Goal: Task Accomplishment & Management: Use online tool/utility

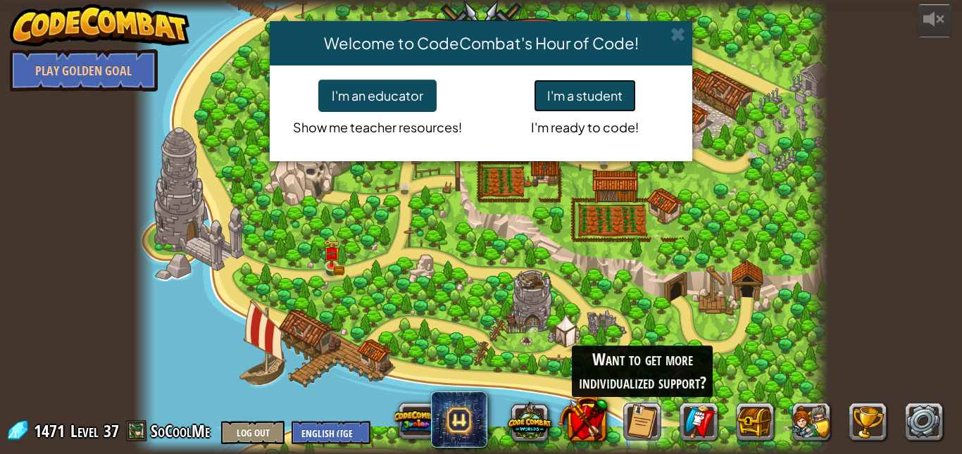
click at [588, 99] on button "I'm a student" at bounding box center [585, 96] width 102 height 32
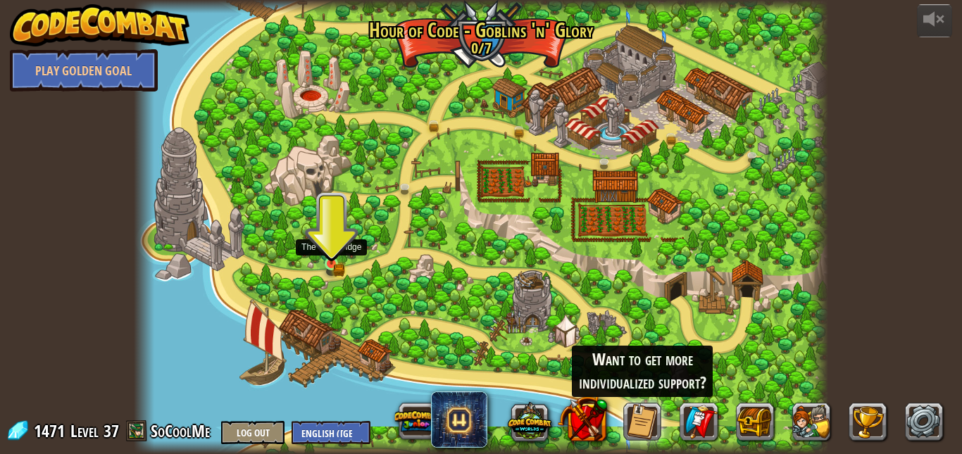
click at [333, 261] on img at bounding box center [331, 247] width 16 height 36
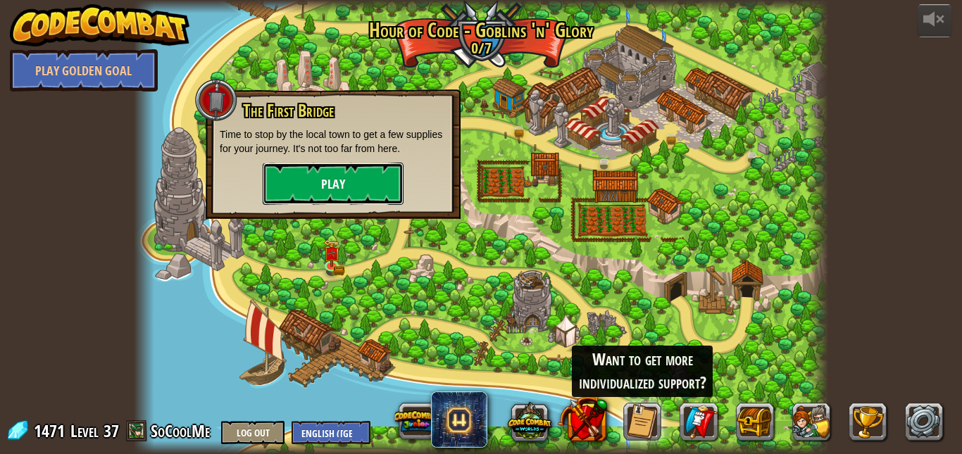
click at [335, 191] on button "Play" at bounding box center [333, 184] width 141 height 42
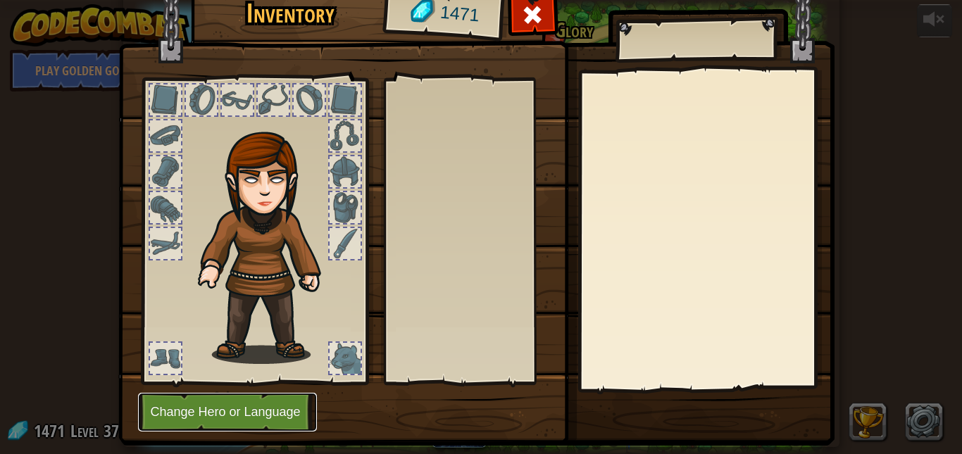
click at [242, 424] on button "Change Hero or Language" at bounding box center [227, 412] width 179 height 39
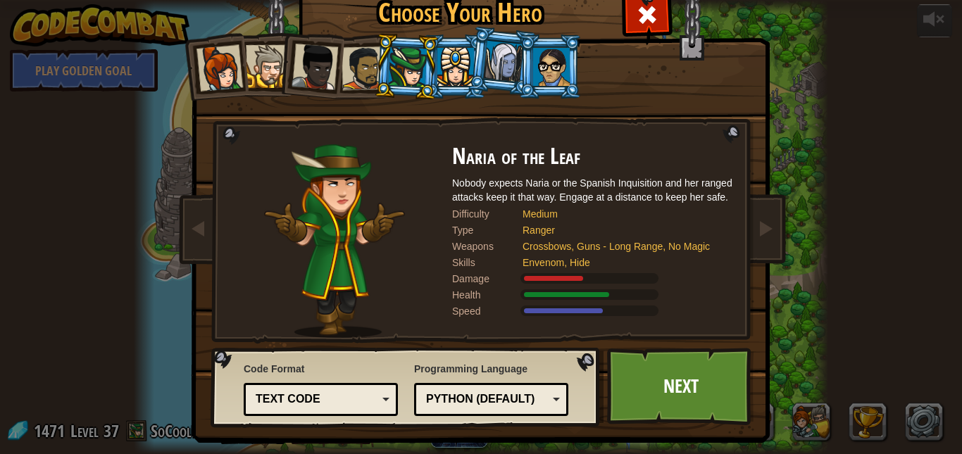
click at [456, 73] on div at bounding box center [455, 67] width 37 height 38
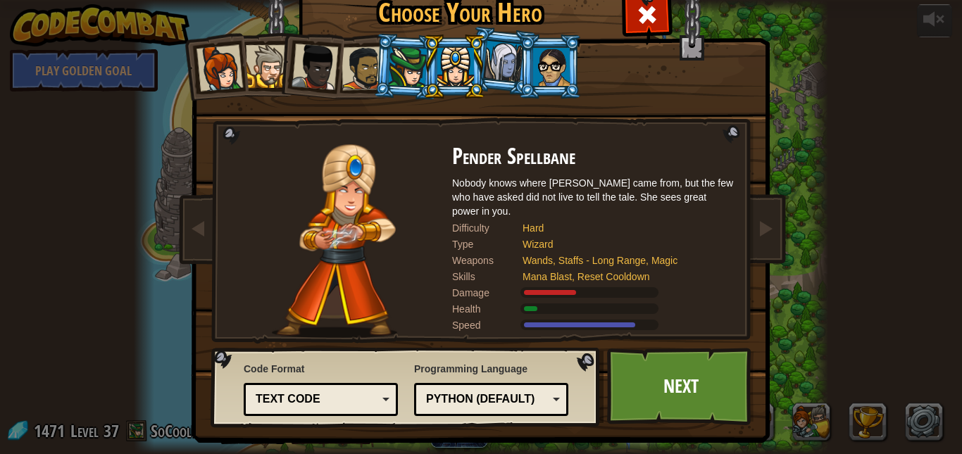
click at [488, 71] on div at bounding box center [503, 62] width 40 height 42
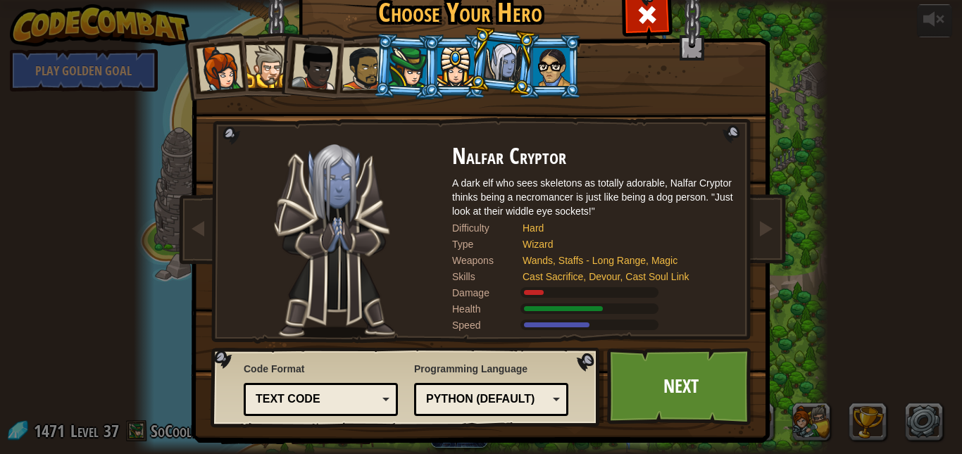
click at [408, 68] on div at bounding box center [408, 67] width 39 height 40
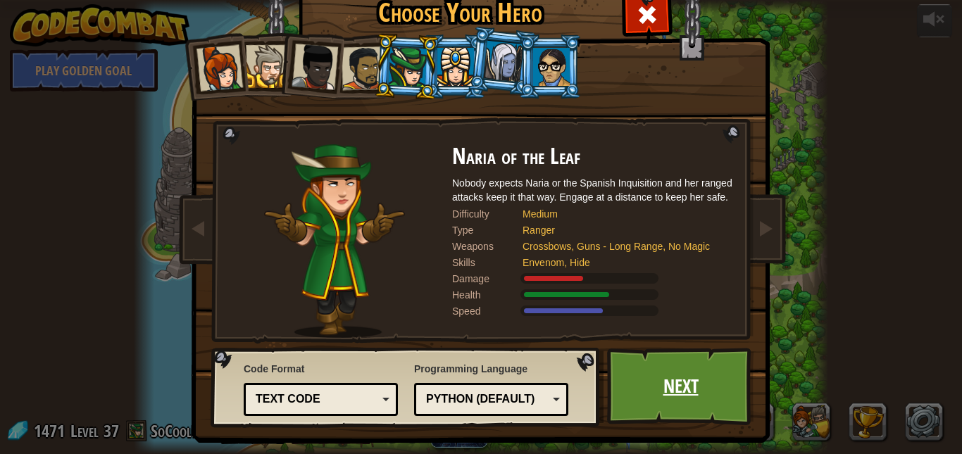
click at [675, 367] on link "Next" at bounding box center [680, 386] width 147 height 77
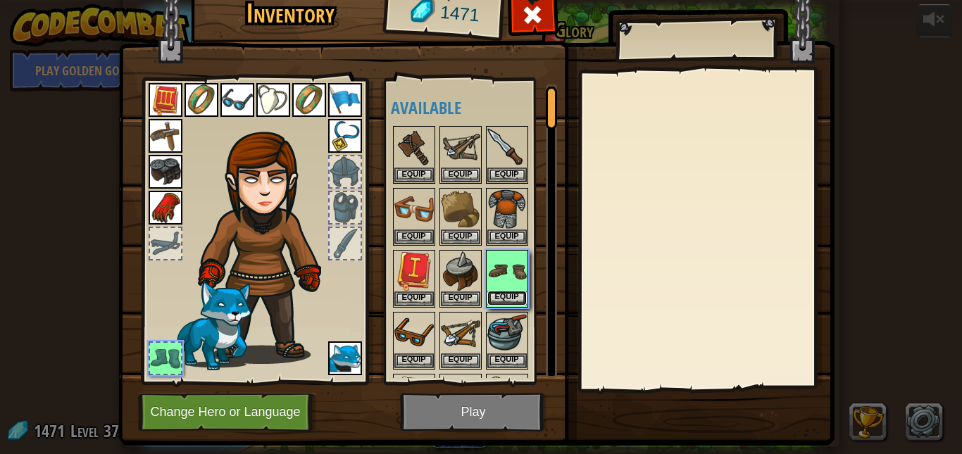
click at [502, 297] on button "Equip" at bounding box center [506, 298] width 39 height 15
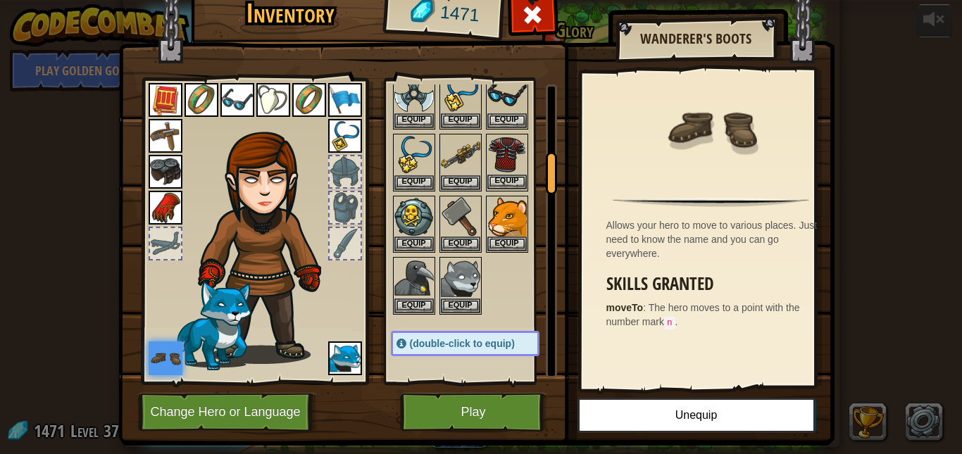
scroll to position [493, 0]
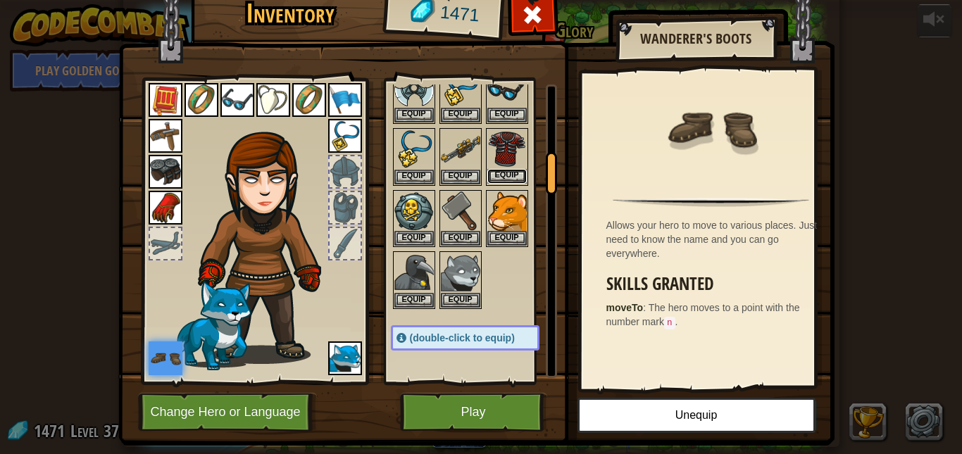
click at [499, 176] on button "Equip" at bounding box center [506, 176] width 39 height 15
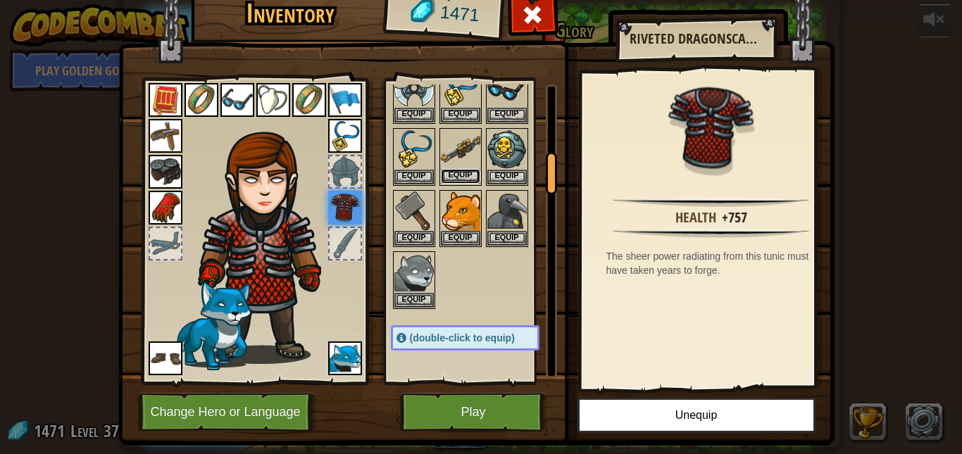
click at [453, 175] on button "Equip" at bounding box center [460, 176] width 39 height 15
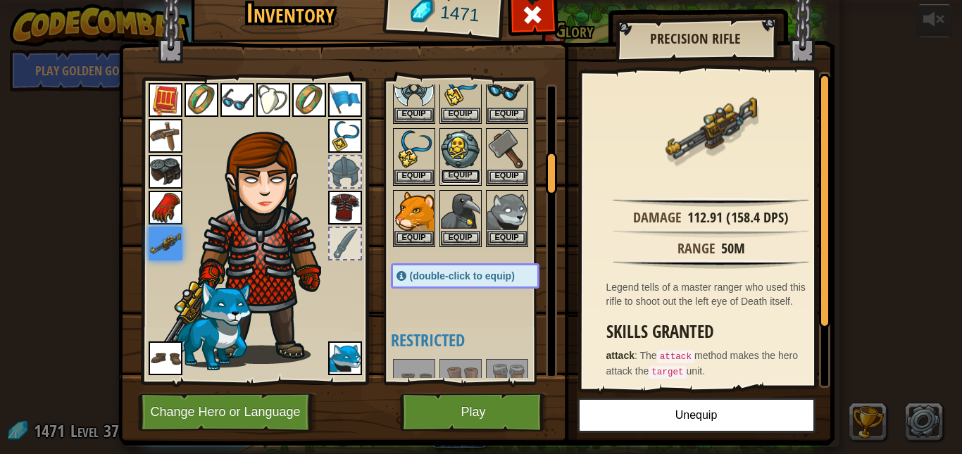
click at [460, 177] on button "Equip" at bounding box center [460, 176] width 39 height 15
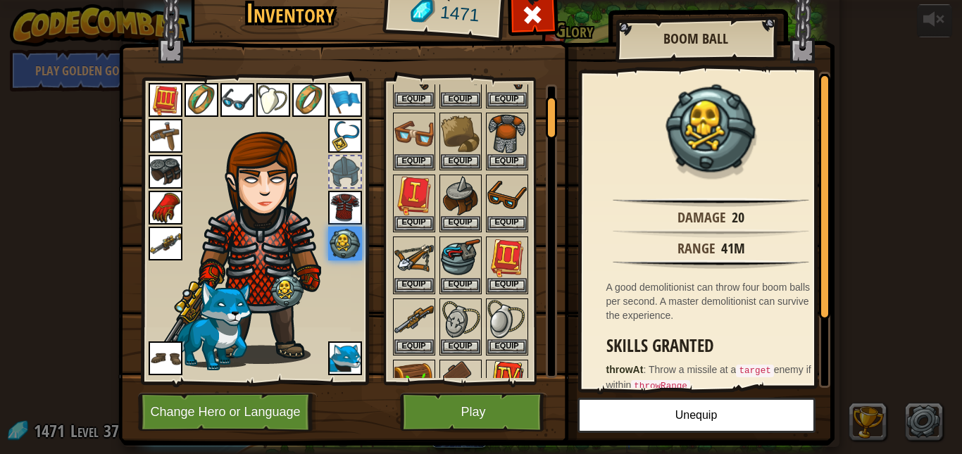
scroll to position [70, 0]
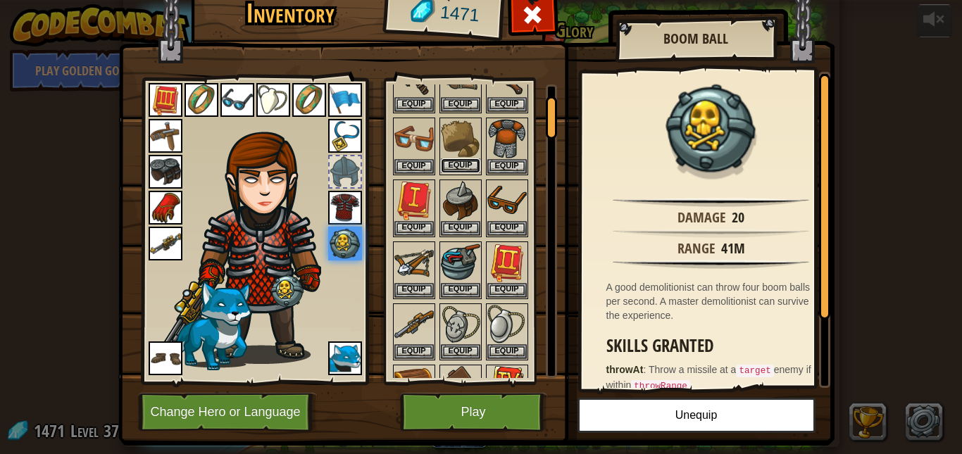
click at [456, 166] on button "Equip" at bounding box center [460, 165] width 39 height 15
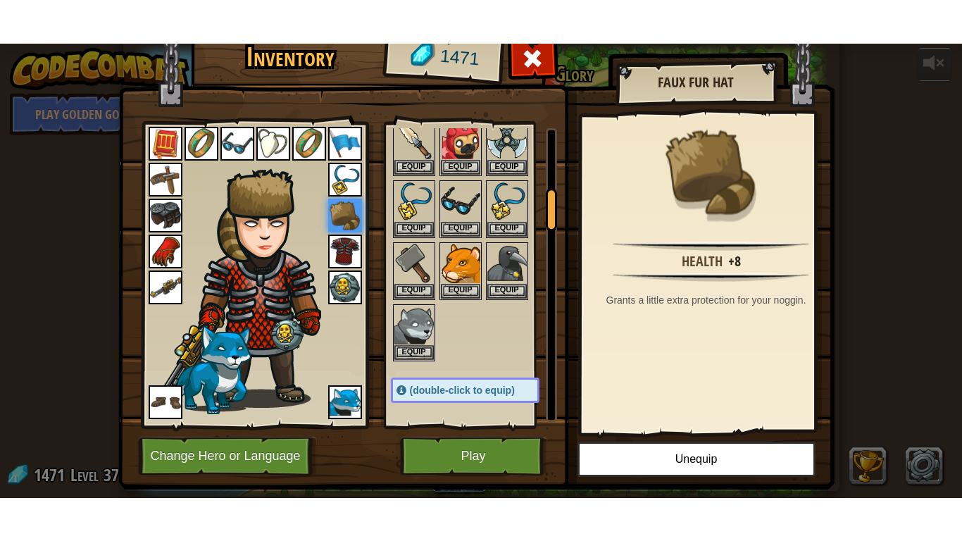
scroll to position [282, 0]
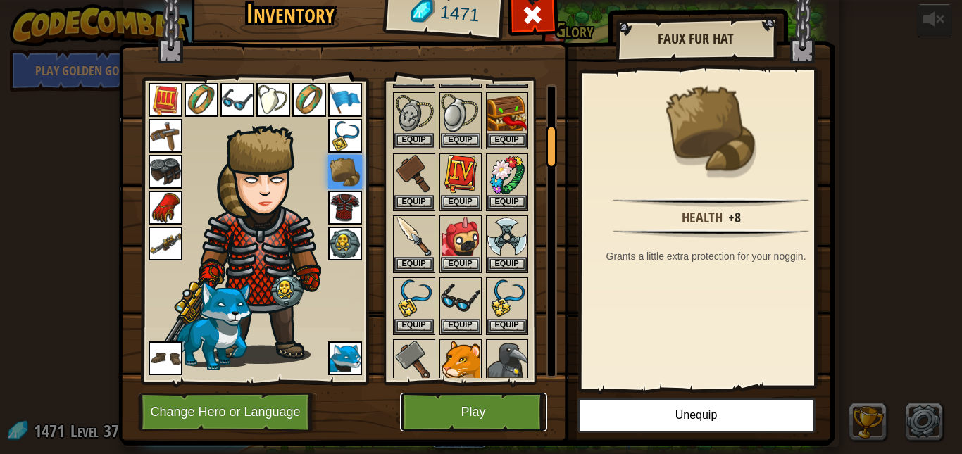
click at [471, 413] on button "Play" at bounding box center [473, 412] width 147 height 39
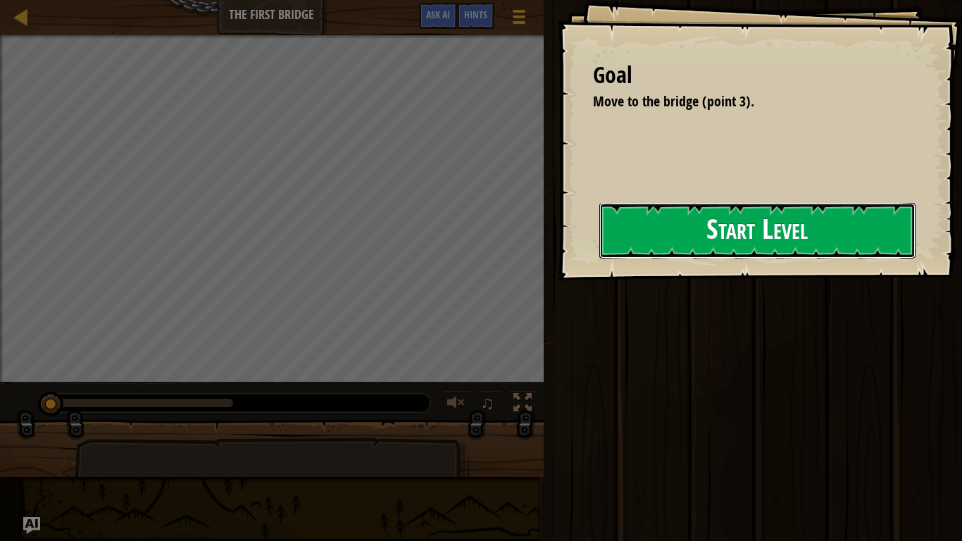
click at [651, 237] on button "Start Level" at bounding box center [757, 231] width 316 height 56
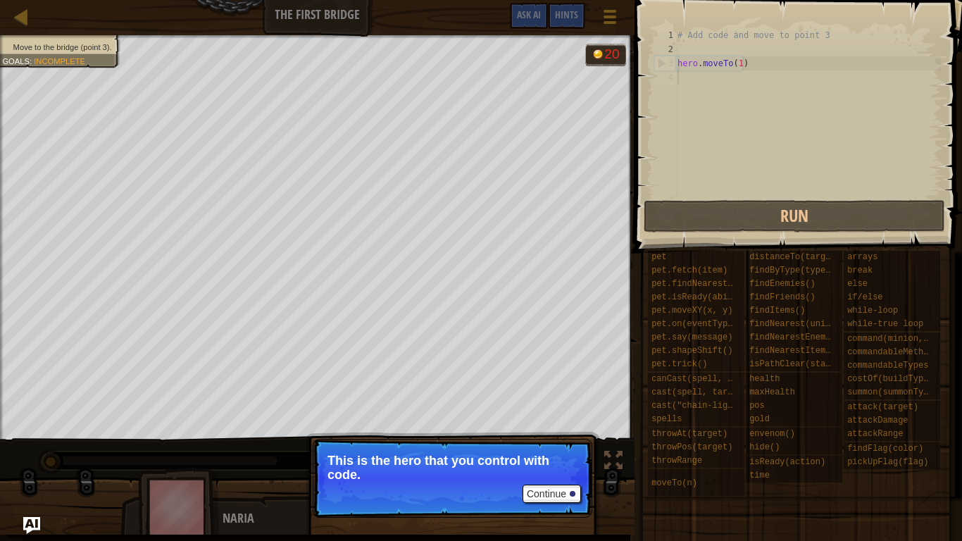
click at [507, 454] on p "Continue This is the hero that you control with code." at bounding box center [453, 478] width 280 height 79
click at [554, 454] on button "Continue" at bounding box center [552, 494] width 58 height 18
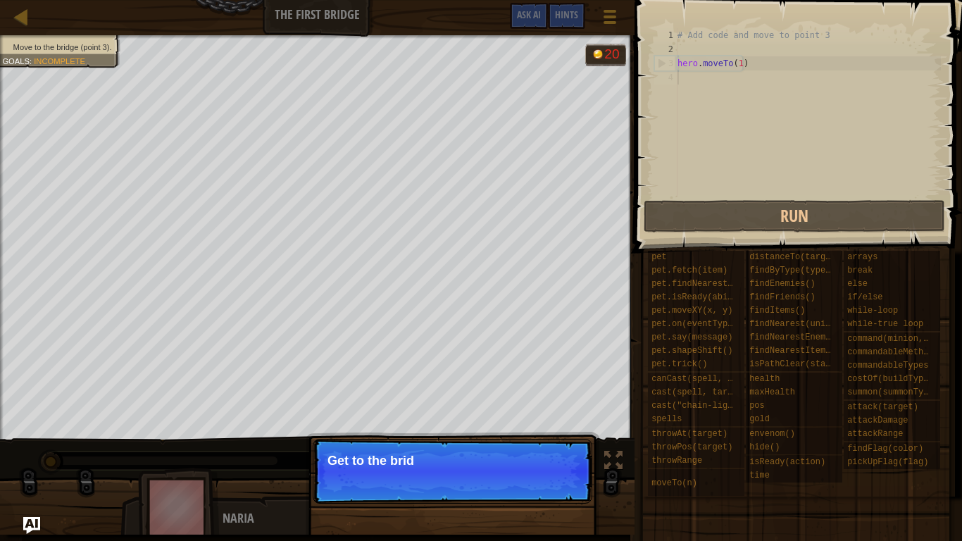
click at [717, 101] on div "# Add code and move to point 3 hero . moveTo ( 1 )" at bounding box center [808, 126] width 266 height 197
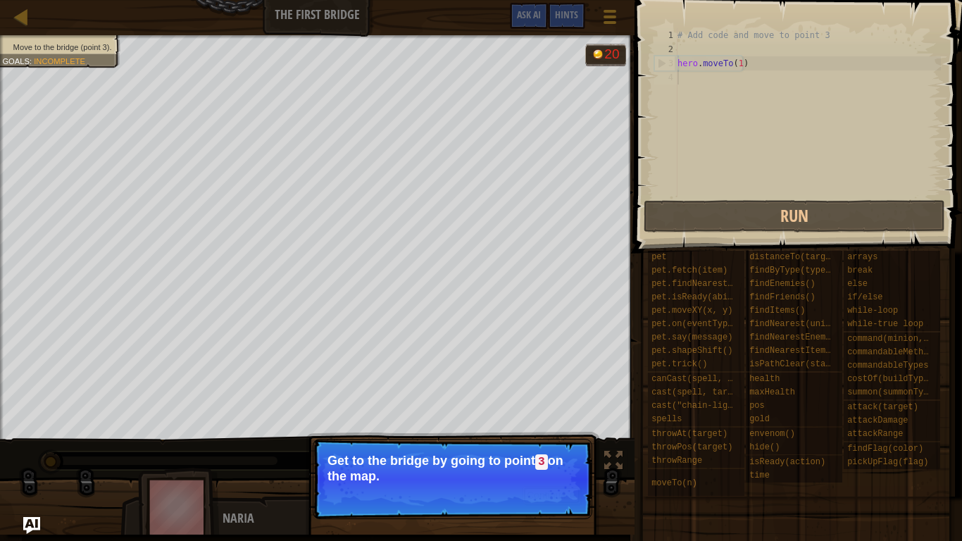
click at [552, 454] on button "Continue" at bounding box center [552, 495] width 58 height 18
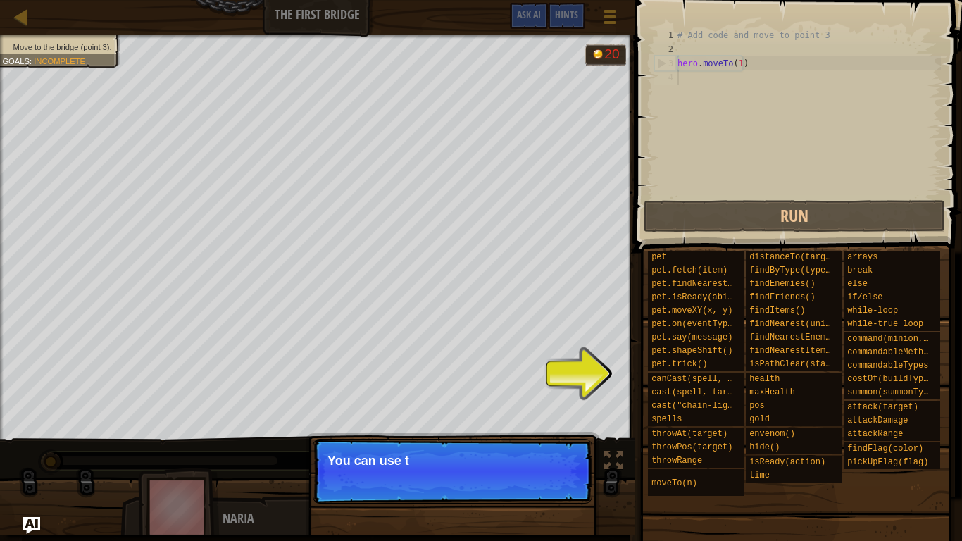
click at [557, 454] on p "Continue You can use t" at bounding box center [453, 471] width 280 height 65
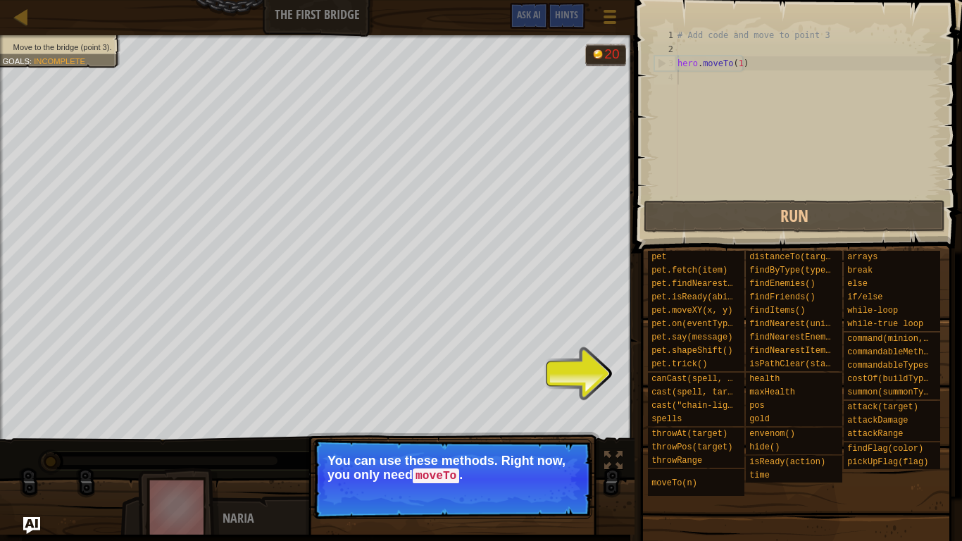
click at [568, 454] on p "Continue You can use these methods. Right now, you only need moveTo ." at bounding box center [453, 479] width 280 height 80
click at [551, 454] on button "Continue" at bounding box center [552, 495] width 58 height 18
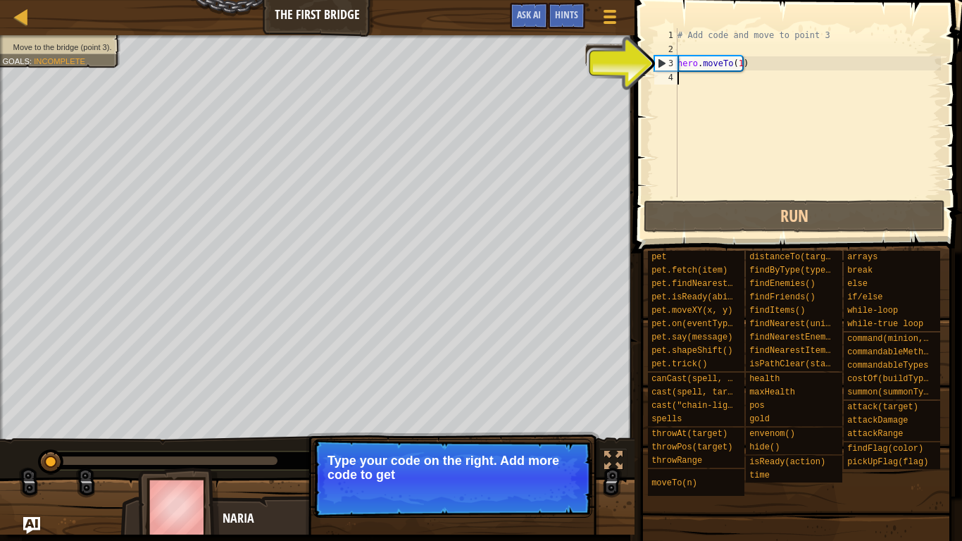
click at [692, 84] on div "# Add code and move to point 3 hero . moveTo ( 1 )" at bounding box center [808, 126] width 266 height 197
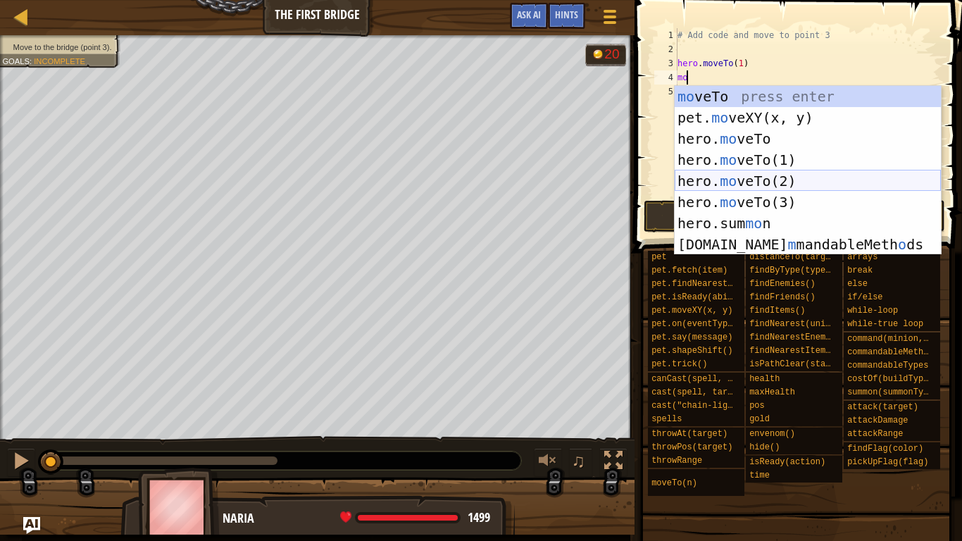
click at [773, 180] on div "mo veTo press enter pet. mo veXY(x, y) press enter hero. mo veTo press enter he…" at bounding box center [808, 191] width 266 height 211
type textarea "hero.moveTo(2)"
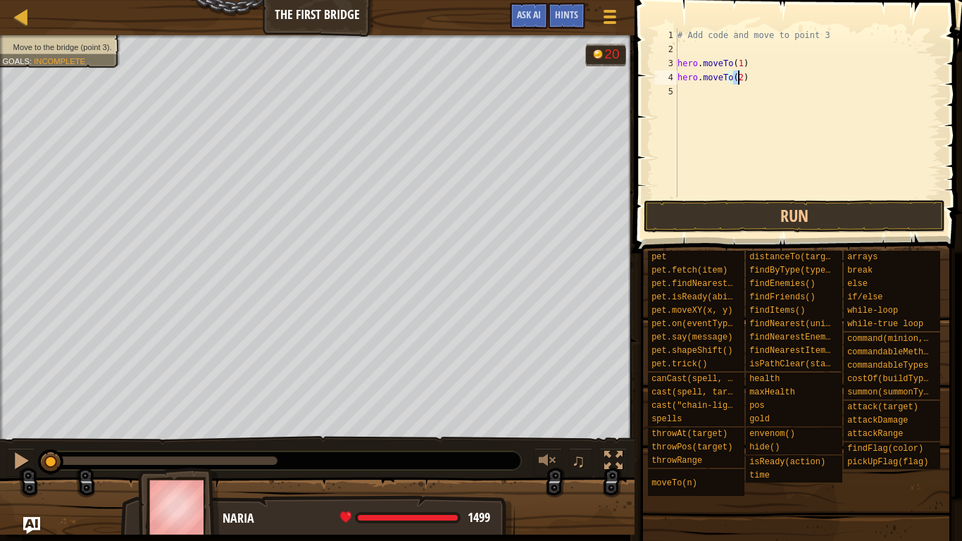
click at [736, 100] on div "# Add code and move to point 3 hero . moveTo ( 1 ) hero . moveTo ( 2 )" at bounding box center [808, 126] width 266 height 197
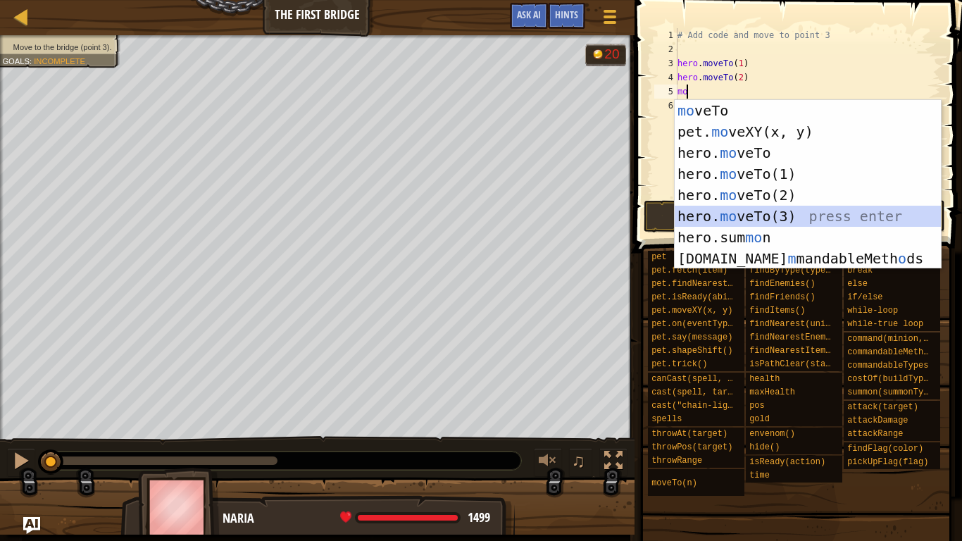
click at [773, 215] on div "mo veTo press enter pet. mo veXY(x, y) press enter hero. mo veTo press enter he…" at bounding box center [808, 205] width 266 height 211
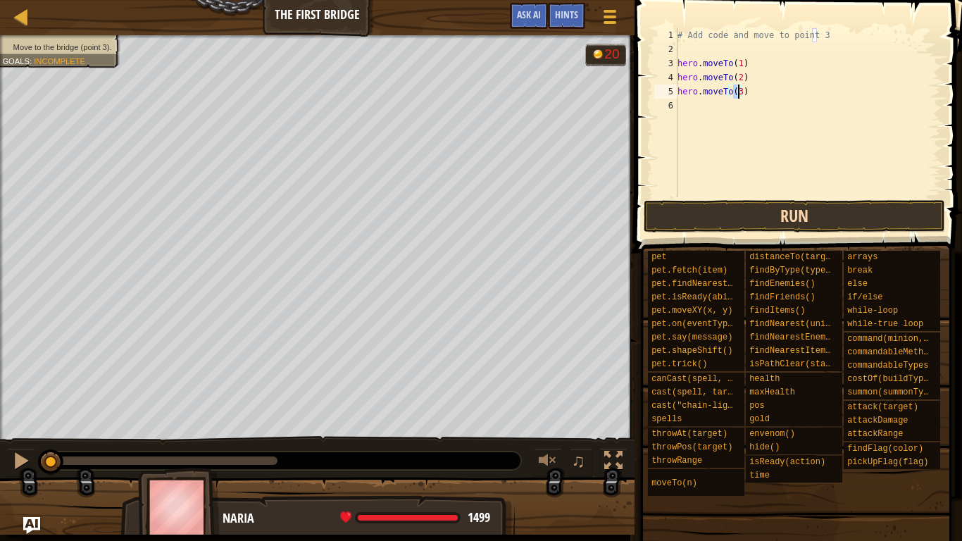
type textarea "hero.moveTo(3)"
click at [740, 217] on button "Run" at bounding box center [794, 216] width 301 height 32
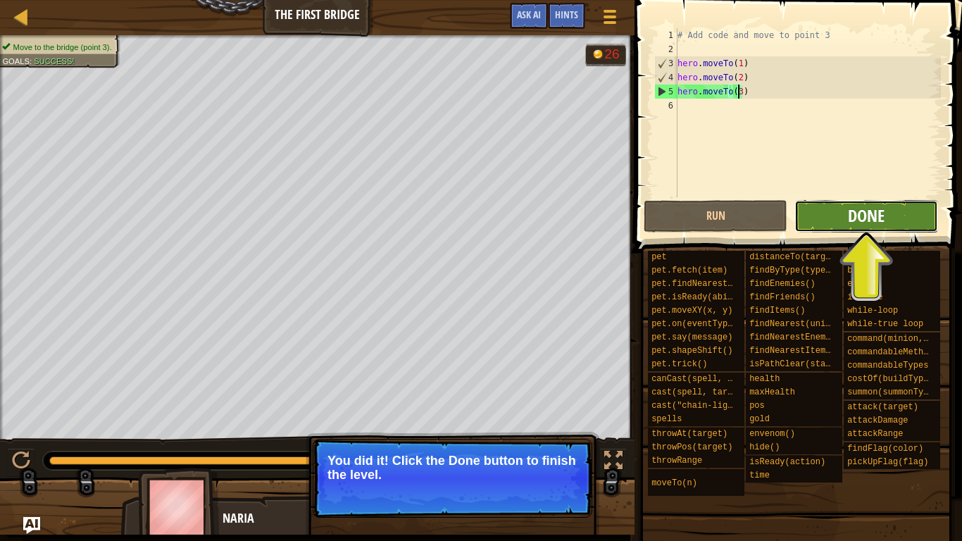
click at [883, 221] on span "Done" at bounding box center [866, 215] width 37 height 23
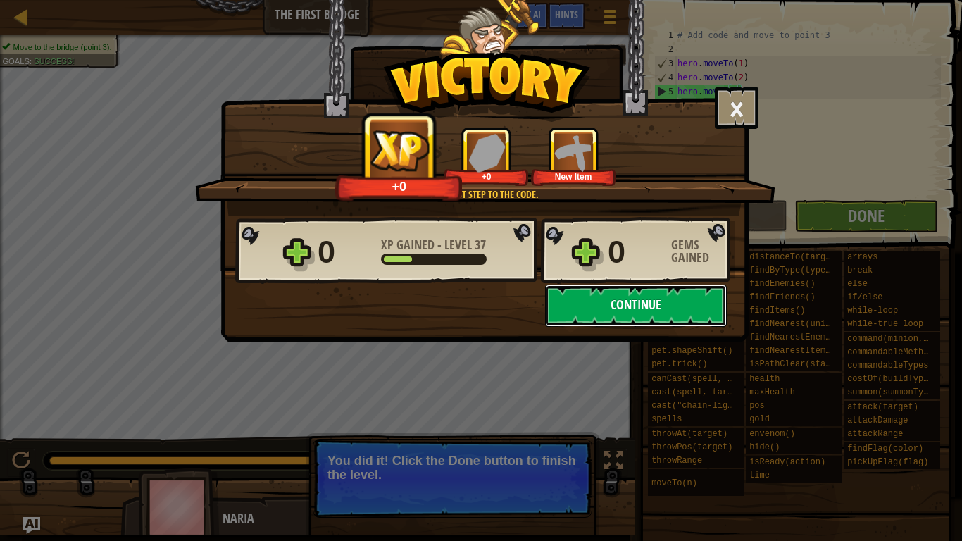
click at [622, 306] on button "Continue" at bounding box center [636, 306] width 182 height 42
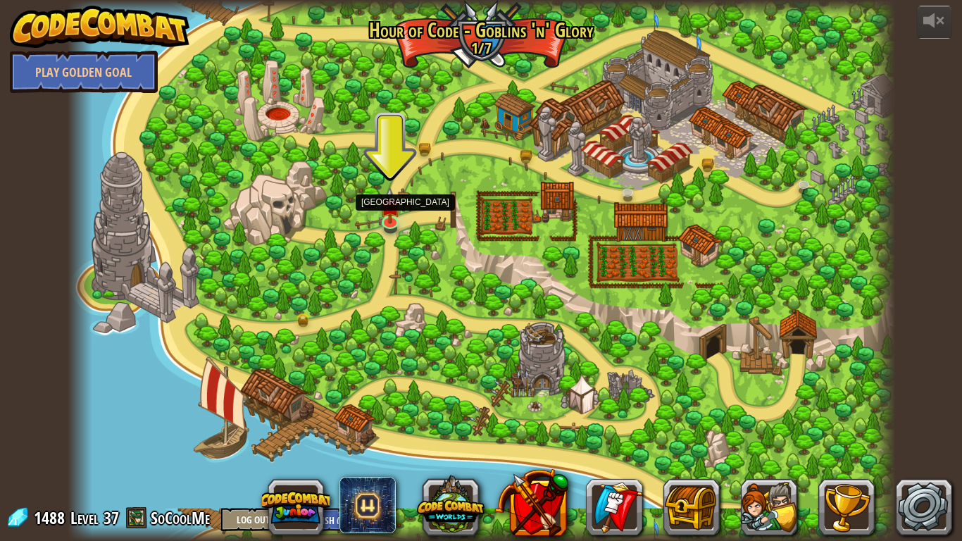
drag, startPoint x: 389, startPoint y: 213, endPoint x: 398, endPoint y: 231, distance: 19.5
click at [389, 213] on img at bounding box center [390, 205] width 21 height 36
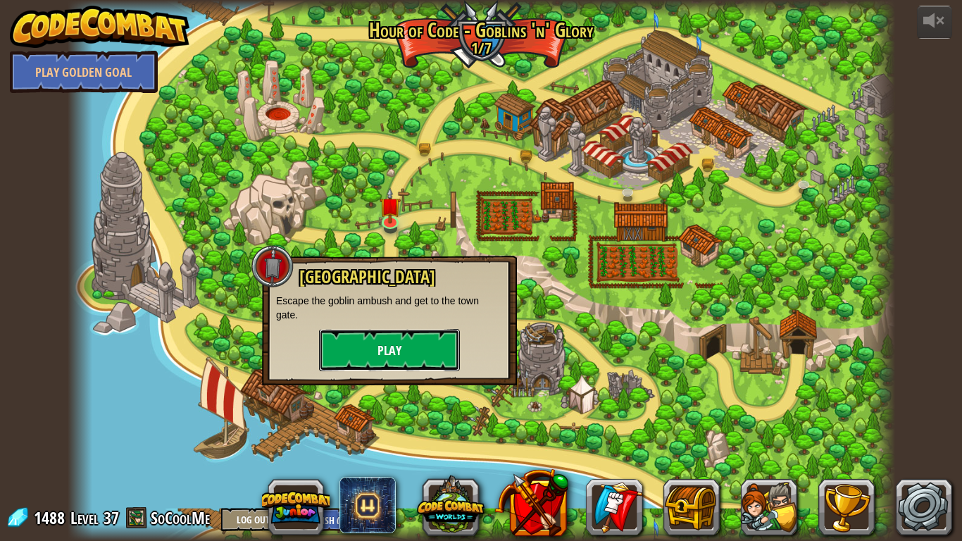
click at [387, 349] on button "Play" at bounding box center [389, 350] width 141 height 42
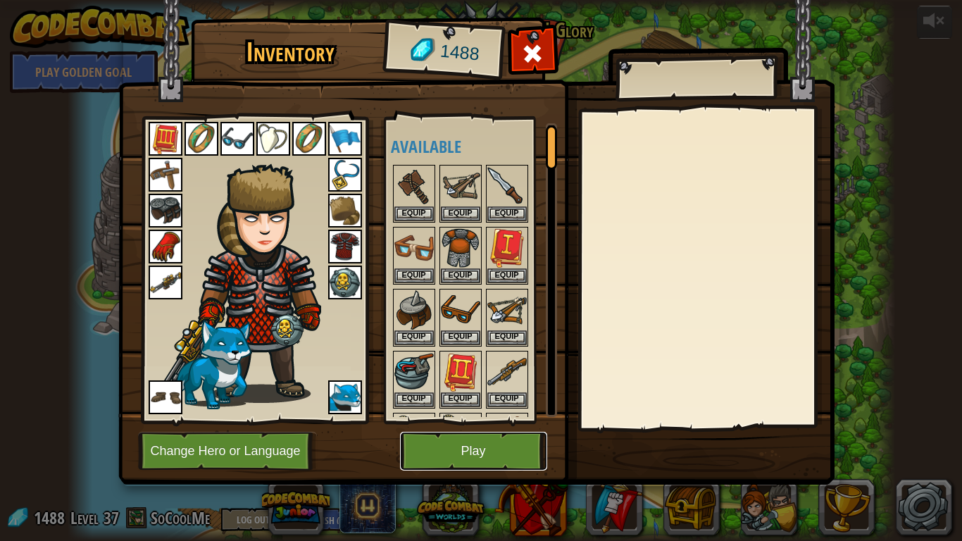
click at [461, 451] on button "Play" at bounding box center [473, 451] width 147 height 39
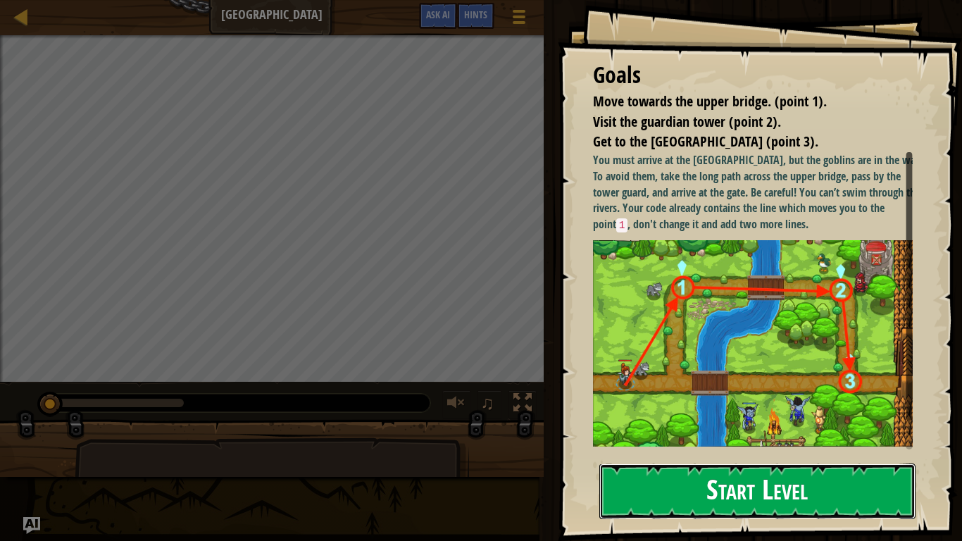
click at [732, 454] on button "Start Level" at bounding box center [757, 491] width 316 height 56
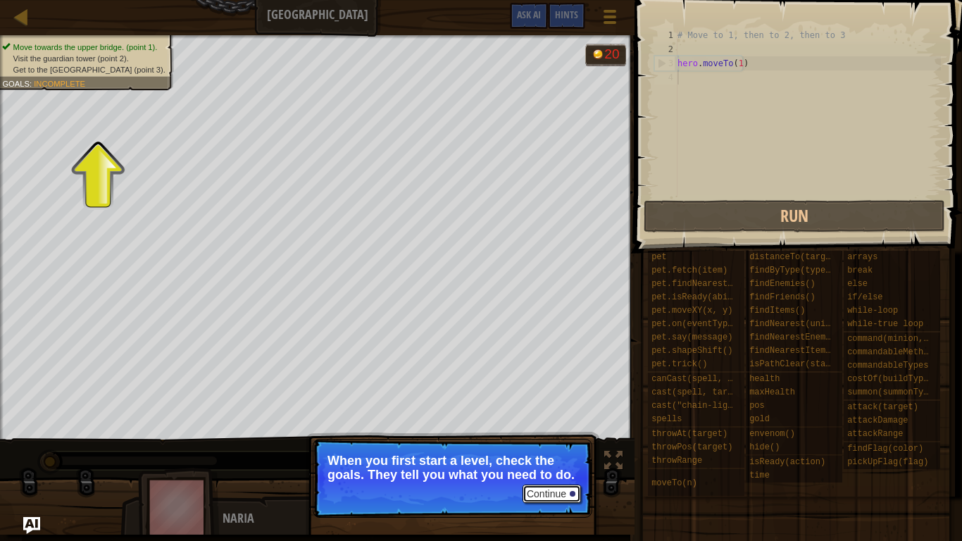
click at [535, 454] on button "Continue" at bounding box center [552, 494] width 58 height 18
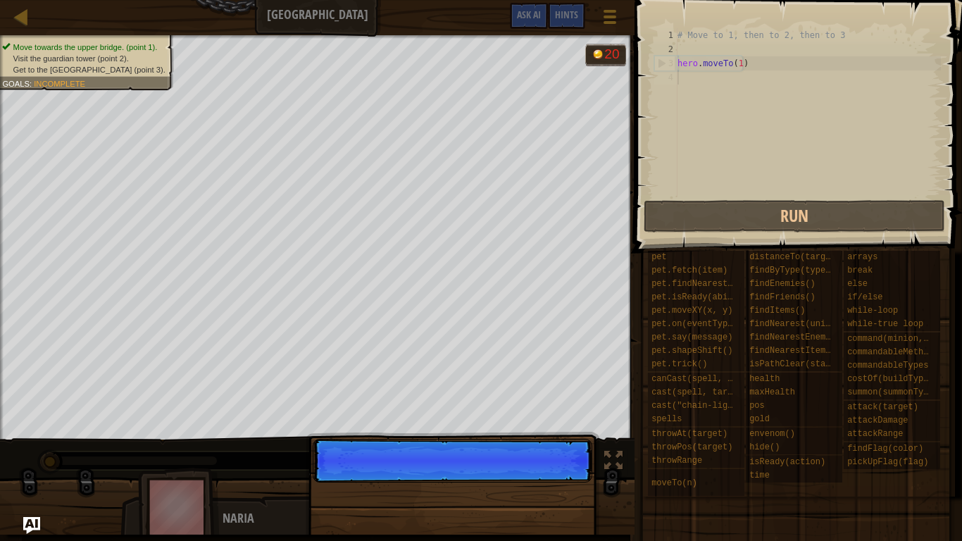
scroll to position [6, 0]
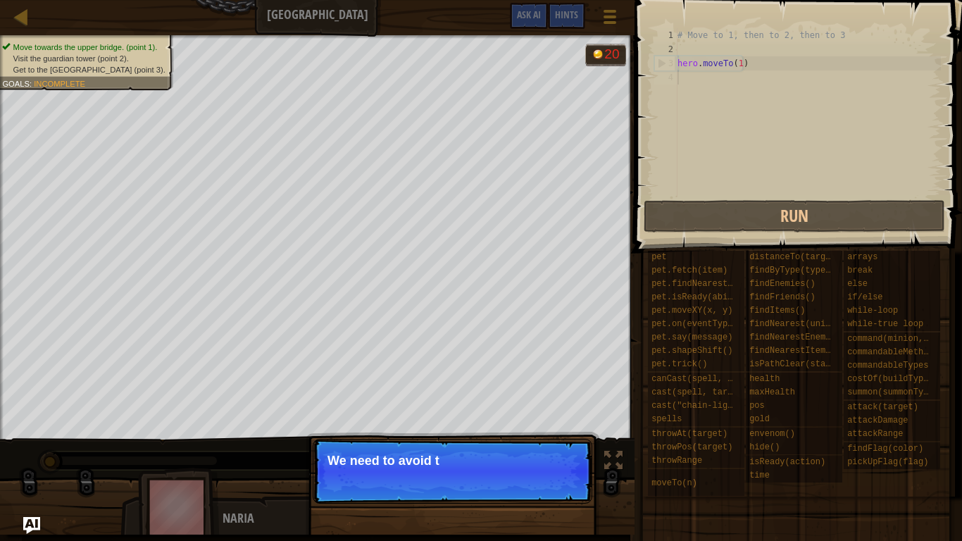
click at [544, 454] on p "Continue We need to avoid t" at bounding box center [453, 471] width 280 height 65
click at [550, 454] on button "Continue" at bounding box center [552, 479] width 58 height 18
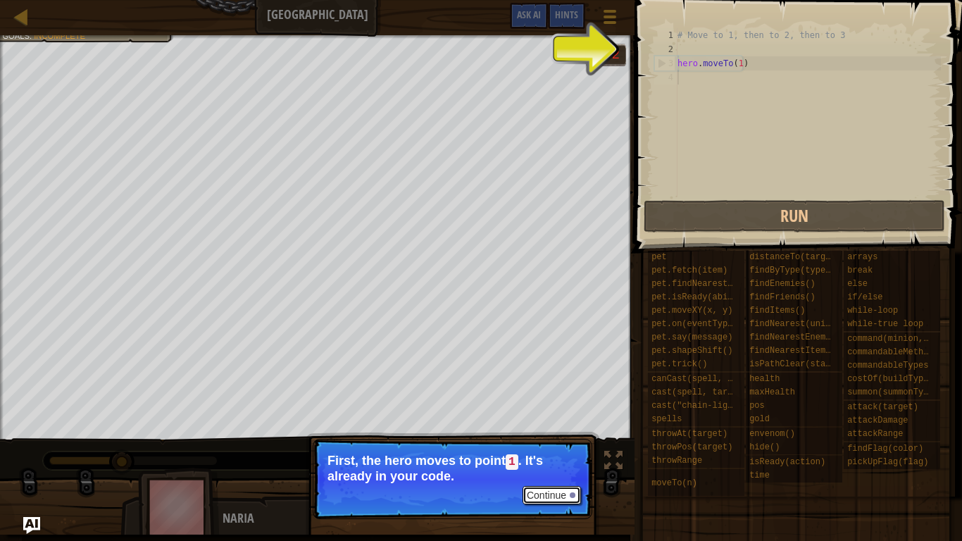
click at [558, 454] on button "Continue" at bounding box center [552, 495] width 58 height 18
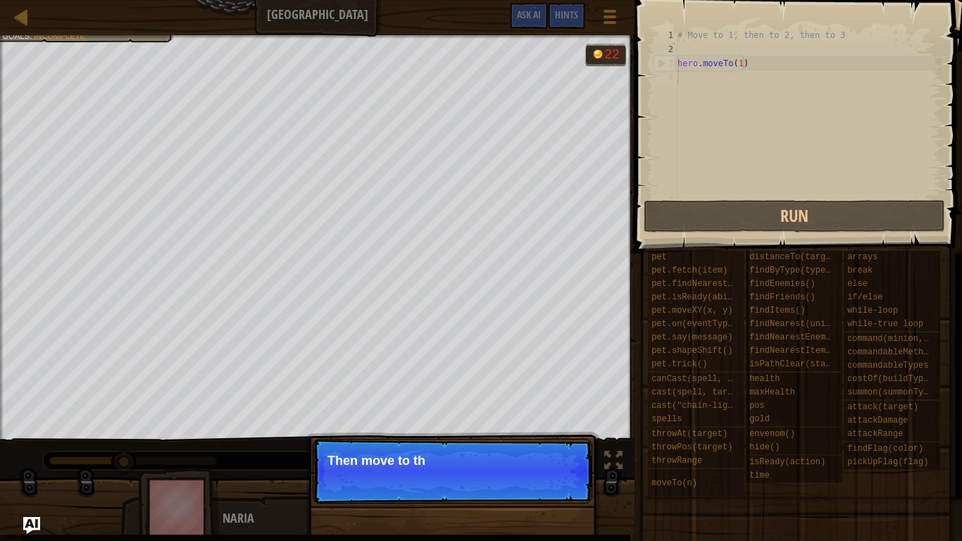
click at [554, 454] on p "Continue Then move to th" at bounding box center [453, 471] width 280 height 65
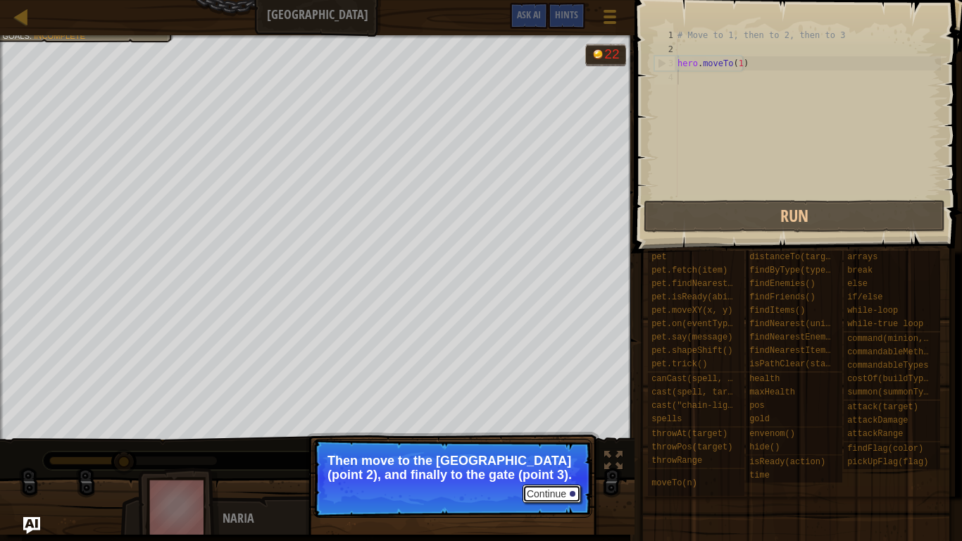
click at [548, 454] on button "Continue" at bounding box center [552, 494] width 58 height 18
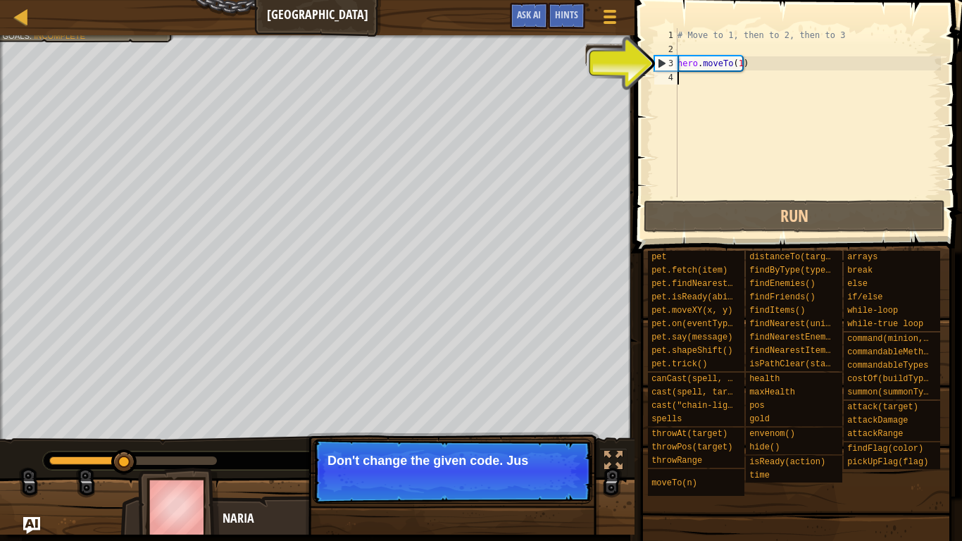
click at [724, 73] on div "# Move to 1, then to 2, then to 3 hero . moveTo ( 1 )" at bounding box center [808, 126] width 266 height 197
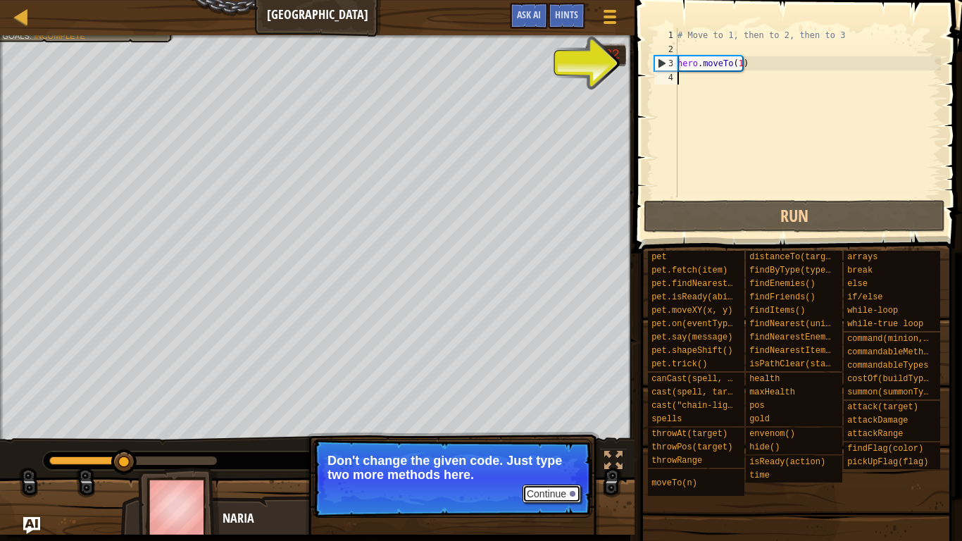
click at [551, 454] on button "Continue" at bounding box center [552, 494] width 58 height 18
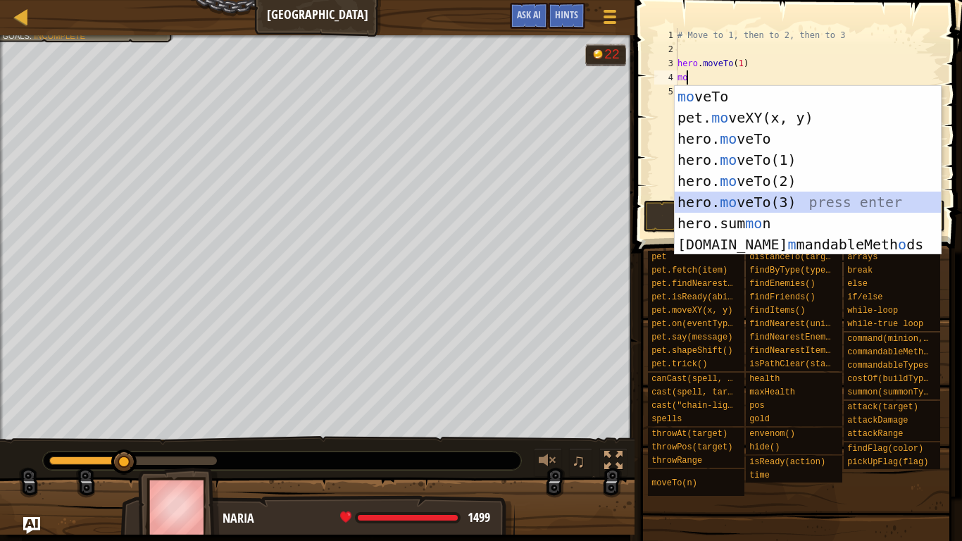
click at [774, 204] on div "mo veTo press enter pet. mo veXY(x, y) press enter hero. mo veTo press enter he…" at bounding box center [808, 191] width 266 height 211
type textarea "hero.moveTo(3)"
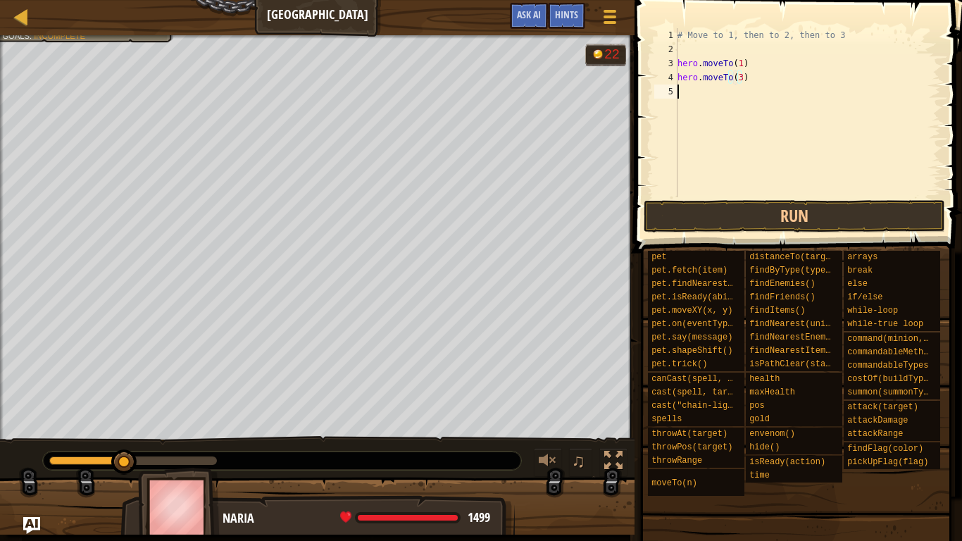
click at [735, 99] on div "# Move to 1, then to 2, then to 3 hero . moveTo ( 1 ) hero . moveTo ( 3 )" at bounding box center [808, 126] width 266 height 197
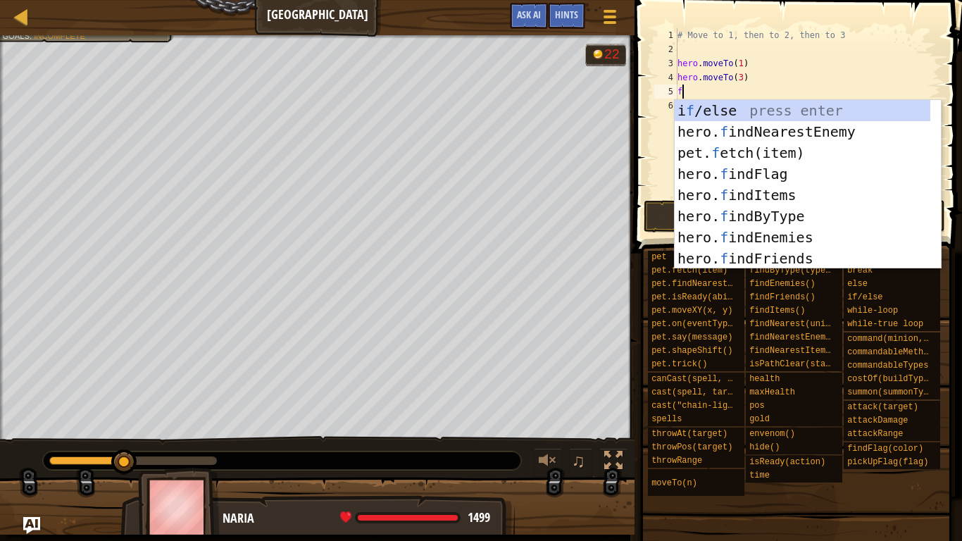
type textarea "fi"
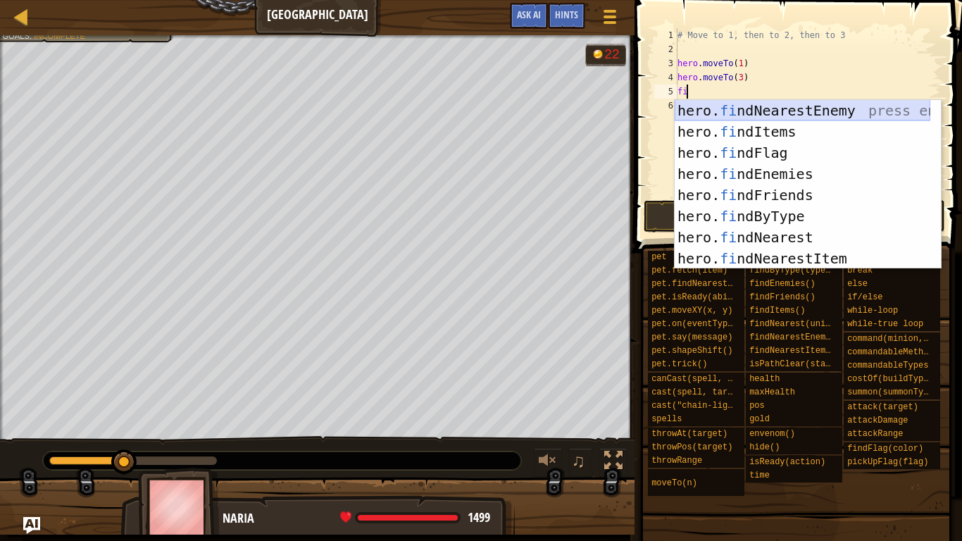
click at [785, 112] on div "hero. fi ndNearestEnemy press enter hero. fi ndItems press enter hero. fi ndFla…" at bounding box center [803, 205] width 256 height 211
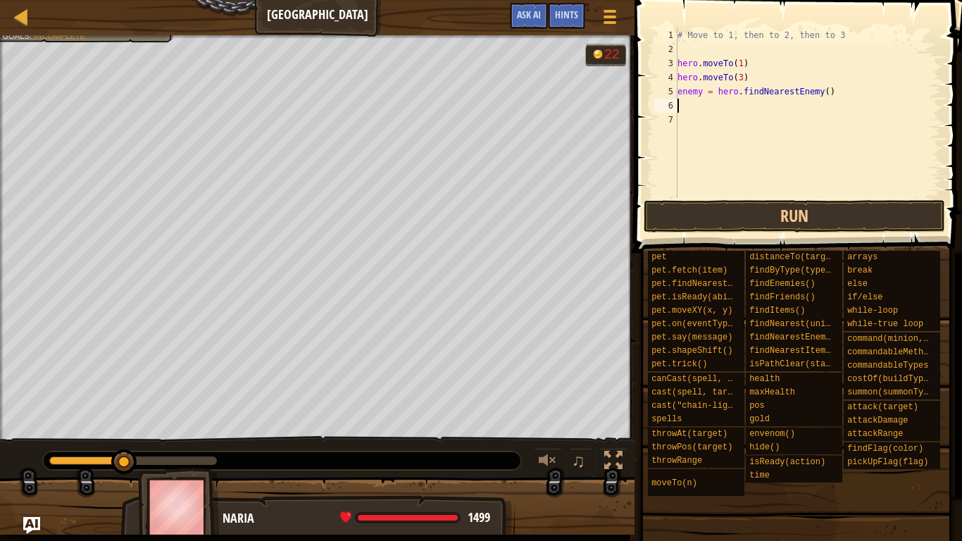
click at [706, 118] on div "# Move to 1, then to 2, then to 3 hero . moveTo ( 1 ) hero . moveTo ( 3 ) enemy…" at bounding box center [808, 126] width 266 height 197
click at [706, 106] on div "# Move to 1, then to 2, then to 3 hero . moveTo ( 1 ) hero . moveTo ( 3 ) enemy…" at bounding box center [808, 126] width 266 height 197
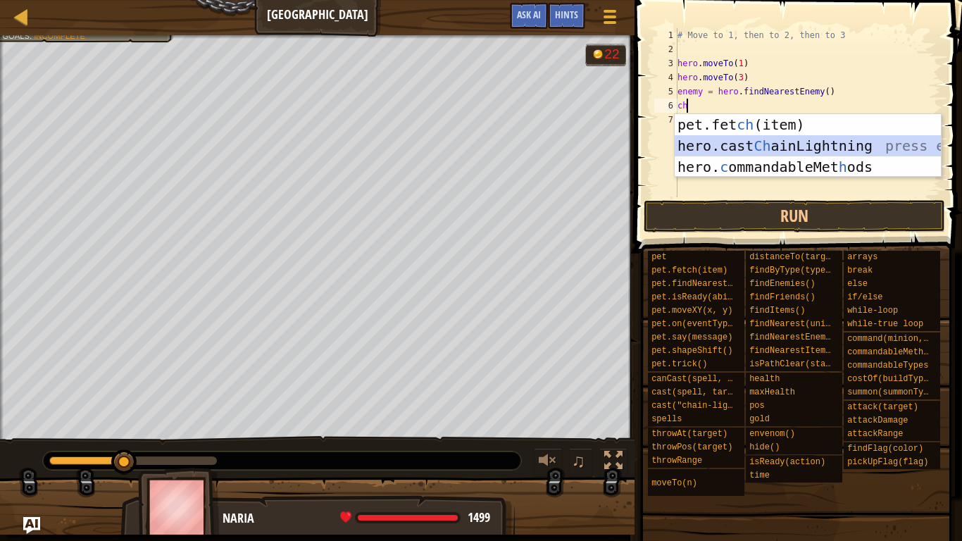
click at [759, 141] on div "pet.fet ch (item) press enter hero.cast Ch ainLightning press enter hero. c omm…" at bounding box center [808, 167] width 266 height 106
type textarea "hero.cast("chain-lightning", target)"
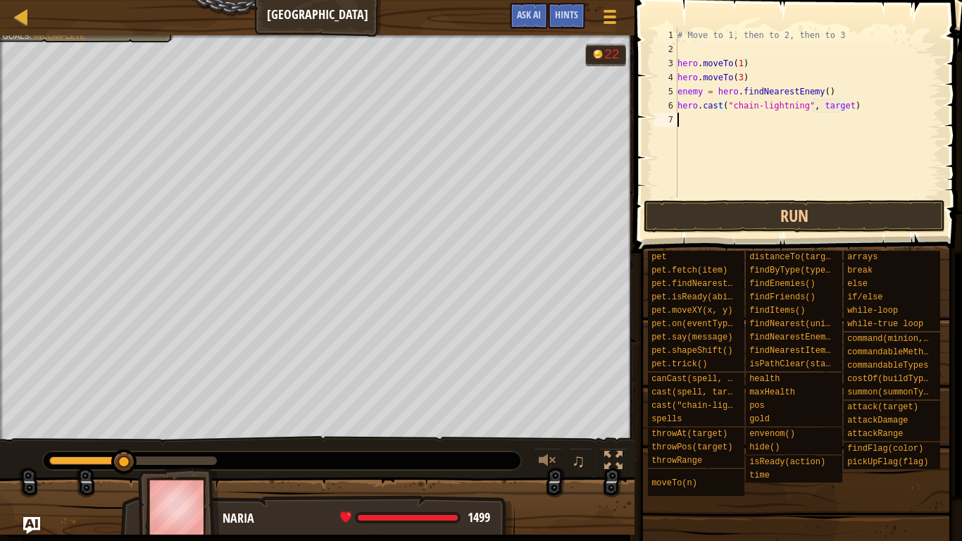
click at [706, 125] on div "# Move to 1, then to 2, then to 3 hero . moveTo ( 1 ) hero . moveTo ( 3 ) enemy…" at bounding box center [808, 126] width 266 height 197
click at [832, 104] on div "# Move to 1, then to 2, then to 3 hero . moveTo ( 1 ) hero . moveTo ( 3 ) enemy…" at bounding box center [808, 126] width 266 height 197
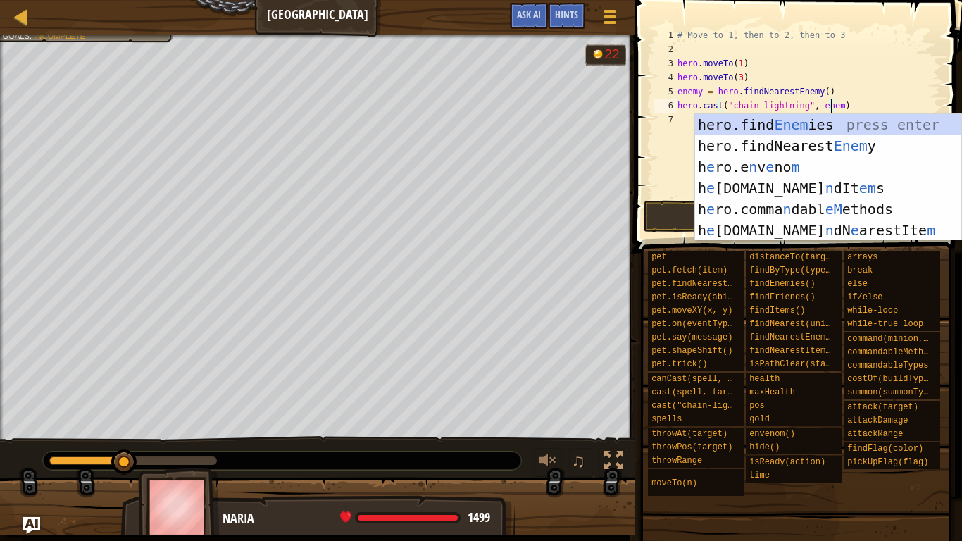
type textarea "hero.cast("chain-lightning", enemy)"
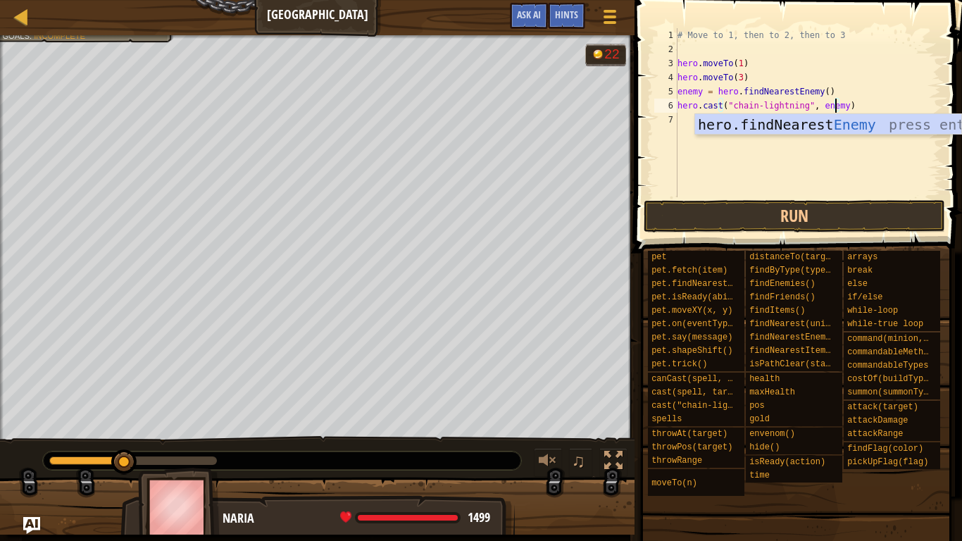
scroll to position [6, 13]
click at [687, 127] on div "# Move to 1, then to 2, then to 3 hero . moveTo ( 1 ) hero . moveTo ( 3 ) enemy…" at bounding box center [808, 126] width 266 height 197
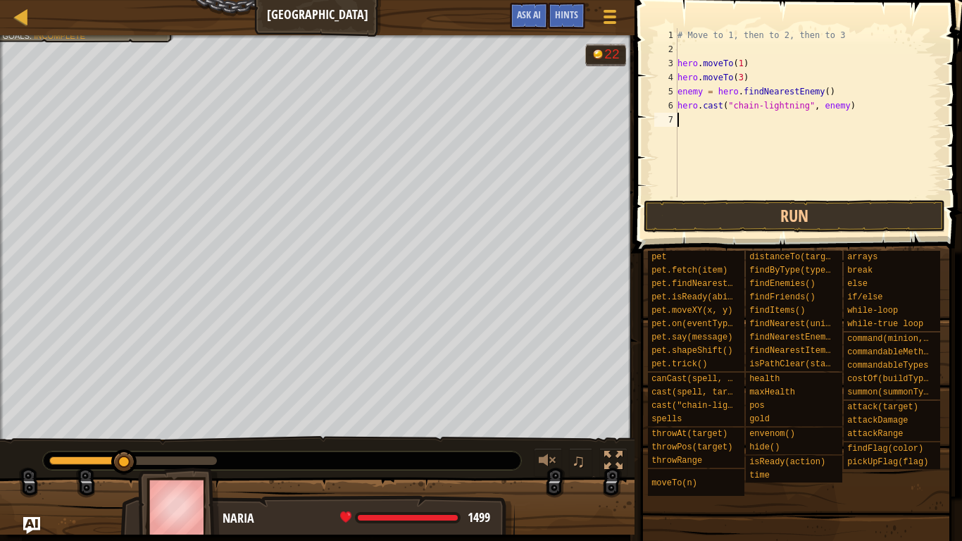
scroll to position [6, 0]
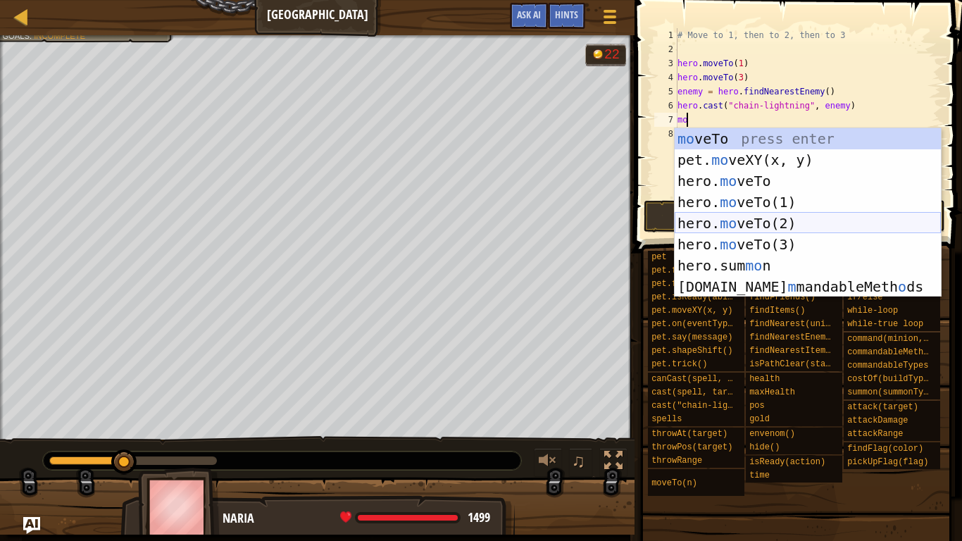
click at [780, 219] on div "mo veTo press enter pet. mo veXY(x, y) press enter hero. mo veTo press enter he…" at bounding box center [808, 233] width 266 height 211
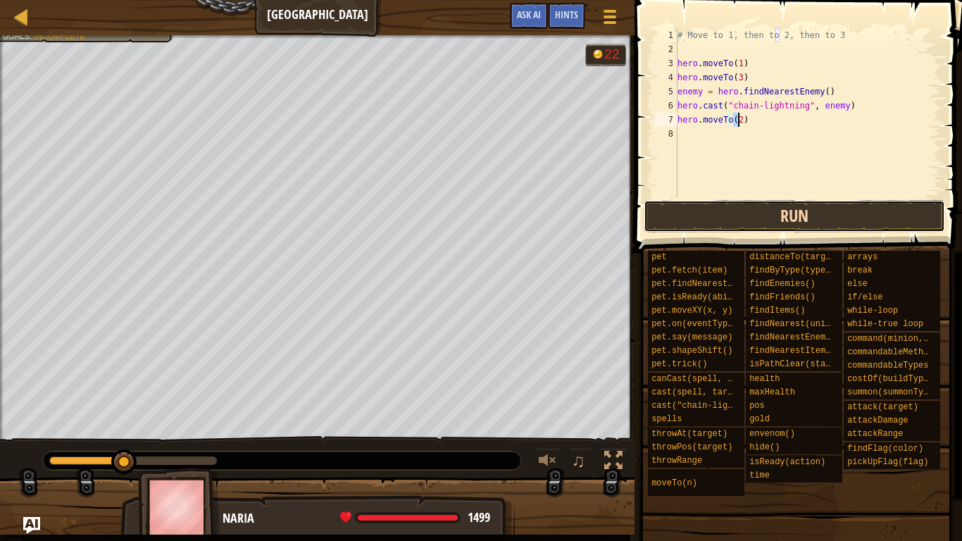
click at [747, 218] on button "Run" at bounding box center [794, 216] width 301 height 32
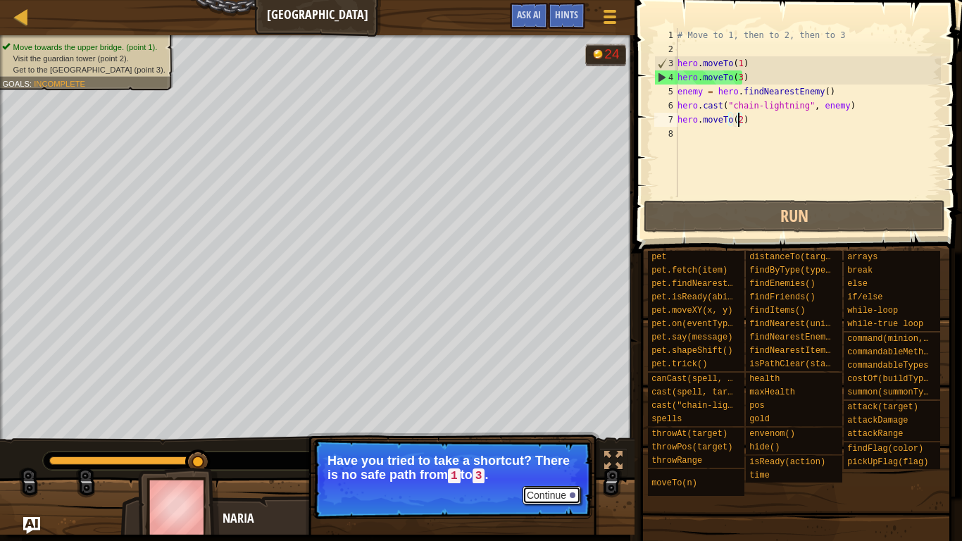
click at [550, 454] on button "Continue" at bounding box center [552, 495] width 58 height 18
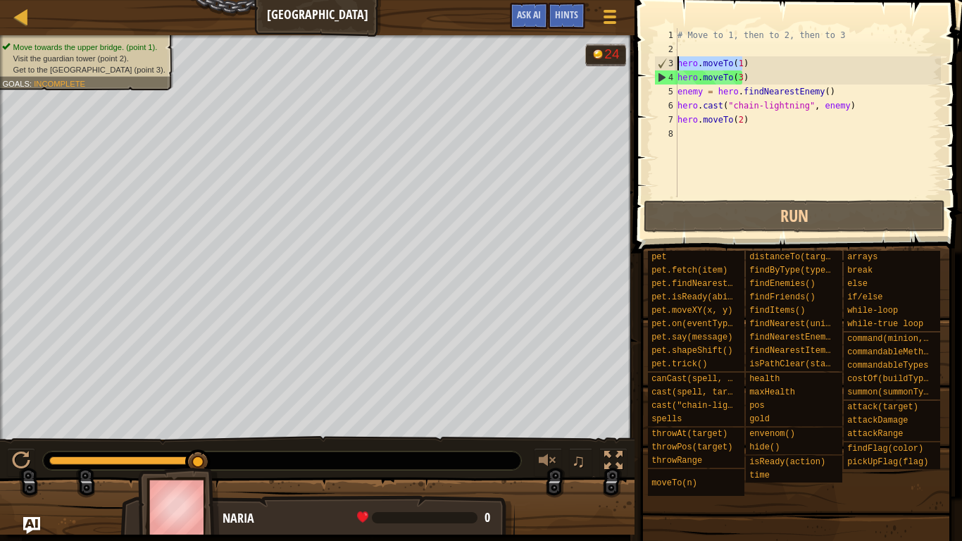
drag, startPoint x: 757, startPoint y: 59, endPoint x: 670, endPoint y: 65, distance: 87.5
click at [670, 65] on div "hero.moveTo(2) 1 2 3 4 5 6 7 8 # Move to 1, then to 2, then to 3 hero . moveTo …" at bounding box center [795, 112] width 289 height 169
type textarea "hero.moveTo(1)"
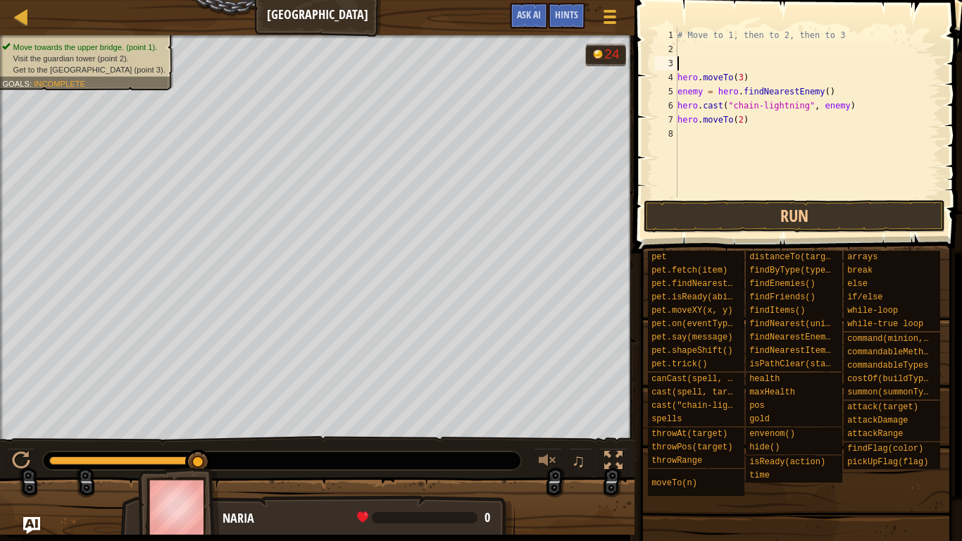
click at [717, 135] on div "# Move to 1, then to 2, then to 3 hero . moveTo ( 3 ) enemy = hero . findNeares…" at bounding box center [808, 126] width 266 height 197
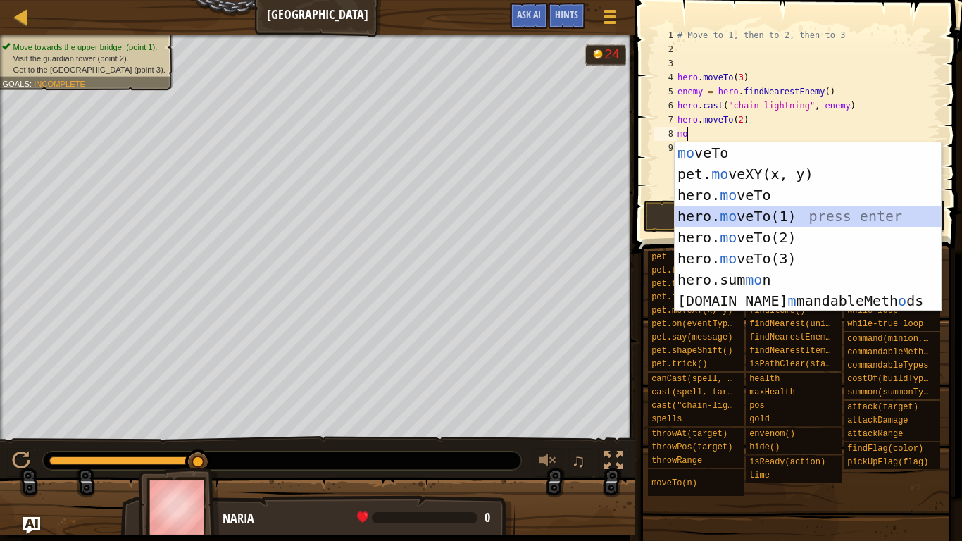
click at [791, 214] on div "mo veTo press enter pet. mo veXY(x, y) press enter hero. mo veTo press enter he…" at bounding box center [808, 247] width 266 height 211
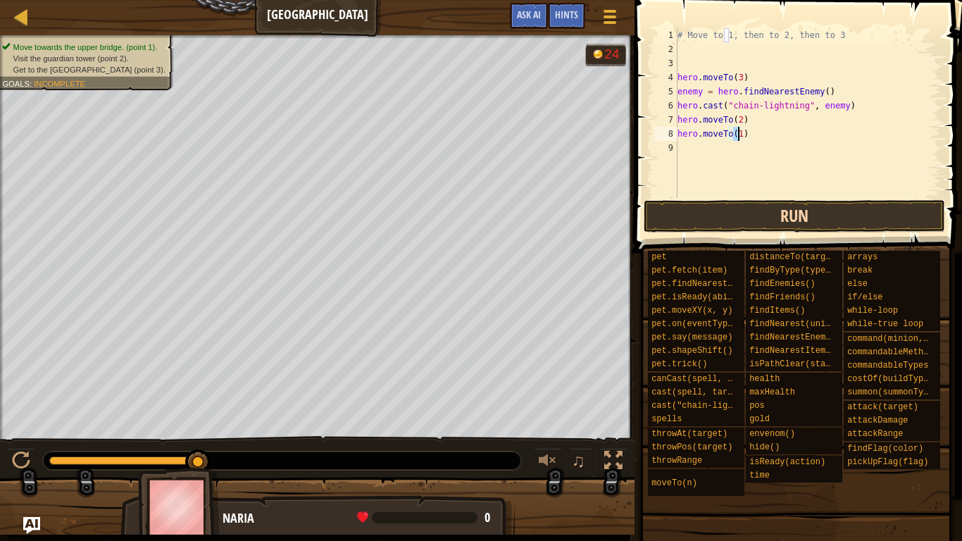
type textarea "hero.moveTo(1)"
click at [766, 218] on button "Run" at bounding box center [794, 216] width 301 height 32
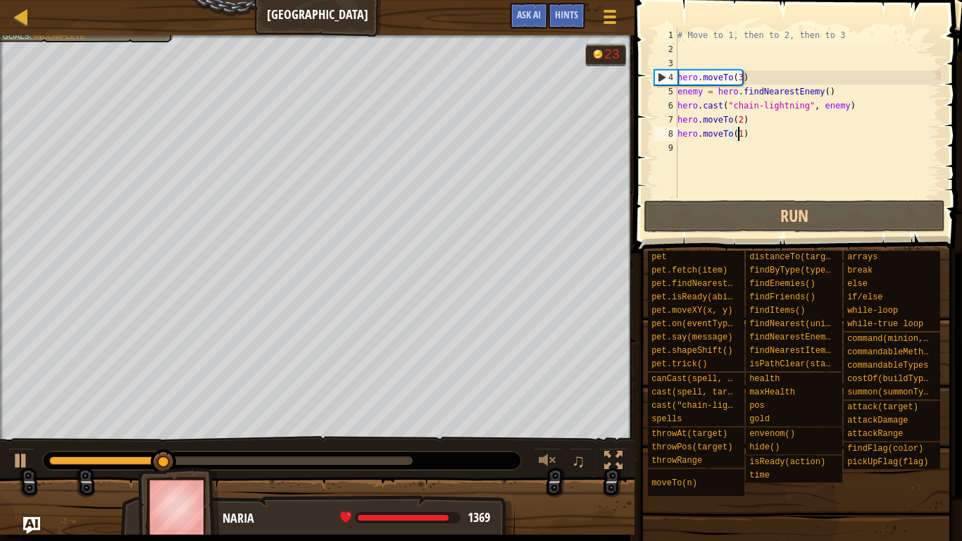
click at [870, 168] on div "# Move to 1, then to 2, then to 3 hero . moveTo ( 3 ) enemy = hero . findNeares…" at bounding box center [808, 126] width 266 height 197
drag, startPoint x: 234, startPoint y: 462, endPoint x: 72, endPoint y: 493, distance: 164.9
click at [72, 454] on div "Move towards the upper bridge. (point 1). Visit the [GEOGRAPHIC_DATA] (point 2)…" at bounding box center [481, 284] width 962 height 499
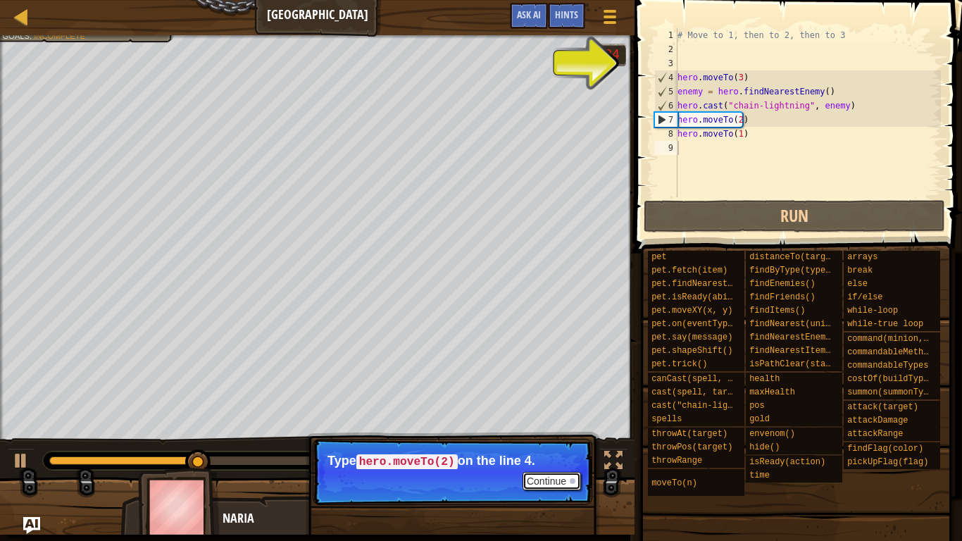
click at [545, 454] on button "Continue" at bounding box center [552, 481] width 58 height 18
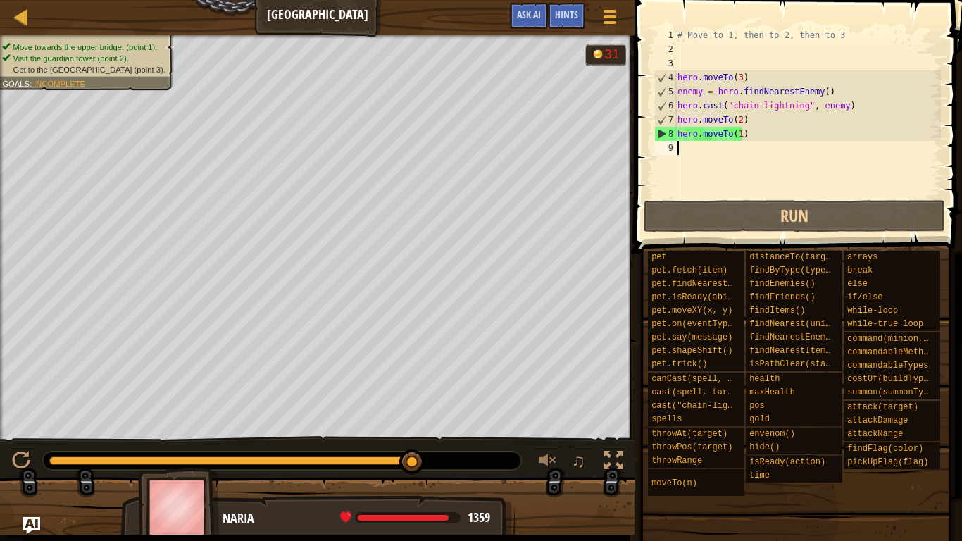
click at [749, 151] on div "# Move to 1, then to 2, then to 3 hero . moveTo ( 3 ) enemy = hero . findNeares…" at bounding box center [808, 126] width 266 height 197
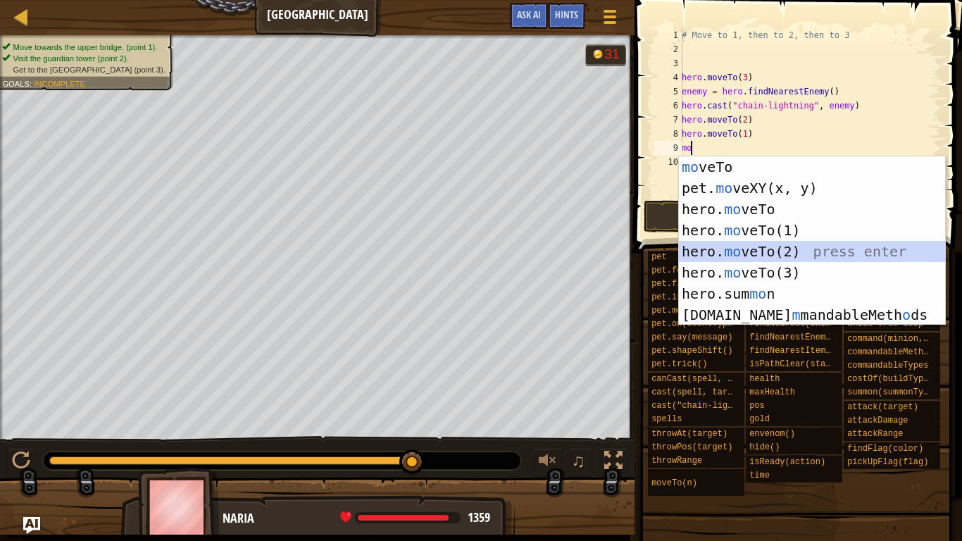
click at [774, 252] on div "mo veTo press enter pet. mo veXY(x, y) press enter hero. mo veTo press enter he…" at bounding box center [812, 261] width 266 height 211
type textarea "hero.moveTo(2)"
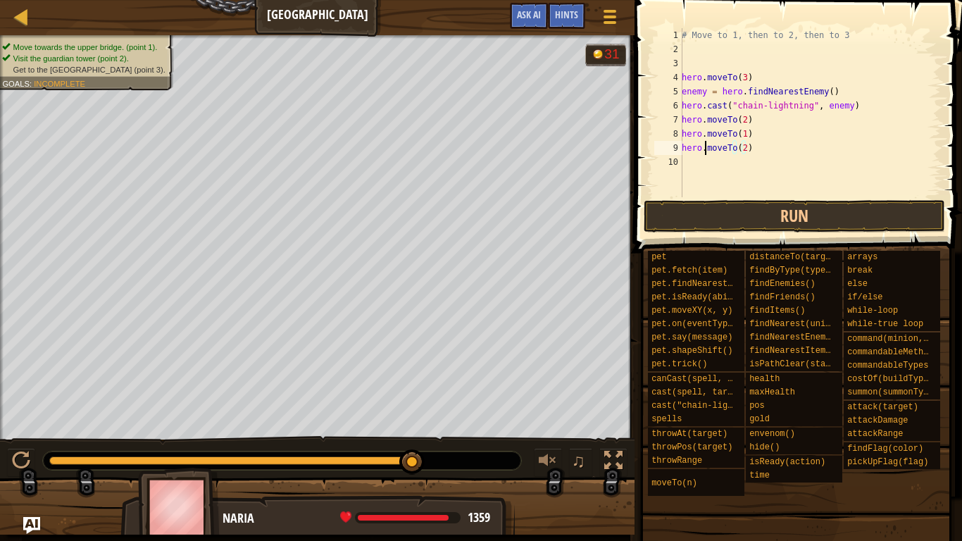
click at [704, 154] on div "# Move to 1, then to 2, then to 3 hero . moveTo ( 3 ) enemy = hero . findNeares…" at bounding box center [810, 126] width 262 height 197
click at [697, 163] on div "# Move to 1, then to 2, then to 3 hero . moveTo ( 3 ) enemy = hero . findNeares…" at bounding box center [810, 126] width 262 height 197
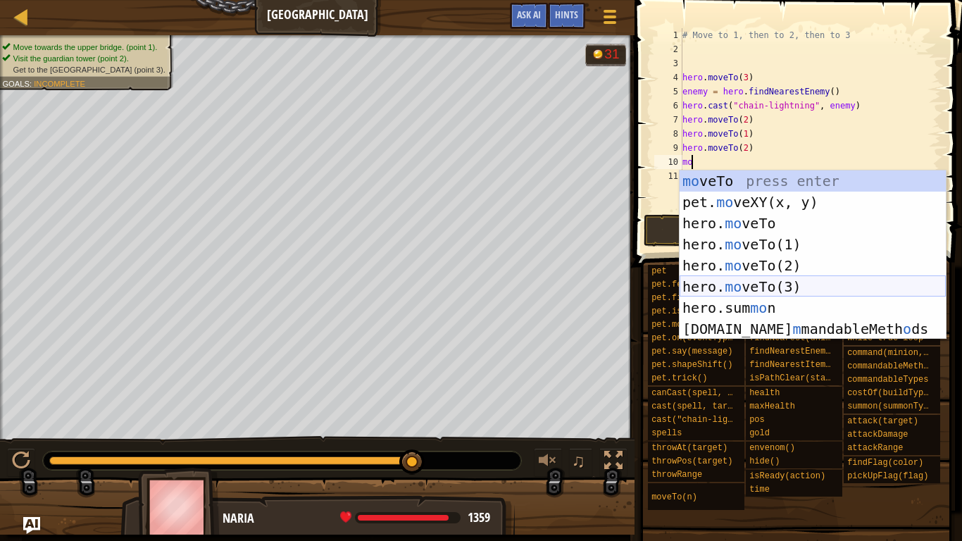
click at [791, 280] on div "mo veTo press enter pet. mo veXY(x, y) press enter hero. mo veTo press enter he…" at bounding box center [813, 275] width 266 height 211
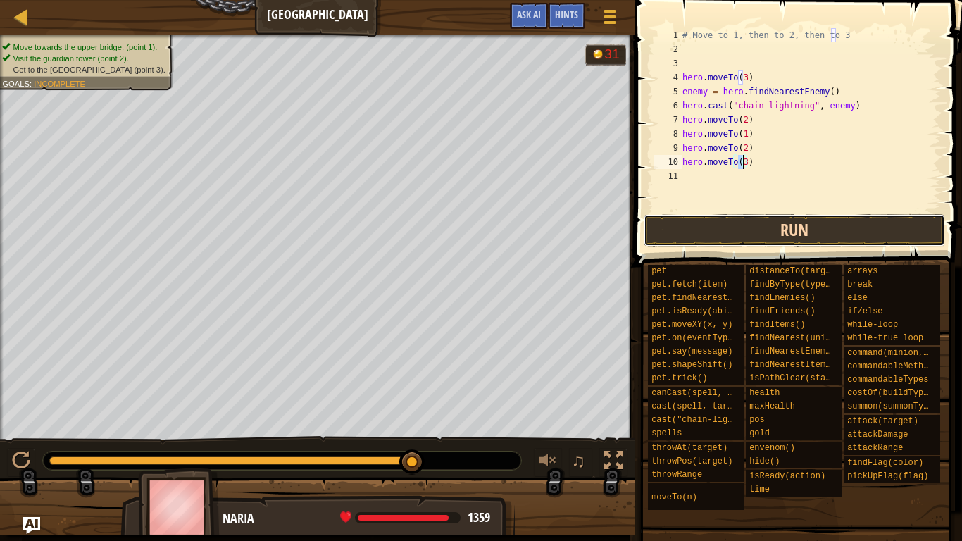
click at [757, 228] on button "Run" at bounding box center [794, 230] width 301 height 32
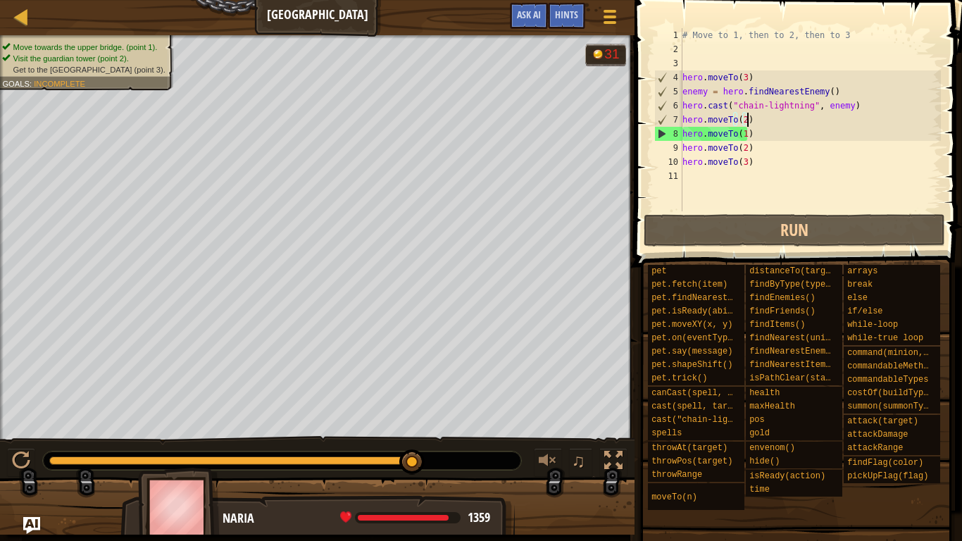
click at [761, 117] on div "# Move to 1, then to 2, then to 3 hero . moveTo ( 3 ) enemy = hero . findNeares…" at bounding box center [810, 133] width 261 height 211
drag, startPoint x: 763, startPoint y: 133, endPoint x: 666, endPoint y: 127, distance: 98.1
click at [666, 127] on div "hero.moveTo(2) 1 2 3 4 5 6 7 8 9 10 11 # Move to 1, then to 2, then to 3 hero .…" at bounding box center [795, 119] width 289 height 183
type textarea "hero.moveTo(1)"
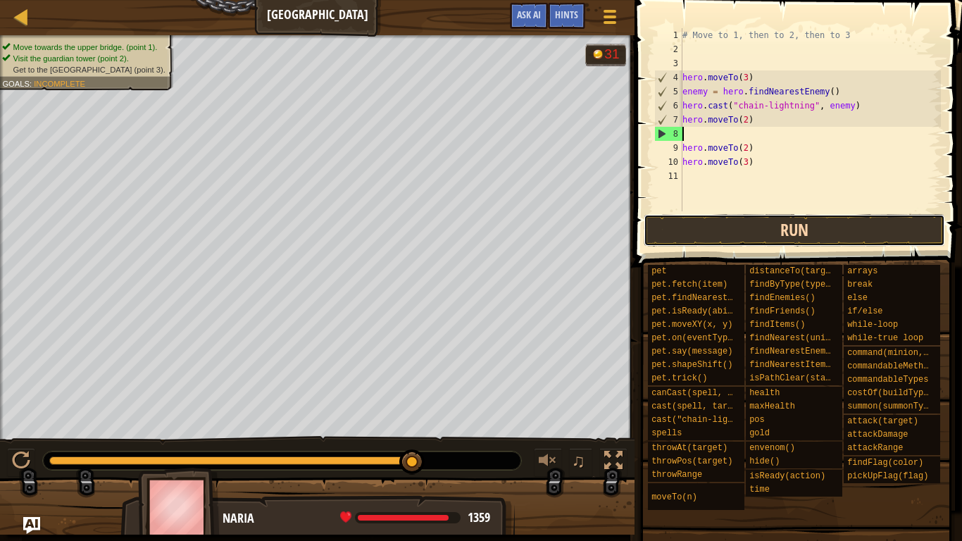
click at [744, 233] on button "Run" at bounding box center [794, 230] width 301 height 32
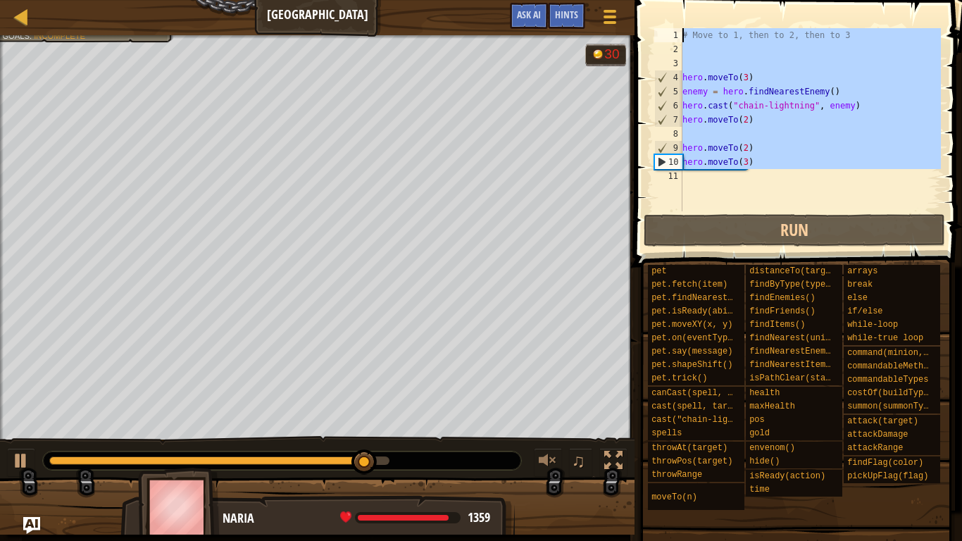
drag, startPoint x: 747, startPoint y: 183, endPoint x: 645, endPoint y: 35, distance: 179.3
click at [645, 35] on div "1 2 3 4 5 6 7 8 9 10 11 # Move to 1, then to 2, then to 3 hero . moveTo ( 3 ) e…" at bounding box center [796, 161] width 332 height 308
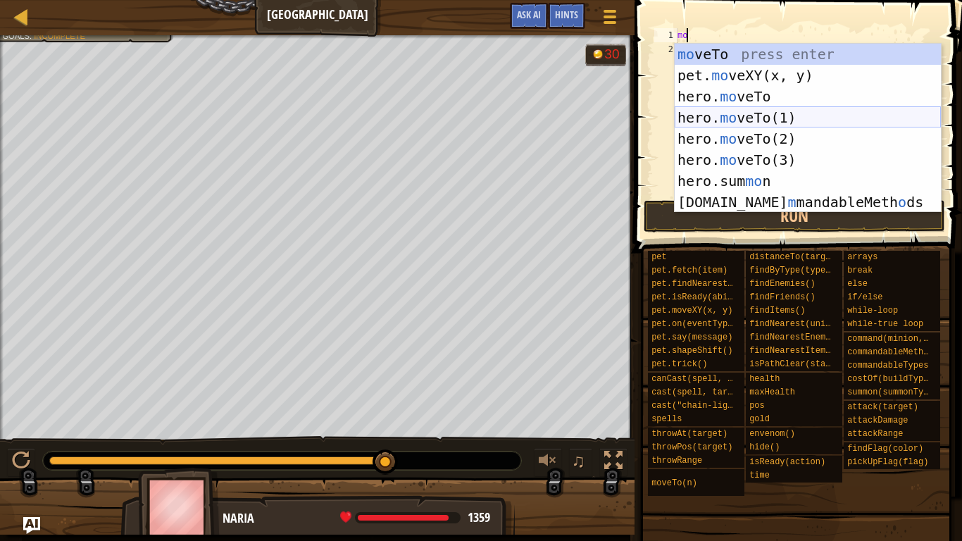
click at [771, 120] on div "mo veTo press enter pet. mo veXY(x, y) press enter hero. mo veTo press enter he…" at bounding box center [808, 149] width 266 height 211
type textarea "hero.moveTo(1)"
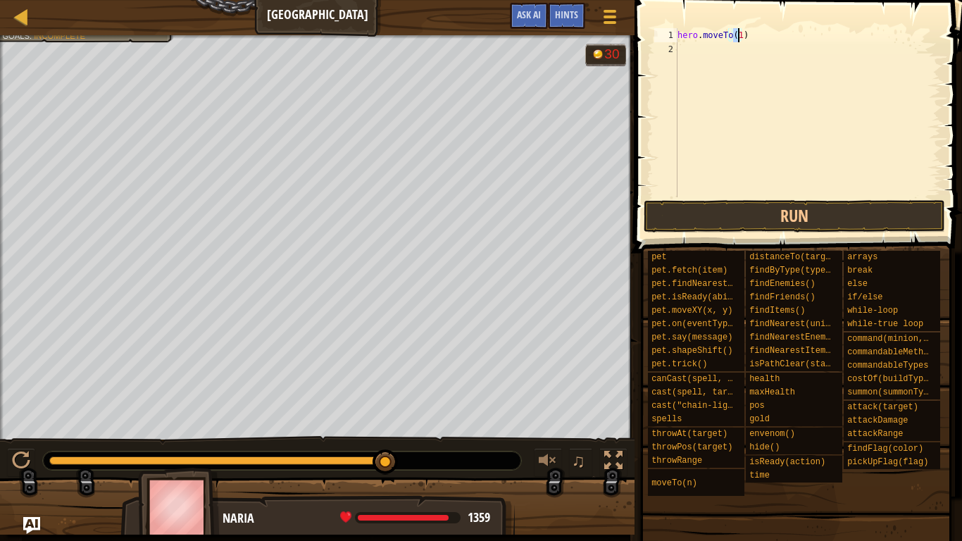
click at [732, 75] on div "hero . moveTo ( 1 )" at bounding box center [808, 126] width 266 height 197
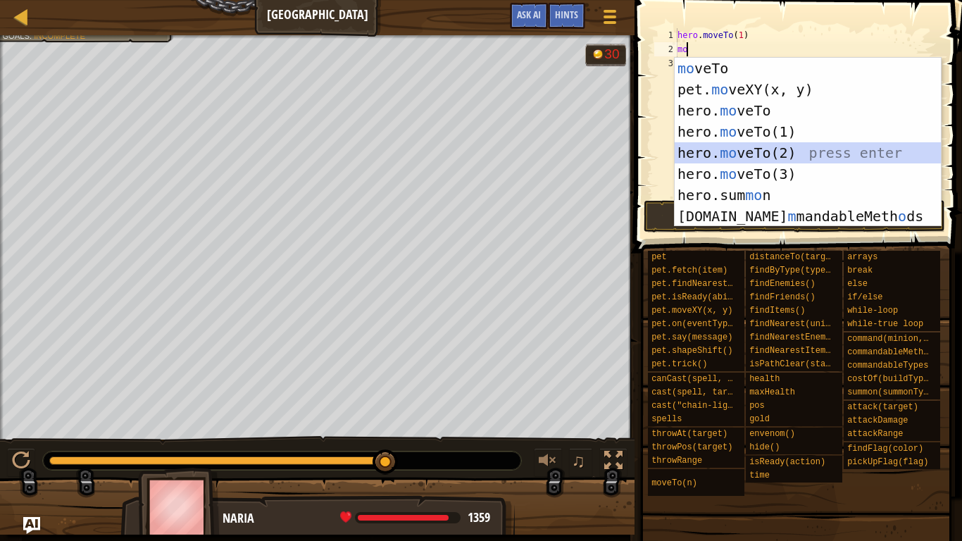
click at [790, 149] on div "mo veTo press enter pet. mo veXY(x, y) press enter hero. mo veTo press enter he…" at bounding box center [808, 163] width 266 height 211
type textarea "hero.moveTo(2)"
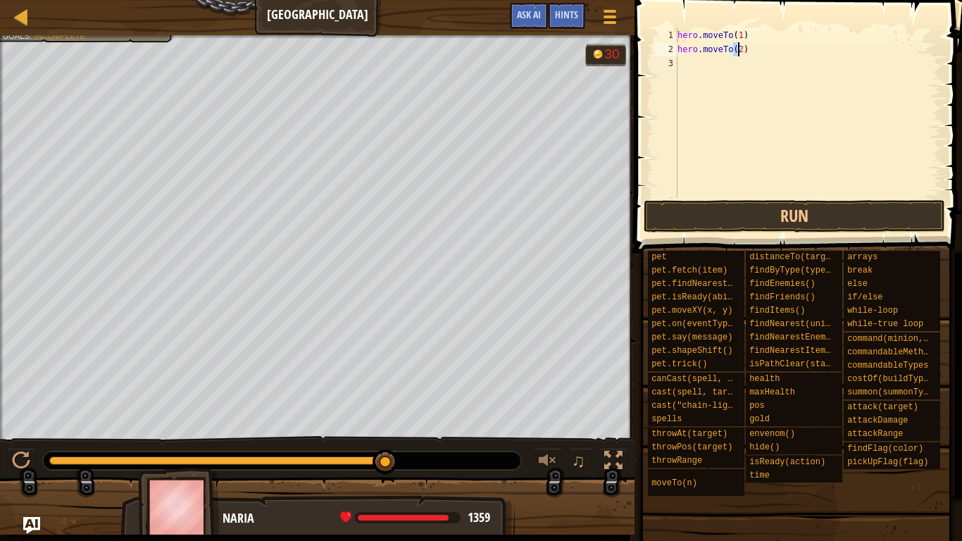
click at [751, 92] on div "hero . moveTo ( 1 ) hero . moveTo ( 2 )" at bounding box center [808, 126] width 266 height 197
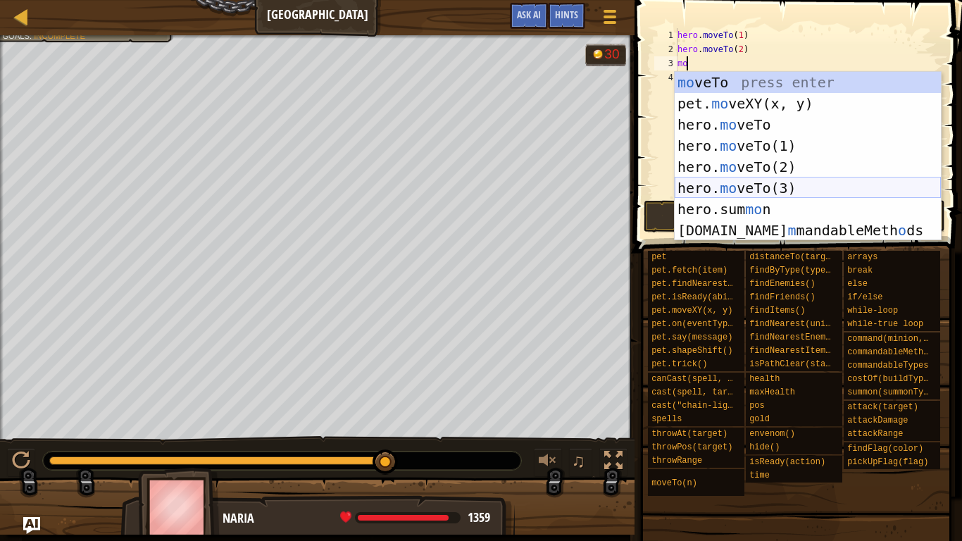
click at [769, 188] on div "mo veTo press enter pet. mo veXY(x, y) press enter hero. mo veTo press enter he…" at bounding box center [808, 177] width 266 height 211
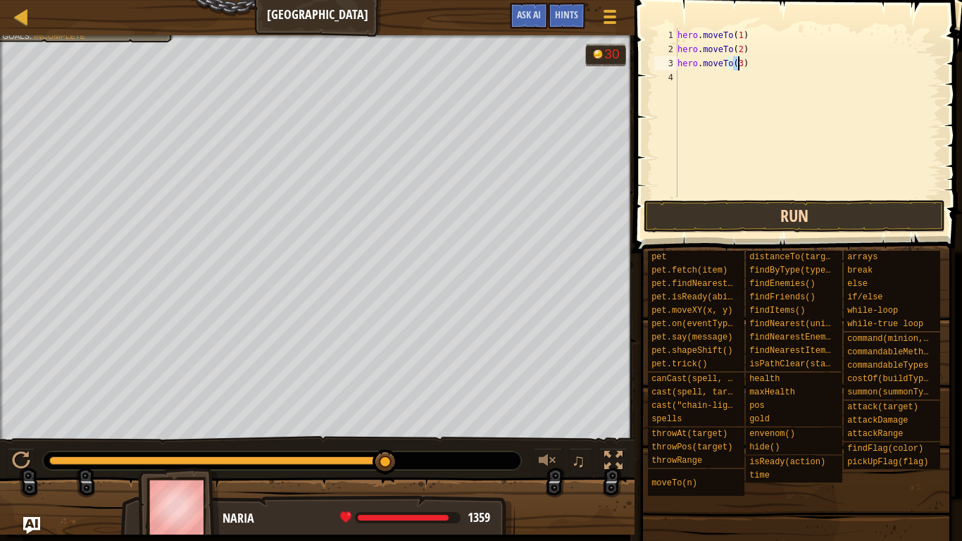
type textarea "hero.moveTo(3)"
click at [749, 218] on button "Run" at bounding box center [794, 216] width 301 height 32
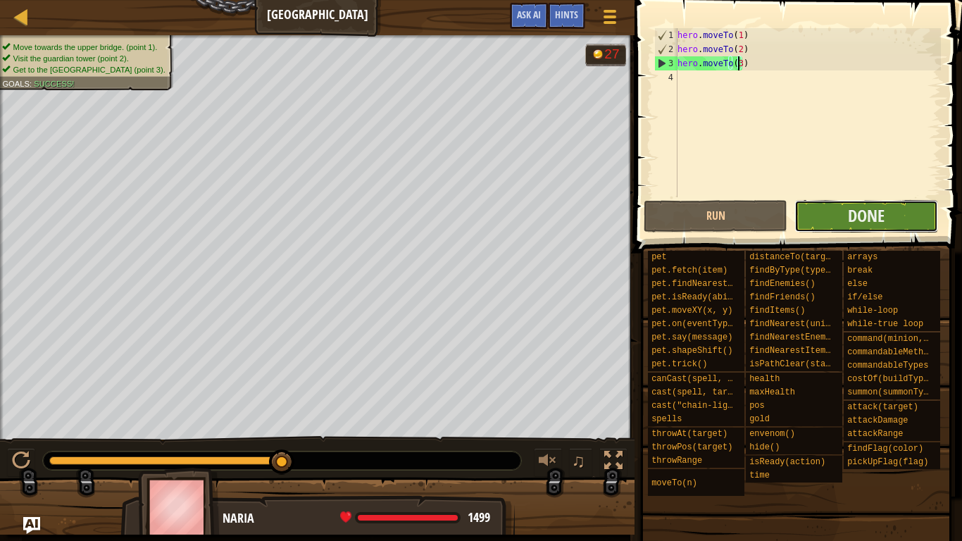
click at [895, 216] on button "Done" at bounding box center [866, 216] width 144 height 32
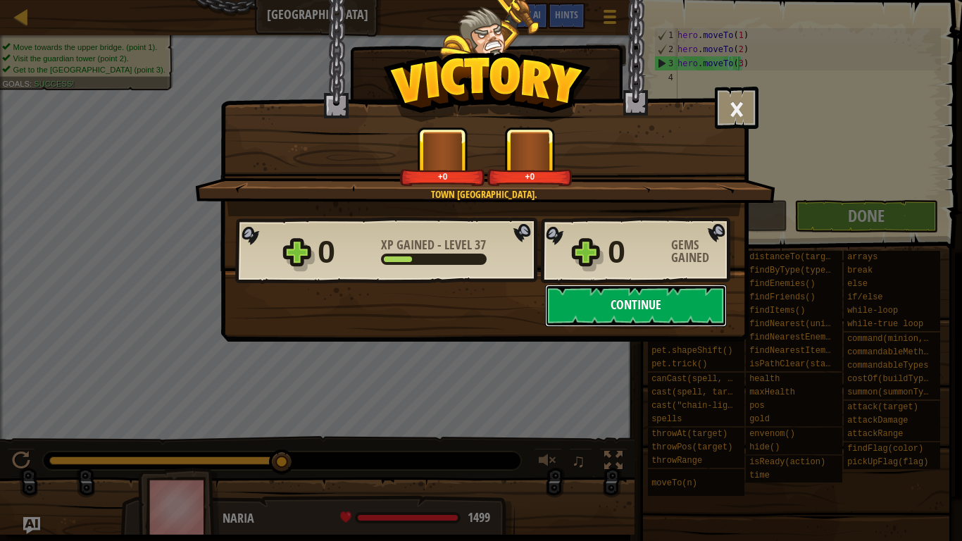
click at [642, 312] on button "Continue" at bounding box center [636, 306] width 182 height 42
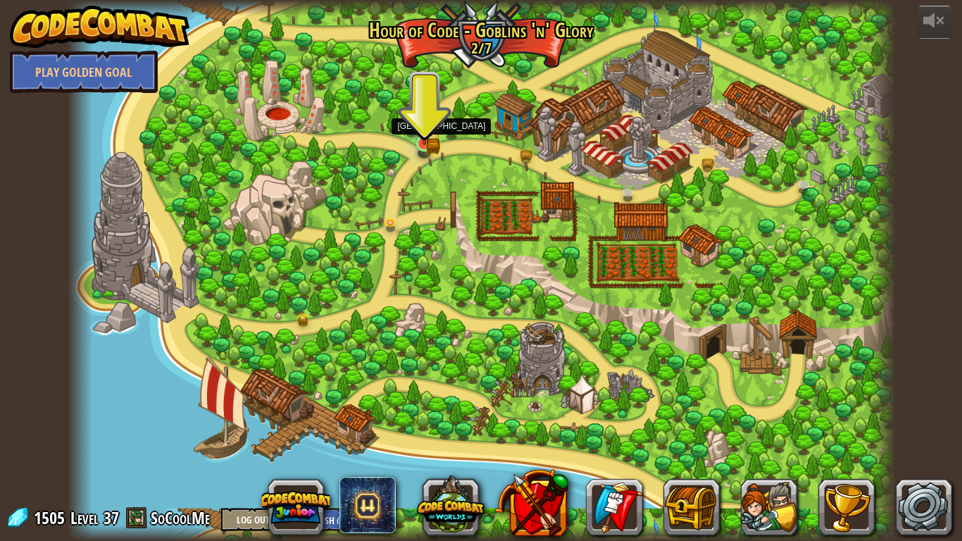
click at [430, 146] on div at bounding box center [424, 143] width 17 height 17
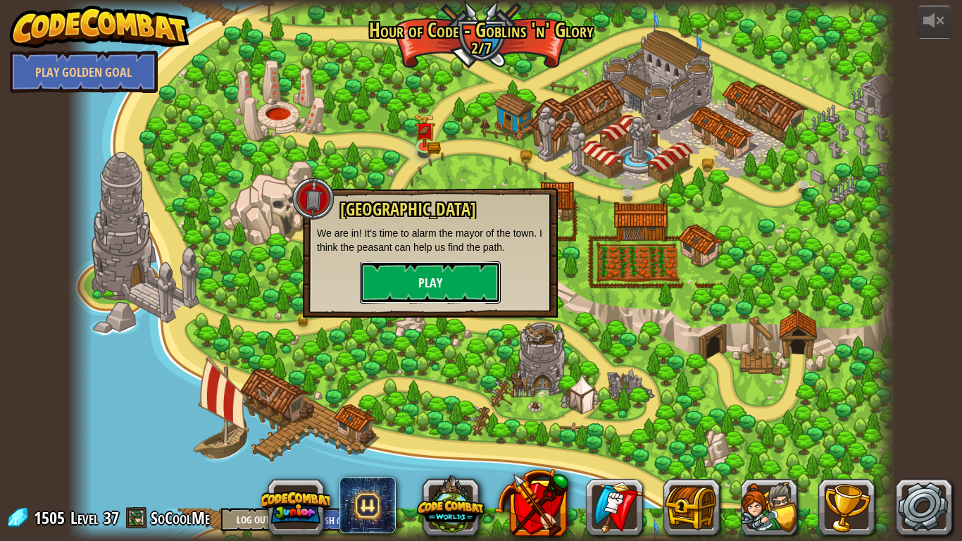
click at [428, 272] on button "Play" at bounding box center [430, 282] width 141 height 42
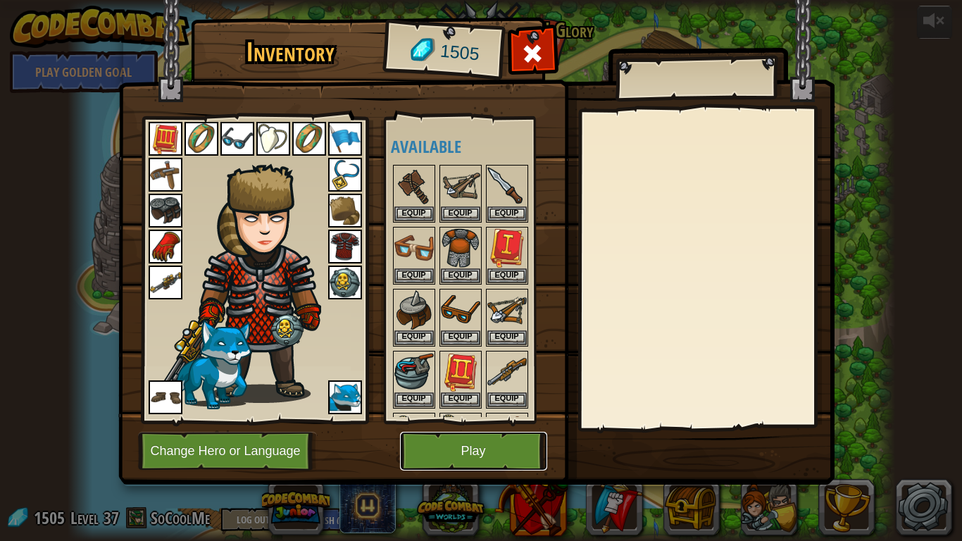
click at [447, 454] on button "Play" at bounding box center [473, 451] width 147 height 39
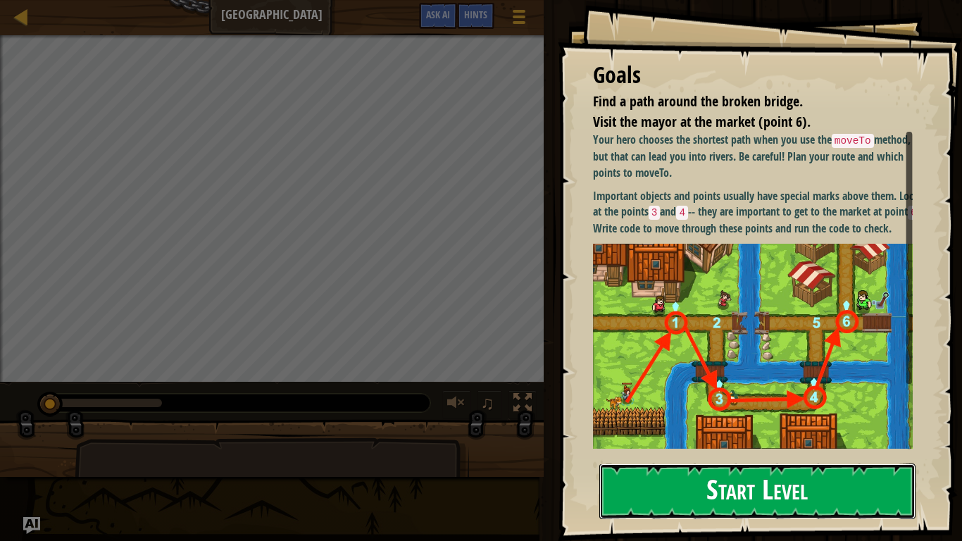
click at [706, 454] on button "Start Level" at bounding box center [757, 491] width 316 height 56
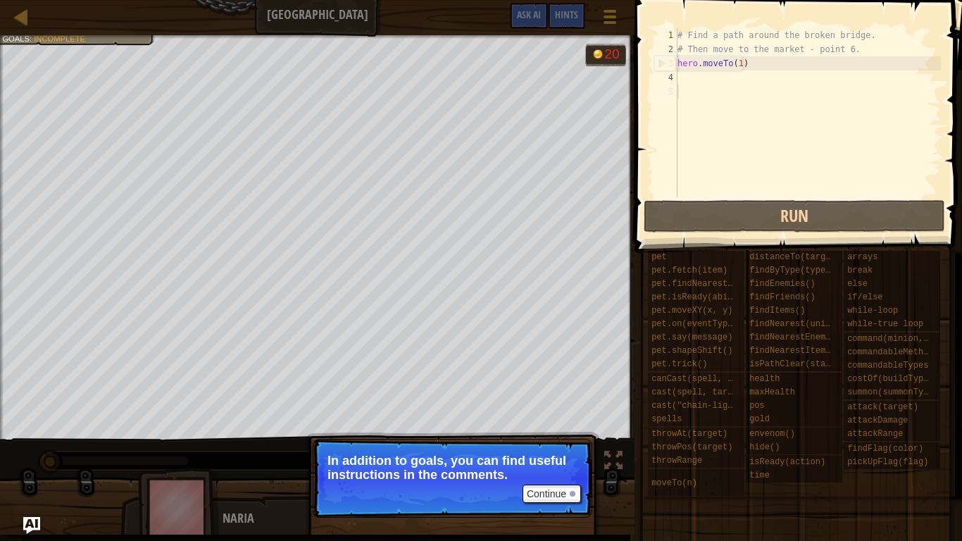
click at [550, 454] on p "Continue In addition to goals, you can find useful instructions in the comments." at bounding box center [453, 478] width 280 height 79
click at [547, 454] on button "Continue" at bounding box center [552, 494] width 58 height 18
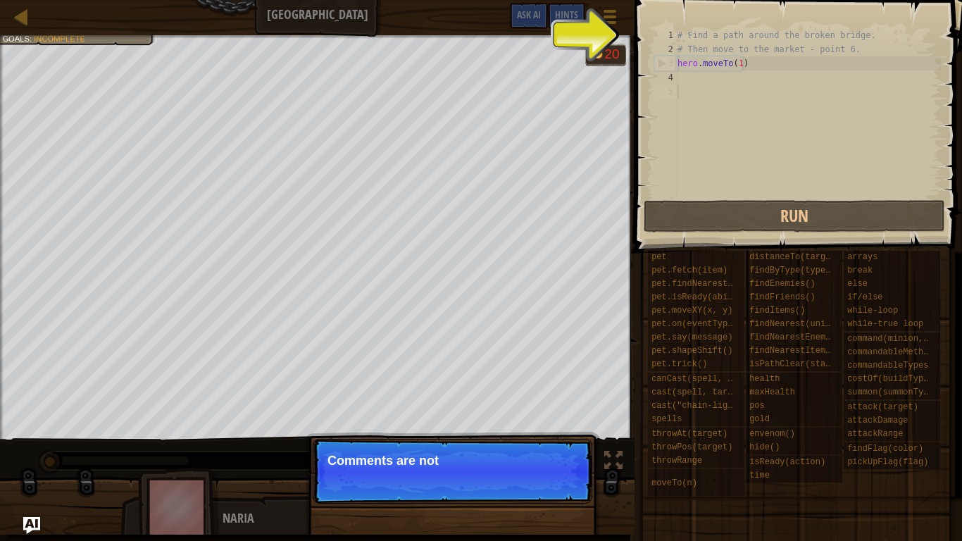
click at [542, 454] on p "Continue Comments are not" at bounding box center [453, 471] width 280 height 65
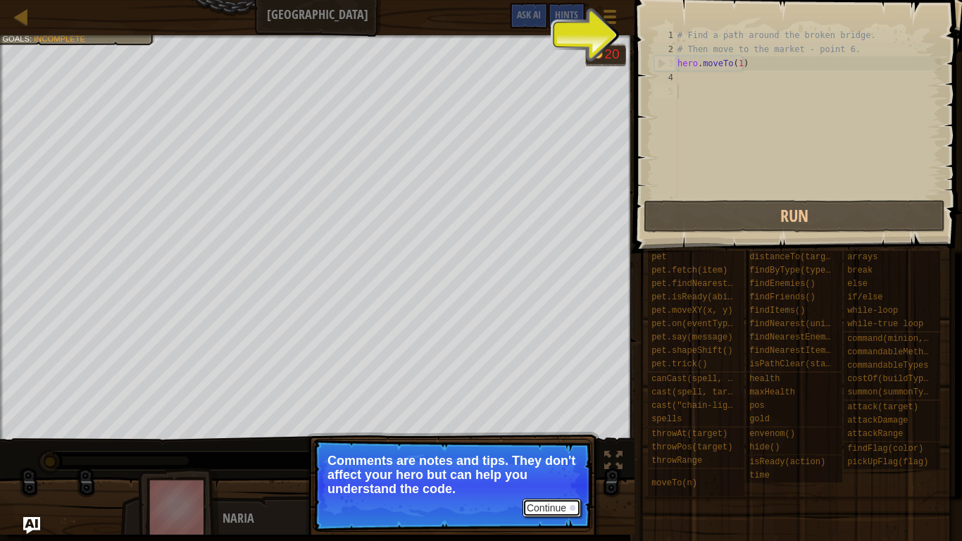
click at [545, 454] on button "Continue" at bounding box center [552, 508] width 58 height 18
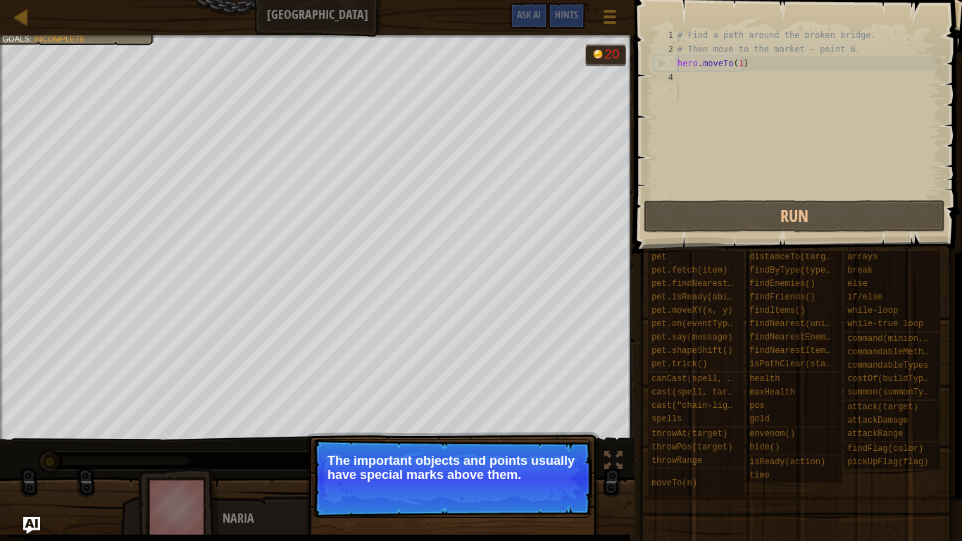
click at [542, 454] on p "Continue The important objects and points usually have special marks above them." at bounding box center [453, 478] width 280 height 79
click at [549, 454] on button "Continue" at bounding box center [552, 494] width 58 height 18
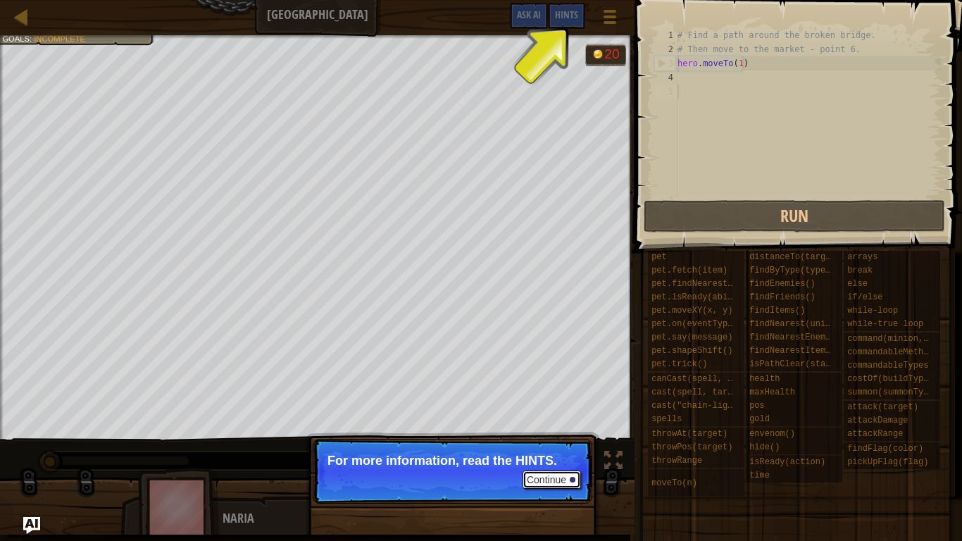
click at [554, 454] on button "Continue" at bounding box center [552, 479] width 58 height 18
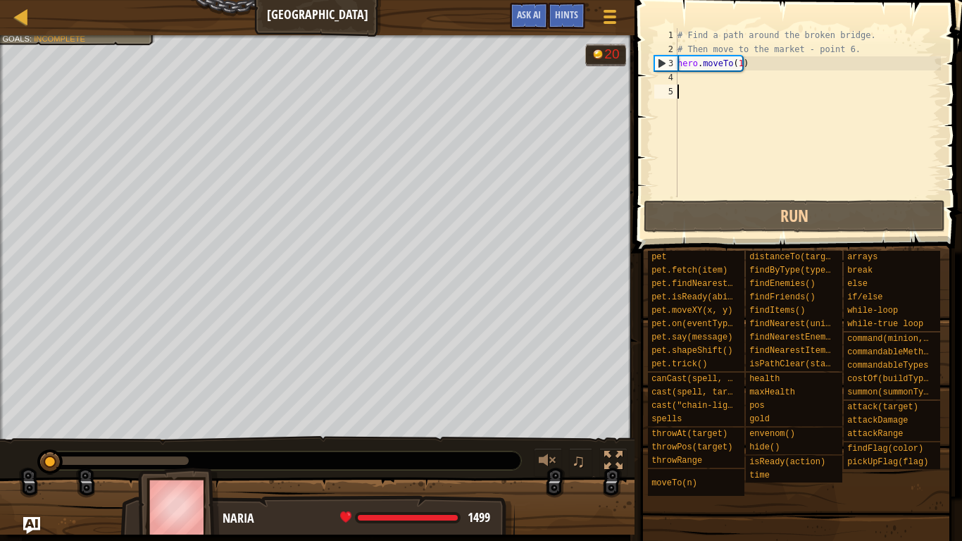
click at [720, 78] on div "# Find a path around the broken bridge. # Then move to the market - point 6. he…" at bounding box center [808, 126] width 266 height 197
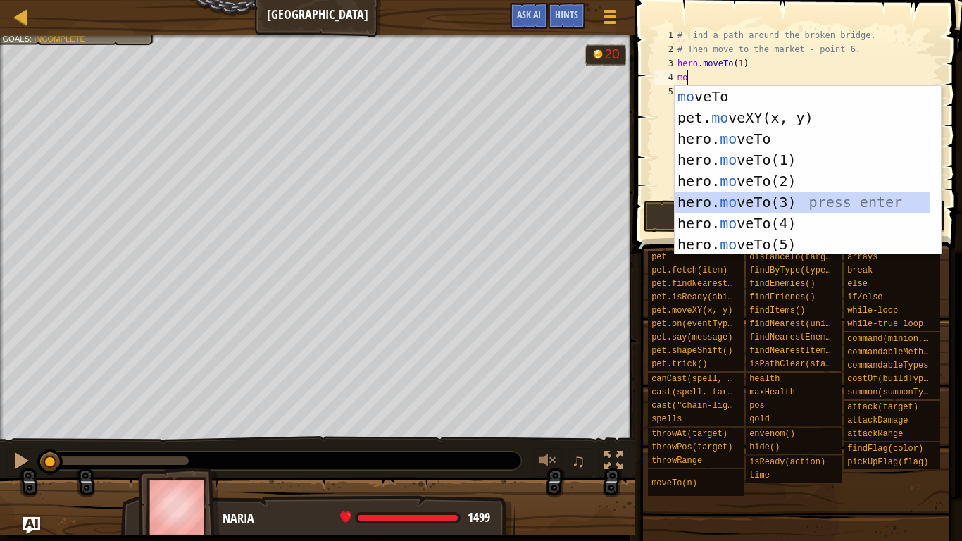
click at [800, 204] on div "mo veTo press enter pet. mo veXY(x, y) press enter hero. mo veTo press enter he…" at bounding box center [803, 191] width 256 height 211
type textarea "hero.moveTo(3)"
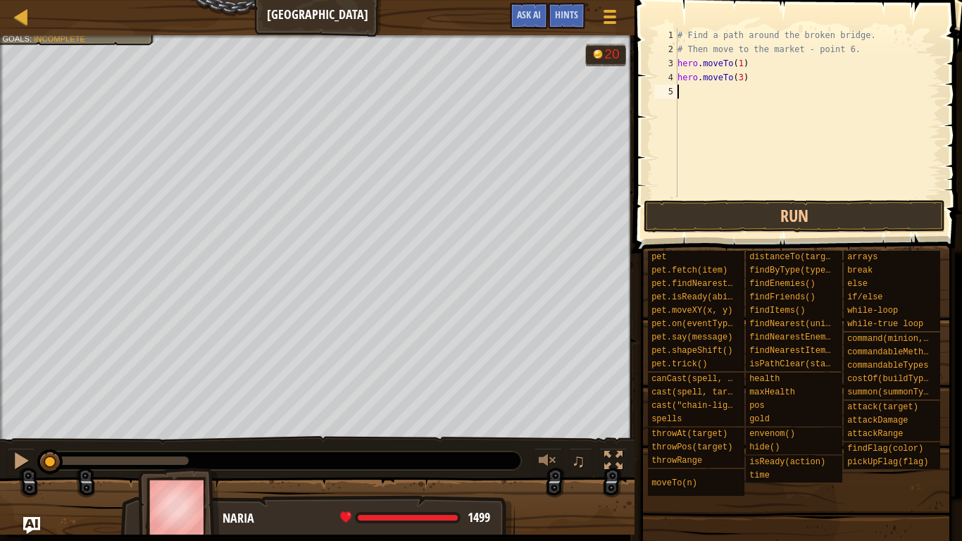
click at [728, 105] on div "# Find a path around the broken bridge. # Then move to the market - point 6. he…" at bounding box center [808, 126] width 266 height 197
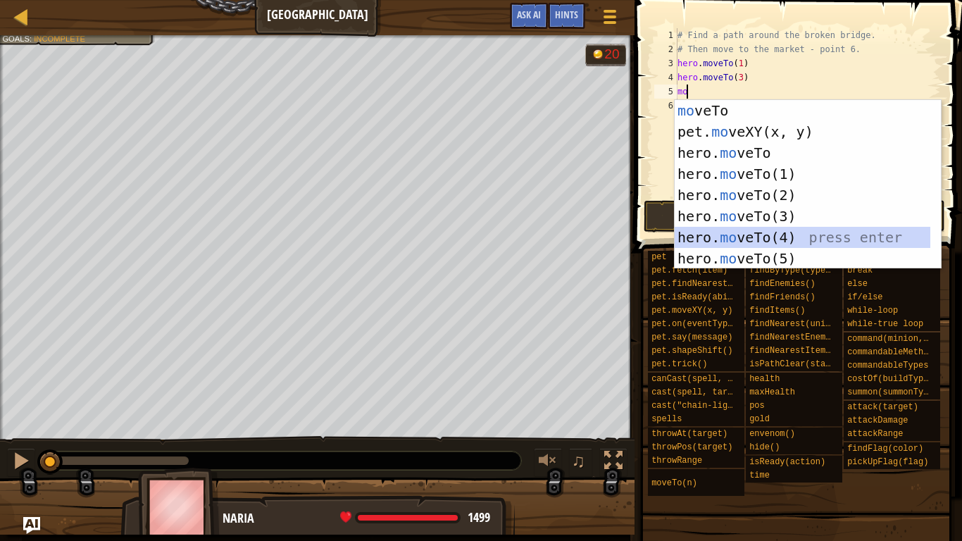
click at [787, 232] on div "mo veTo press enter pet. mo veXY(x, y) press enter hero. mo veTo press enter he…" at bounding box center [803, 205] width 256 height 211
type textarea "hero.moveTo(4)"
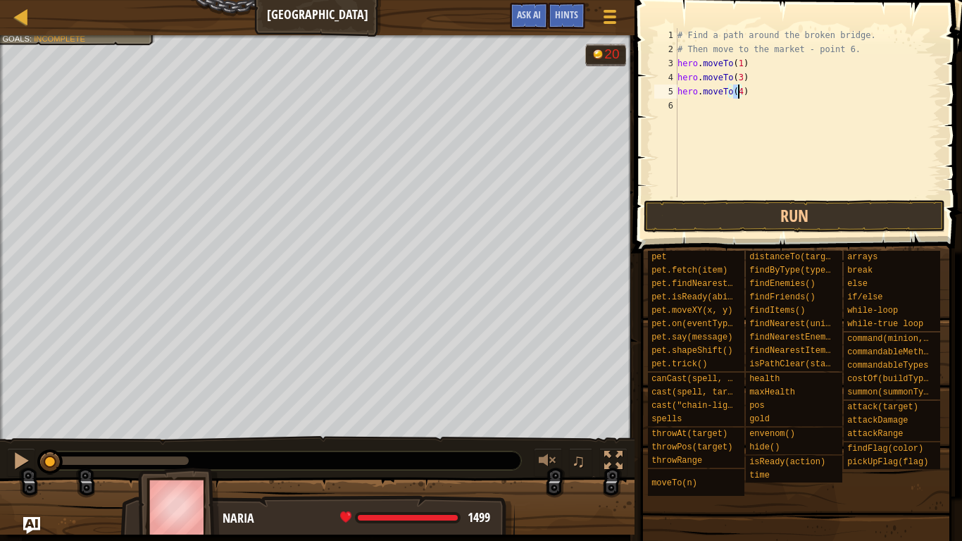
click at [730, 121] on div "# Find a path around the broken bridge. # Then move to the market - point 6. he…" at bounding box center [808, 126] width 266 height 197
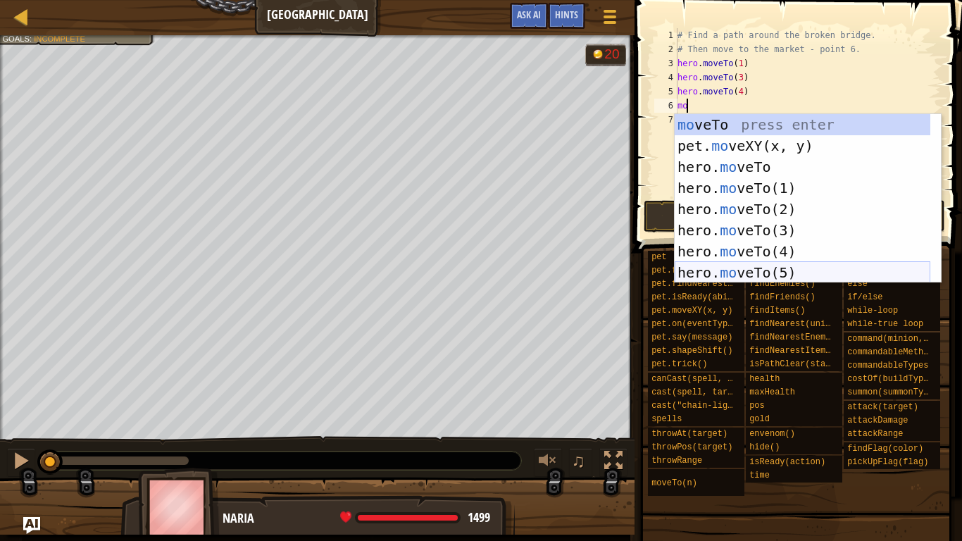
scroll to position [42, 0]
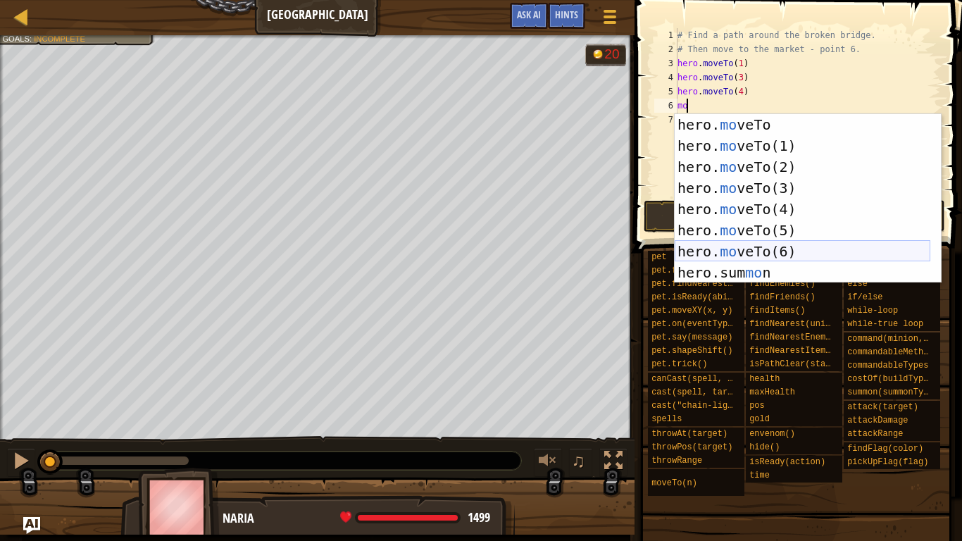
click at [780, 243] on div "hero. mo veTo press enter hero. mo veTo(1) press enter hero. mo veTo(2) press e…" at bounding box center [803, 219] width 256 height 211
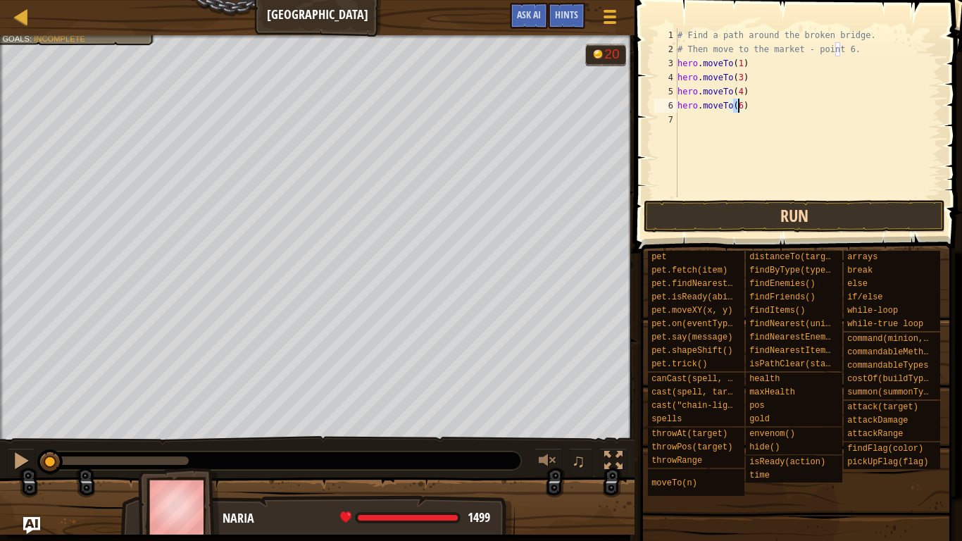
type textarea "hero.moveTo(6)"
click at [760, 217] on button "Run" at bounding box center [794, 216] width 301 height 32
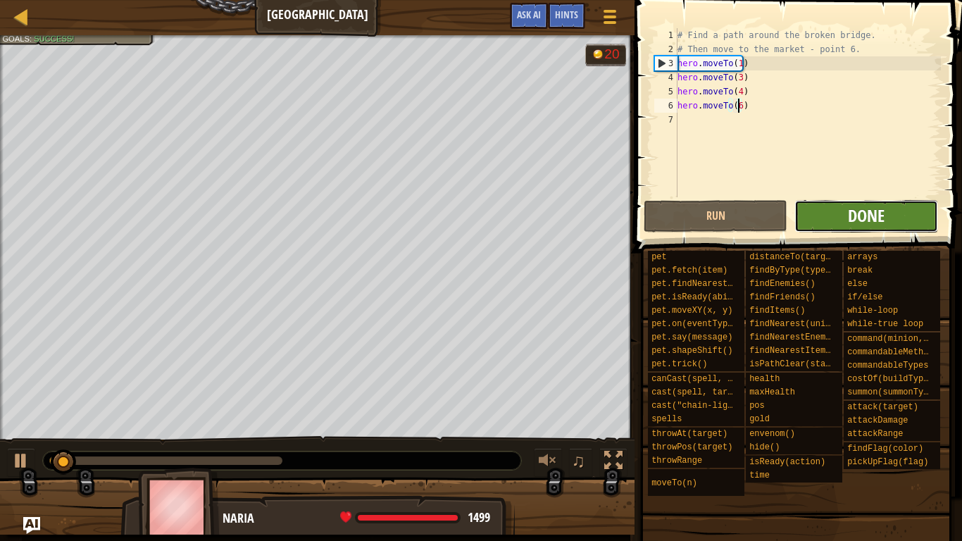
click at [872, 220] on span "Done" at bounding box center [866, 215] width 37 height 23
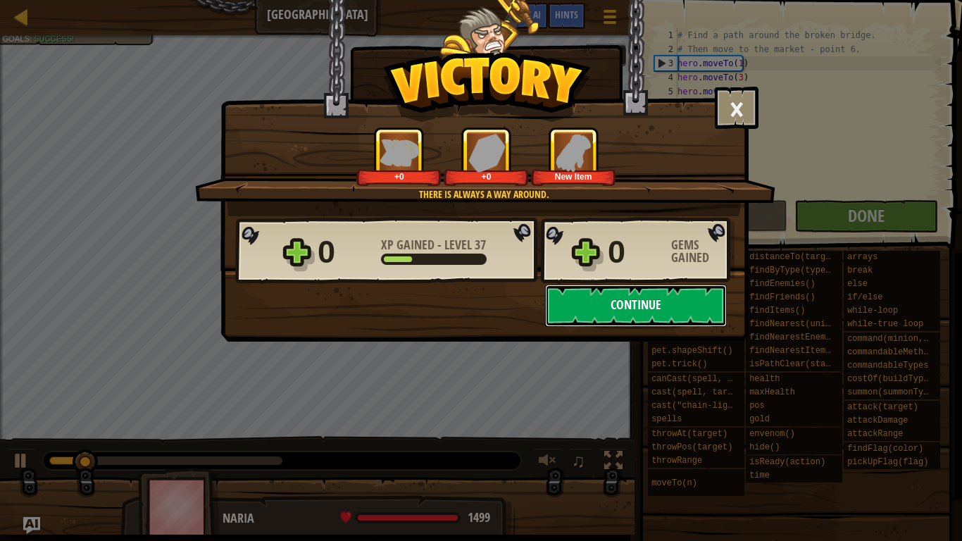
click at [642, 308] on button "Continue" at bounding box center [636, 306] width 182 height 42
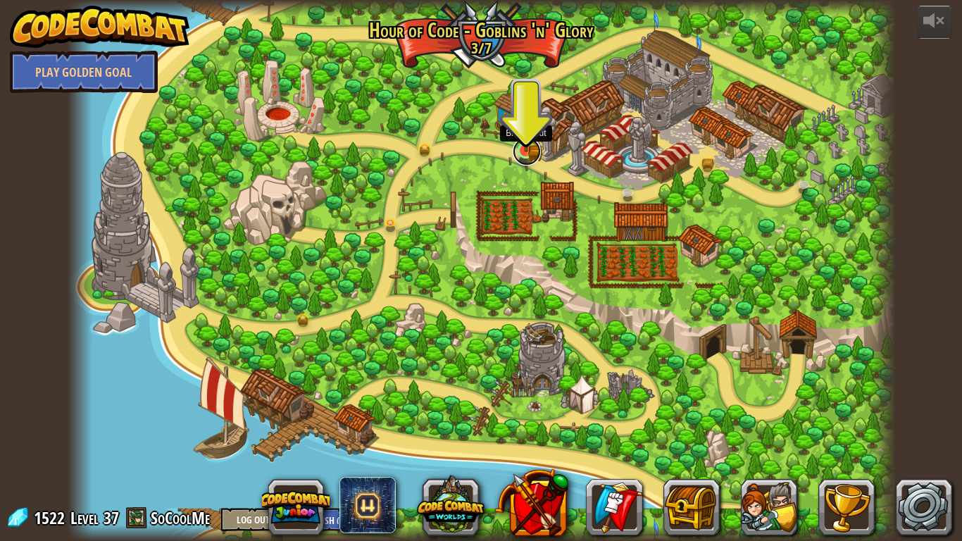
click at [522, 153] on link at bounding box center [527, 151] width 28 height 28
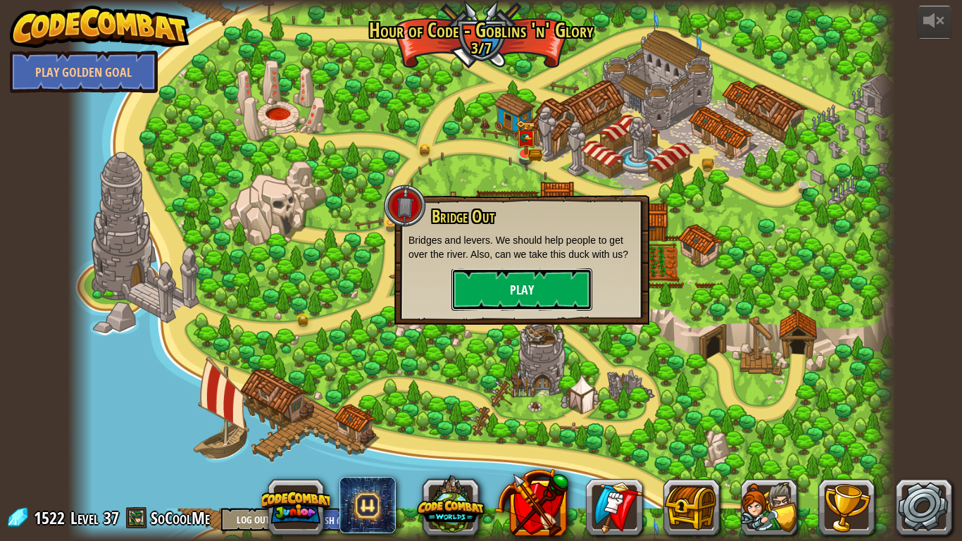
click at [525, 279] on button "Play" at bounding box center [521, 289] width 141 height 42
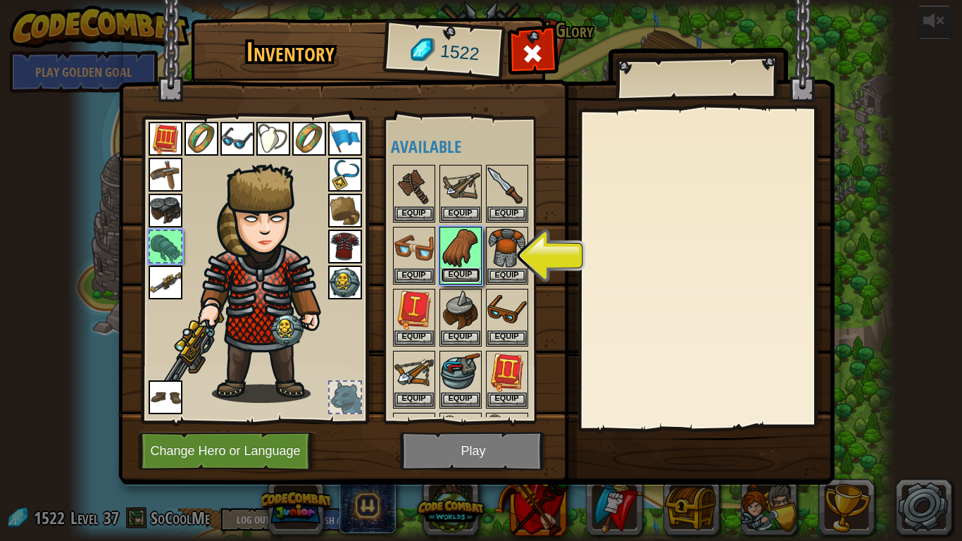
click at [455, 277] on button "Equip" at bounding box center [460, 275] width 39 height 15
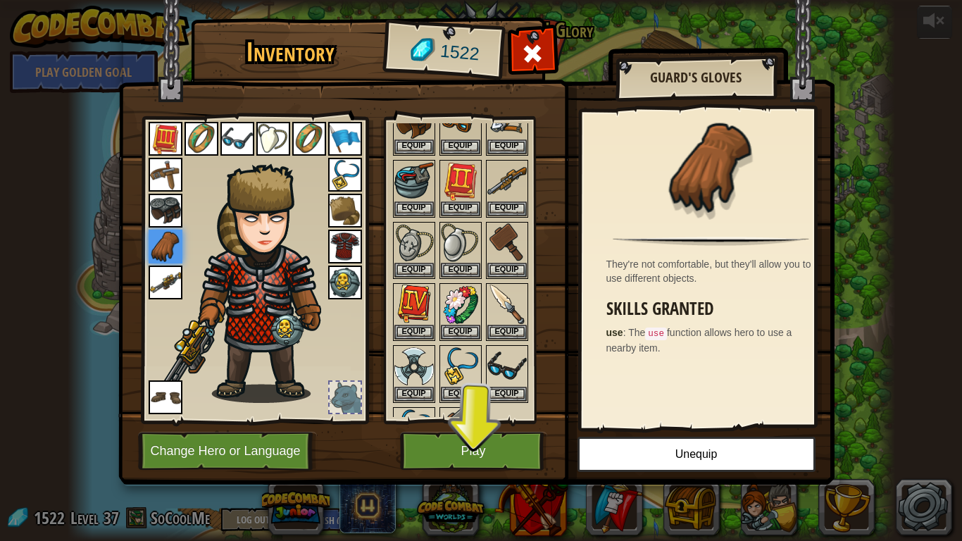
scroll to position [211, 0]
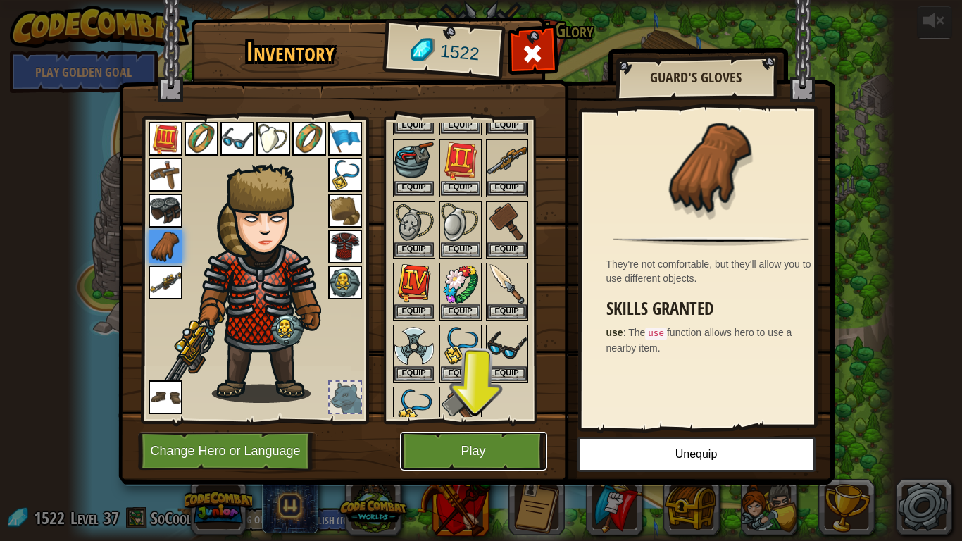
click at [474, 442] on button "Play" at bounding box center [473, 451] width 147 height 39
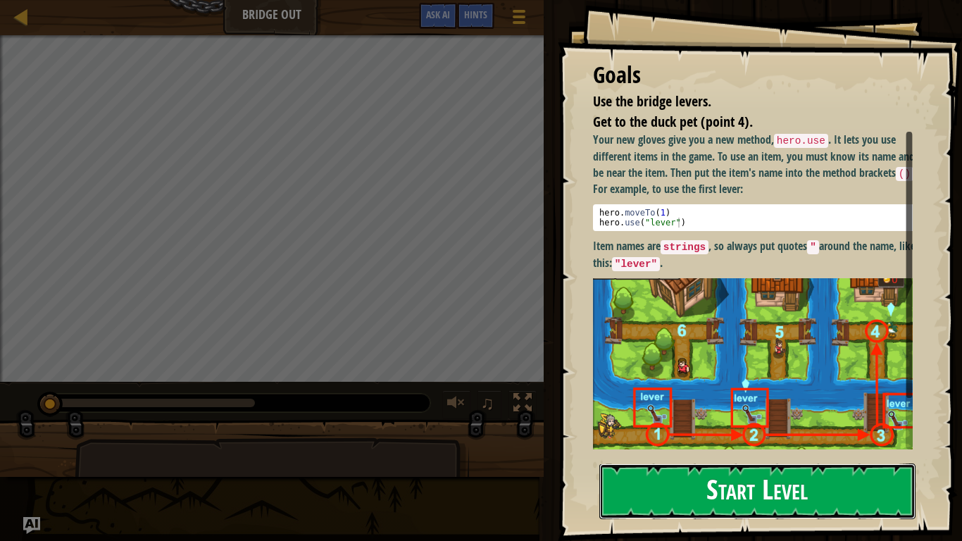
click at [744, 454] on button "Start Level" at bounding box center [757, 491] width 316 height 56
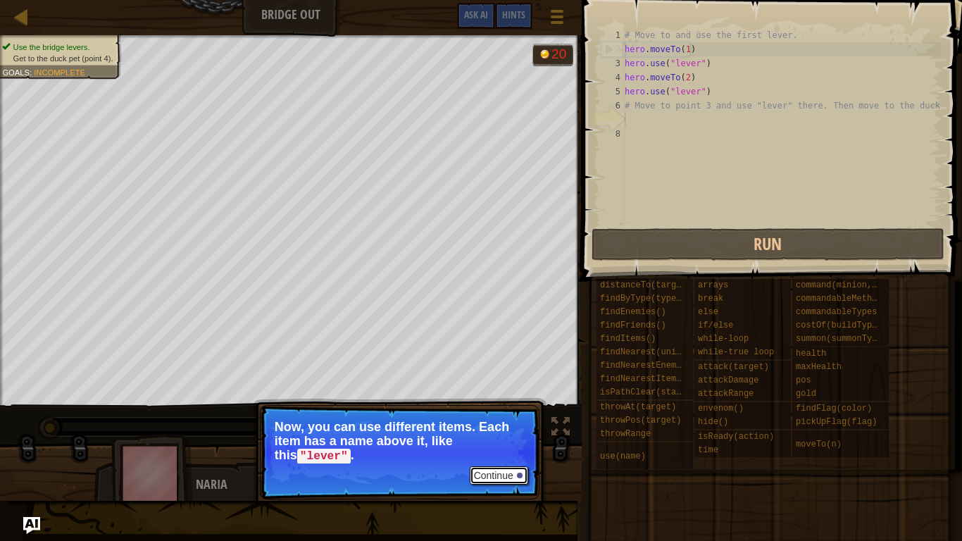
click at [499, 454] on button "Continue" at bounding box center [499, 475] width 58 height 18
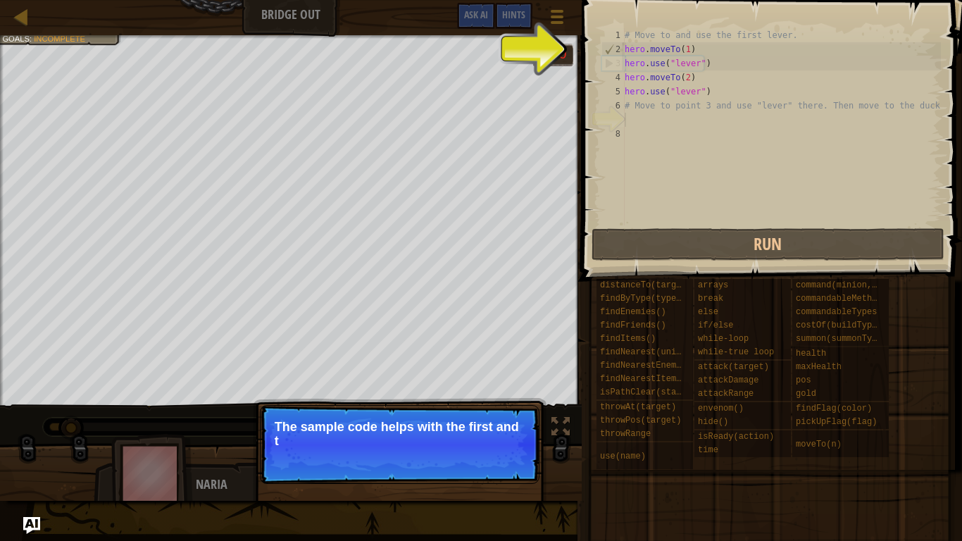
click at [515, 454] on p "Continue The sample code helps with the first and t" at bounding box center [400, 444] width 280 height 79
click at [506, 454] on button "Continue" at bounding box center [499, 460] width 58 height 18
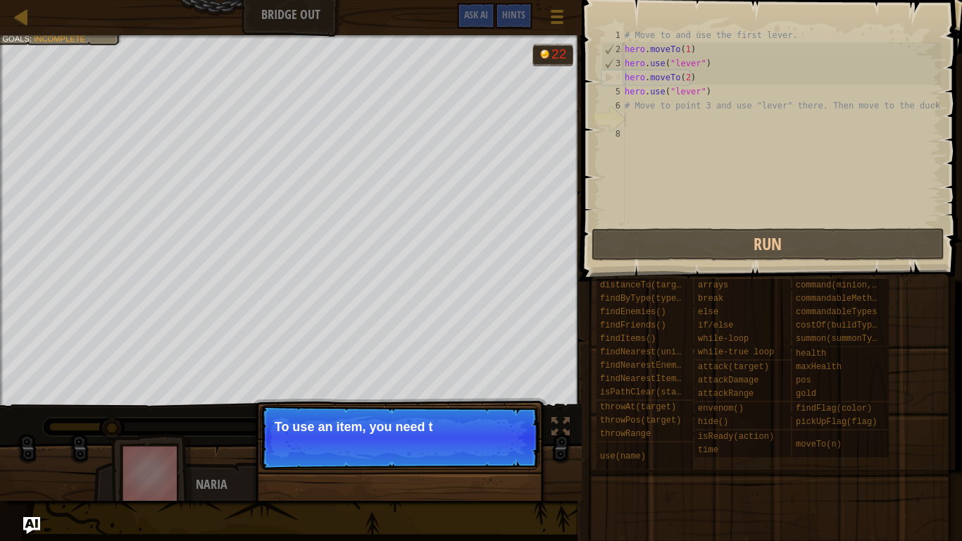
click at [494, 454] on p "Continue To use an item, you need t" at bounding box center [400, 437] width 280 height 65
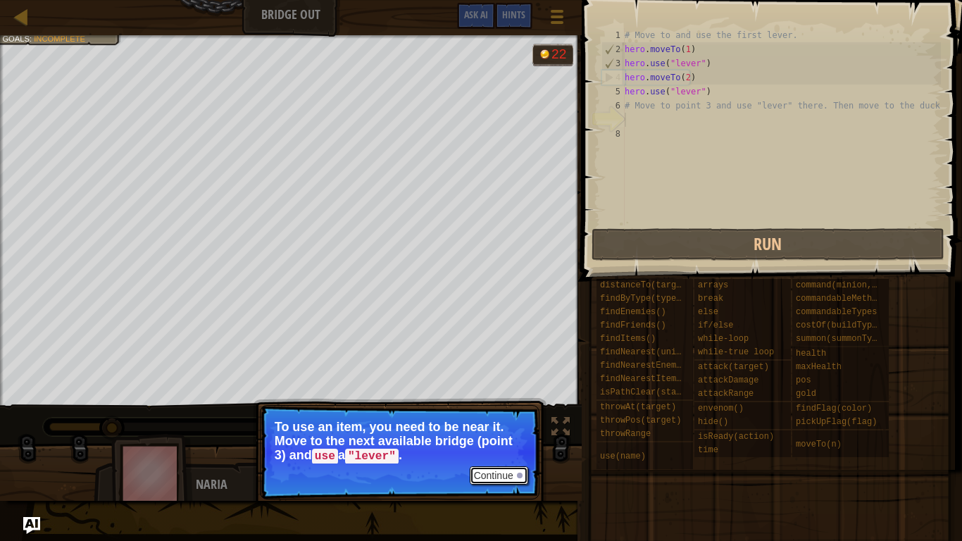
click at [498, 454] on button "Continue" at bounding box center [499, 475] width 58 height 18
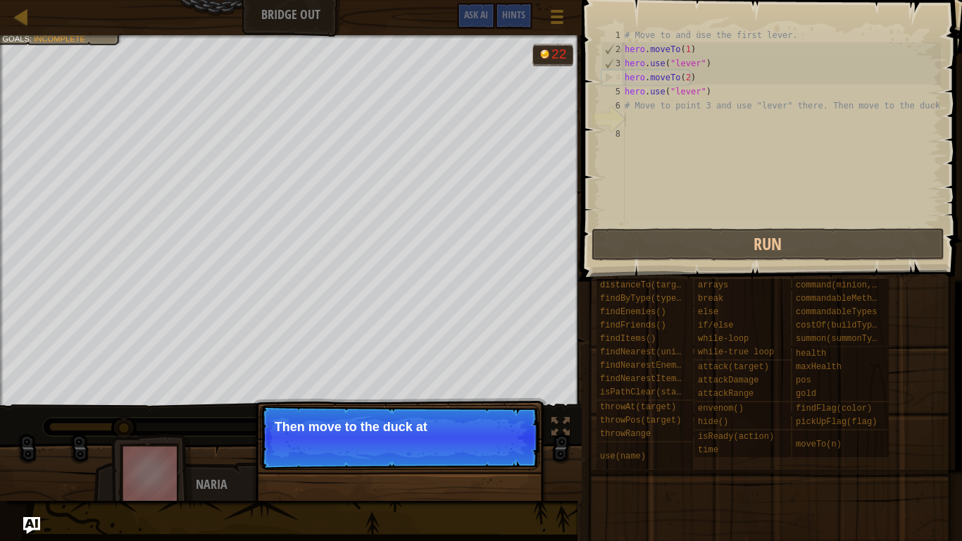
click at [455, 447] on p "Continue Then move to the duck at" at bounding box center [400, 437] width 280 height 65
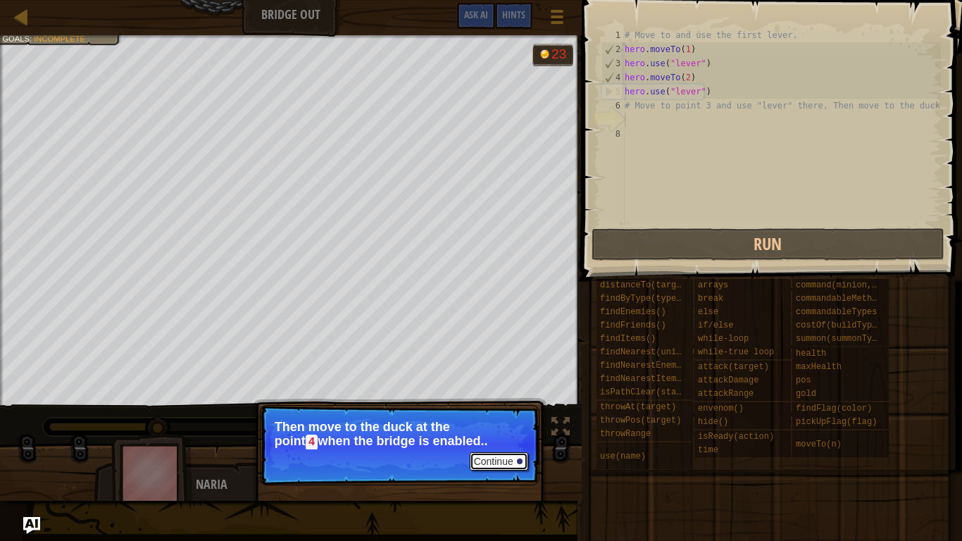
click at [489, 454] on button "Continue" at bounding box center [499, 461] width 58 height 18
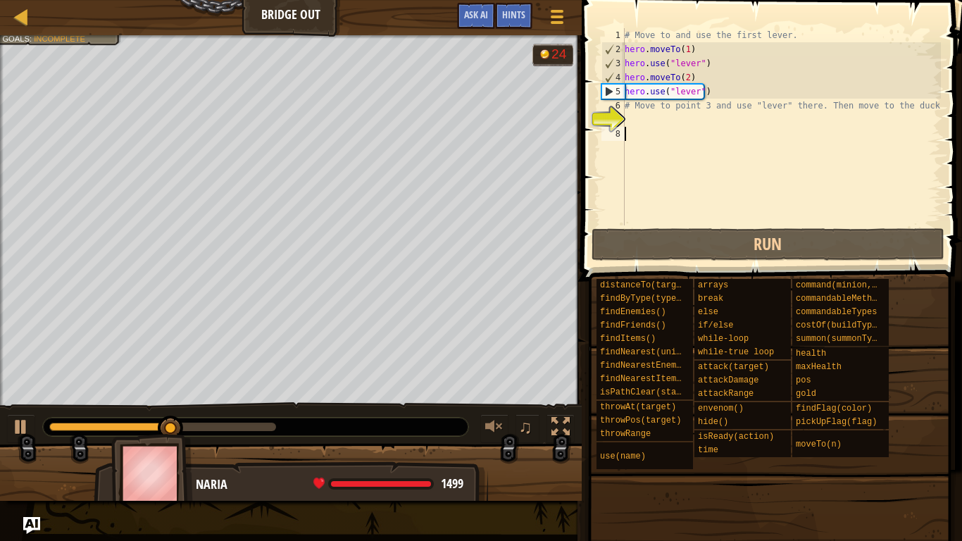
click at [687, 127] on div "# Move to and use the first lever. hero . moveTo ( 1 ) hero . use ( "lever" ) h…" at bounding box center [781, 140] width 319 height 225
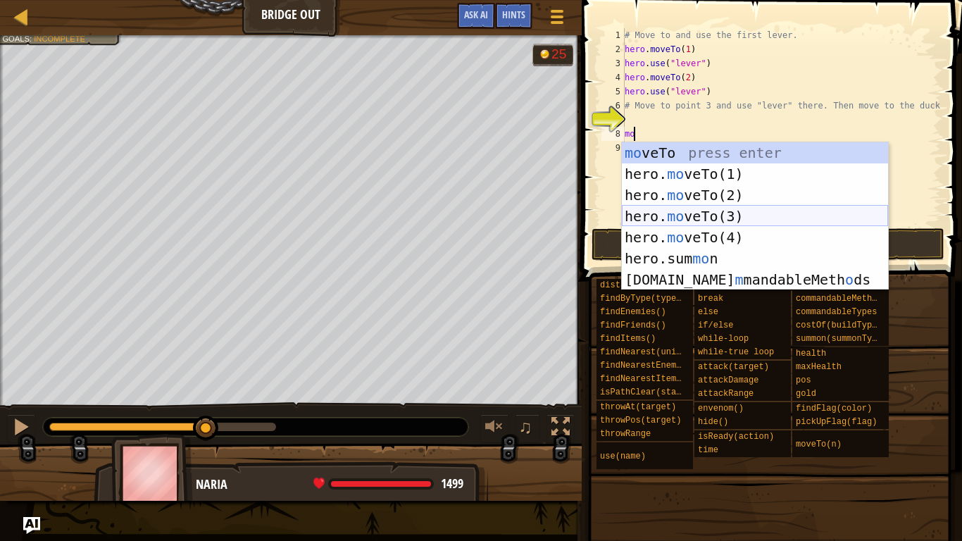
click at [727, 216] on div "mo veTo press enter hero. mo veTo(1) press enter hero. mo veTo(2) press enter h…" at bounding box center [755, 237] width 266 height 190
type textarea "hero.moveTo(3)"
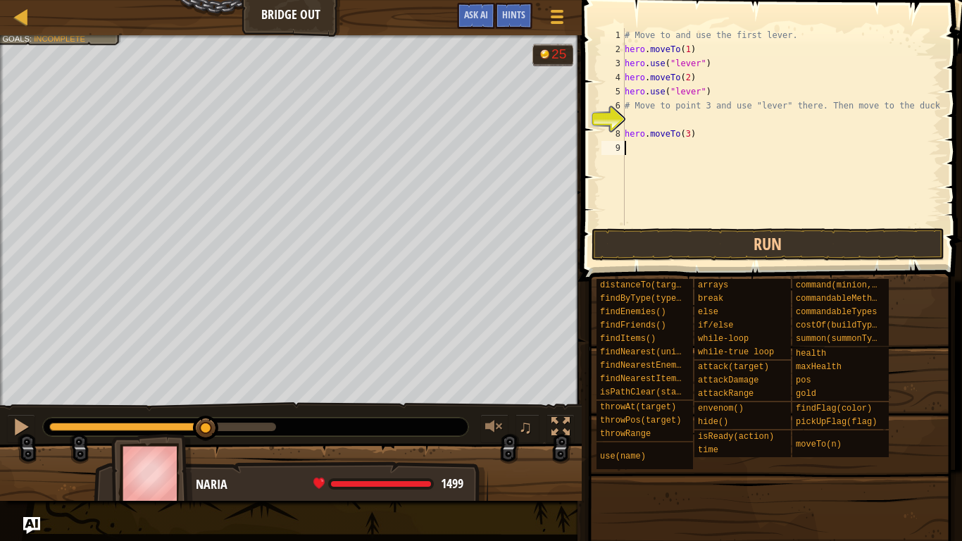
click at [666, 161] on div "# Move to and use the first lever. hero . moveTo ( 1 ) hero . use ( "lever" ) h…" at bounding box center [781, 140] width 319 height 225
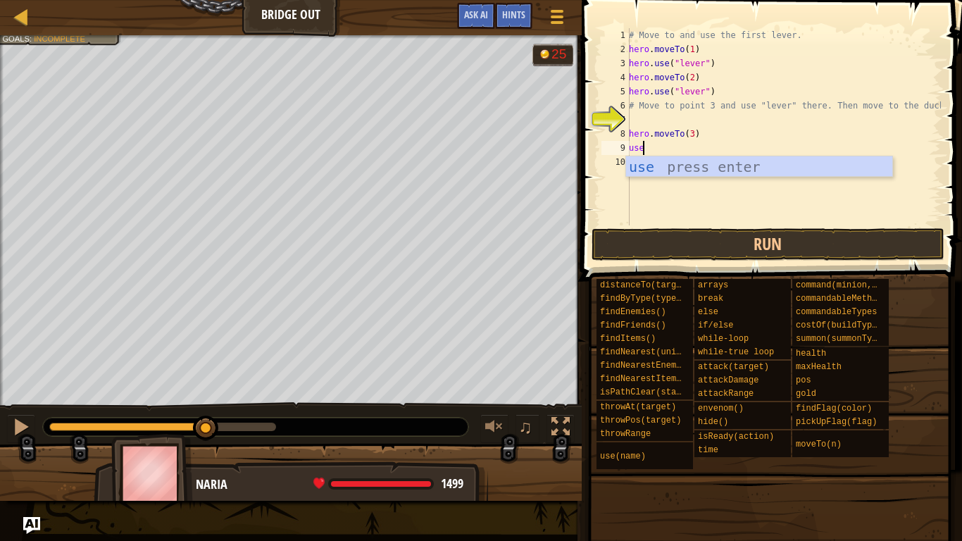
type textarea "u"
type textarea "hero.use("lever")"
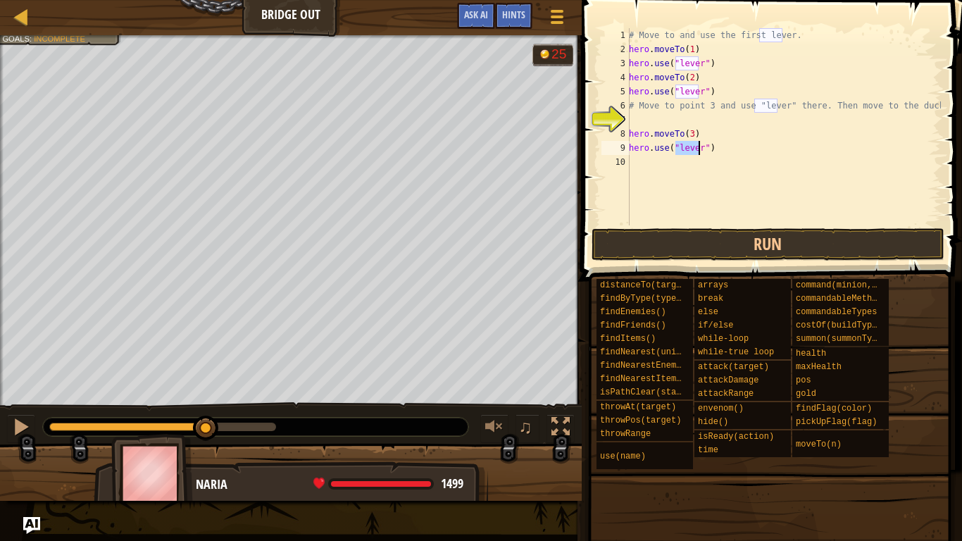
click at [711, 166] on div "# Move to and use the first lever. hero . moveTo ( 1 ) hero . use ( "lever" ) h…" at bounding box center [783, 140] width 315 height 225
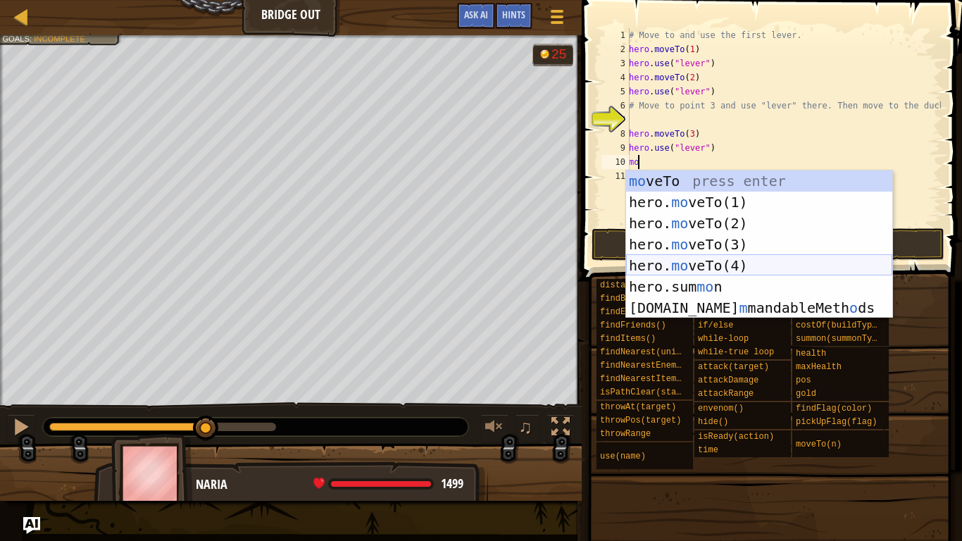
click at [741, 263] on div "mo veTo press enter hero. mo veTo(1) press enter hero. mo veTo(2) press enter h…" at bounding box center [759, 265] width 266 height 190
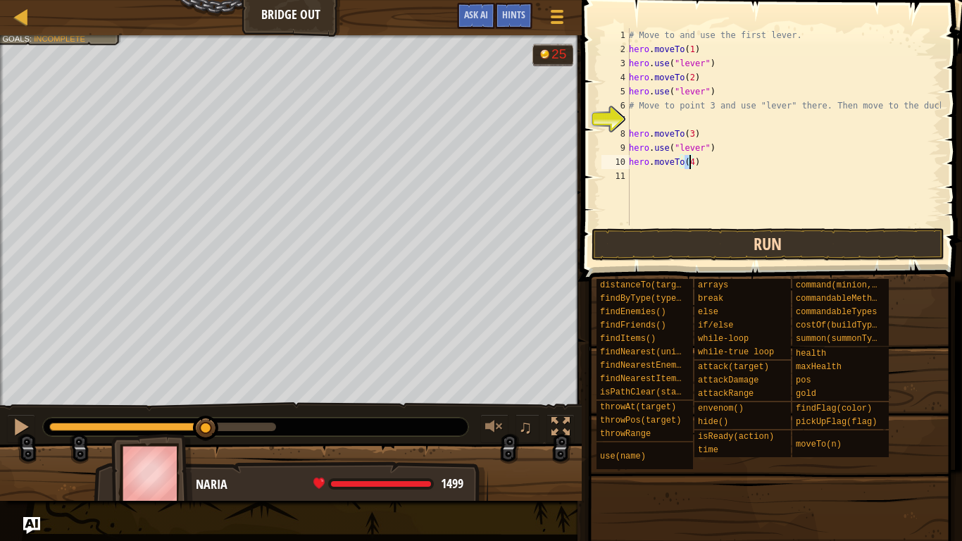
type textarea "hero.moveTo(4)"
click at [742, 245] on button "Run" at bounding box center [768, 244] width 353 height 32
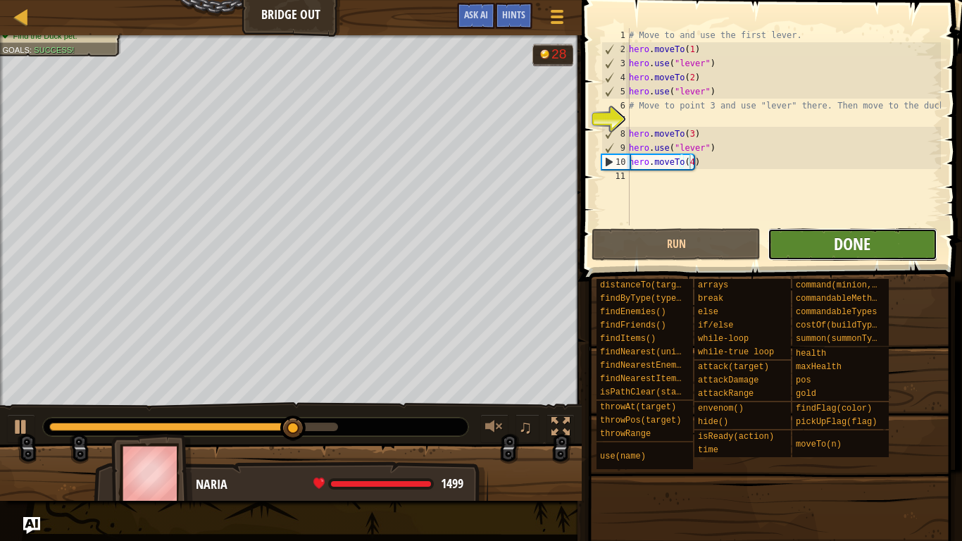
click at [838, 251] on span "Done" at bounding box center [852, 243] width 37 height 23
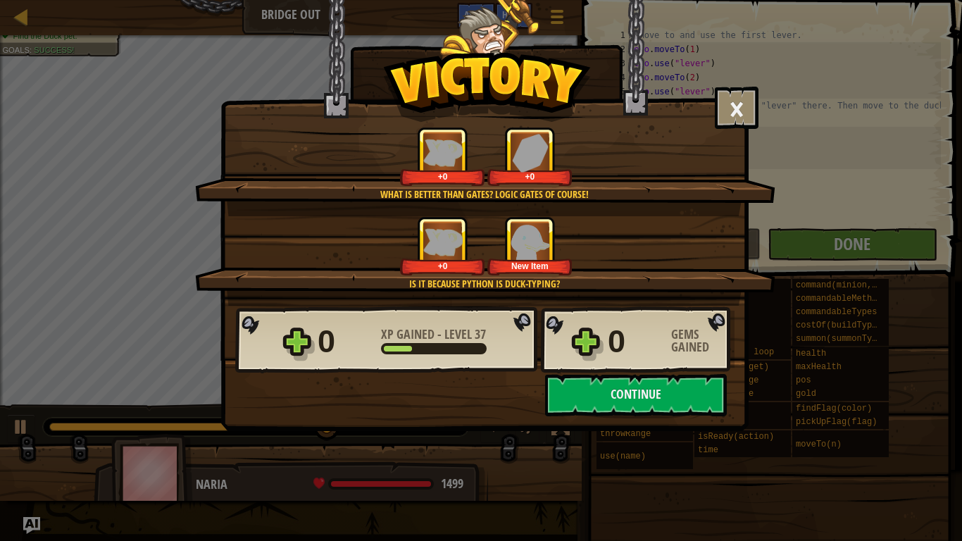
click at [575, 266] on div "+0 New Item" at bounding box center [486, 245] width 547 height 59
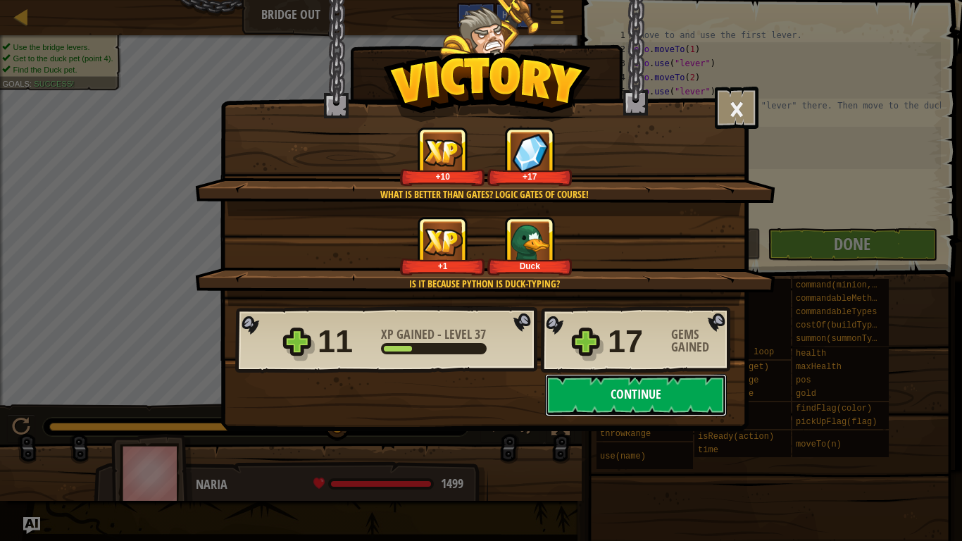
click at [616, 399] on button "Continue" at bounding box center [636, 395] width 182 height 42
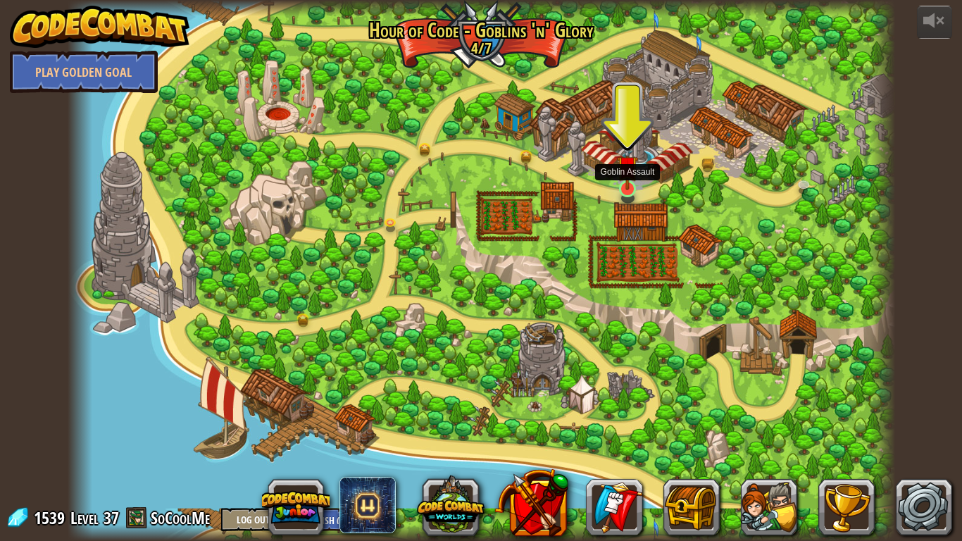
click at [627, 186] on img at bounding box center [627, 166] width 21 height 48
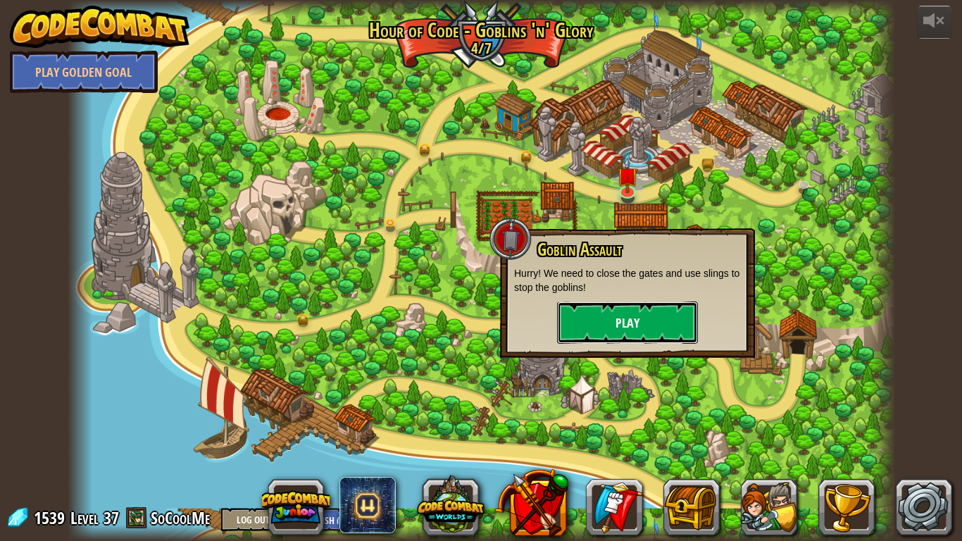
click at [629, 321] on button "Play" at bounding box center [627, 322] width 141 height 42
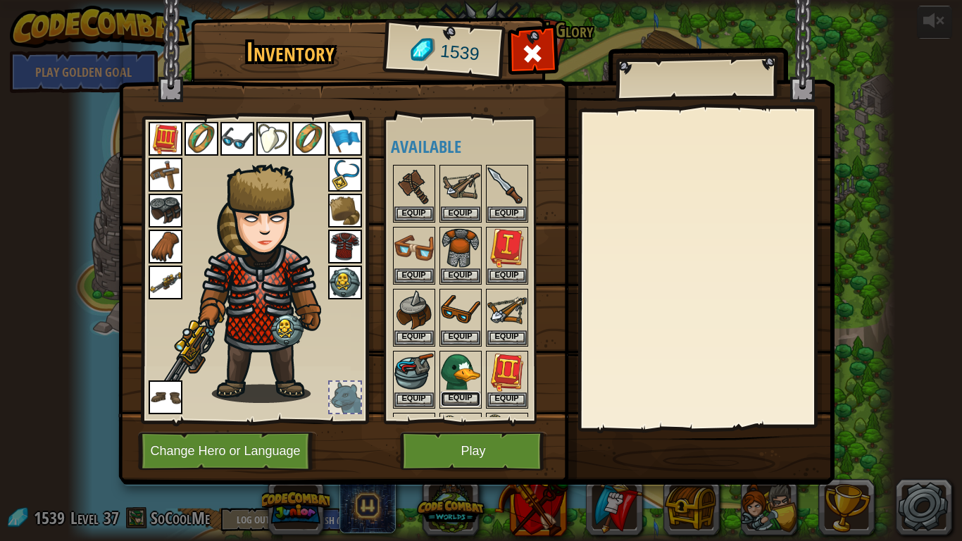
click at [455, 395] on button "Equip" at bounding box center [460, 399] width 39 height 15
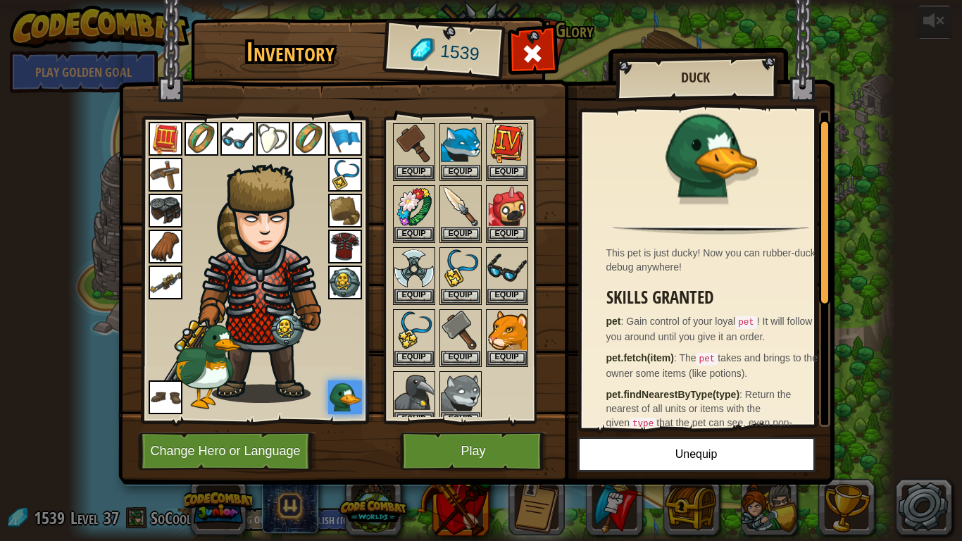
scroll to position [423, 0]
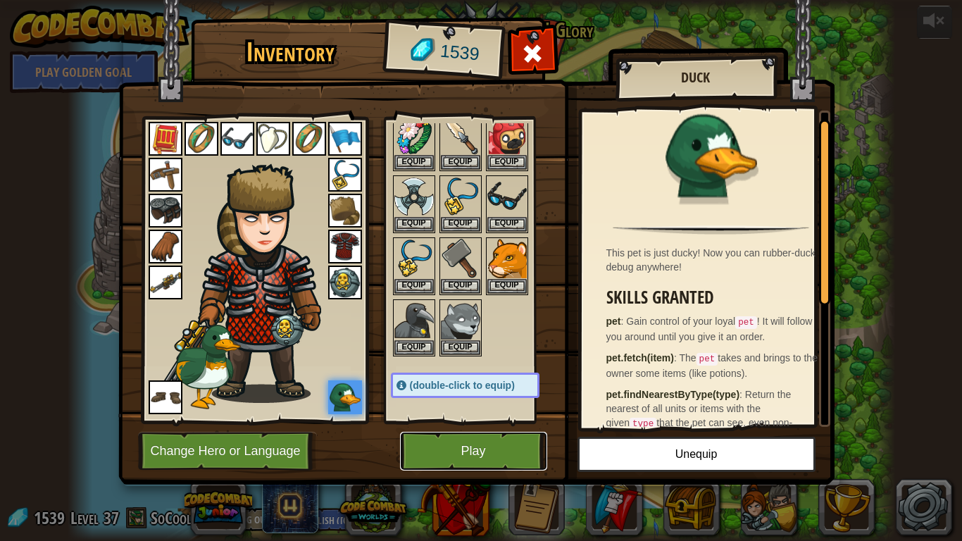
click at [490, 454] on button "Play" at bounding box center [473, 451] width 147 height 39
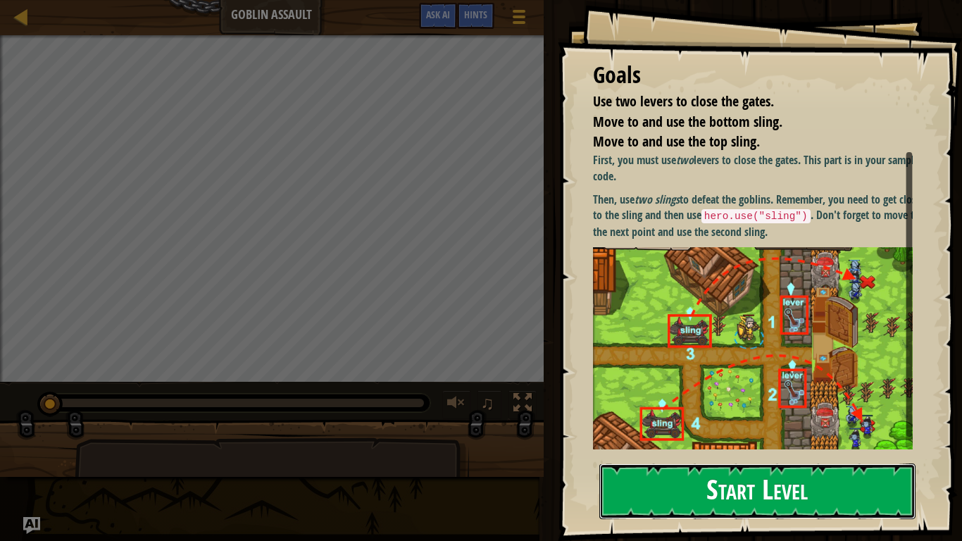
click at [670, 454] on button "Start Level" at bounding box center [757, 491] width 316 height 56
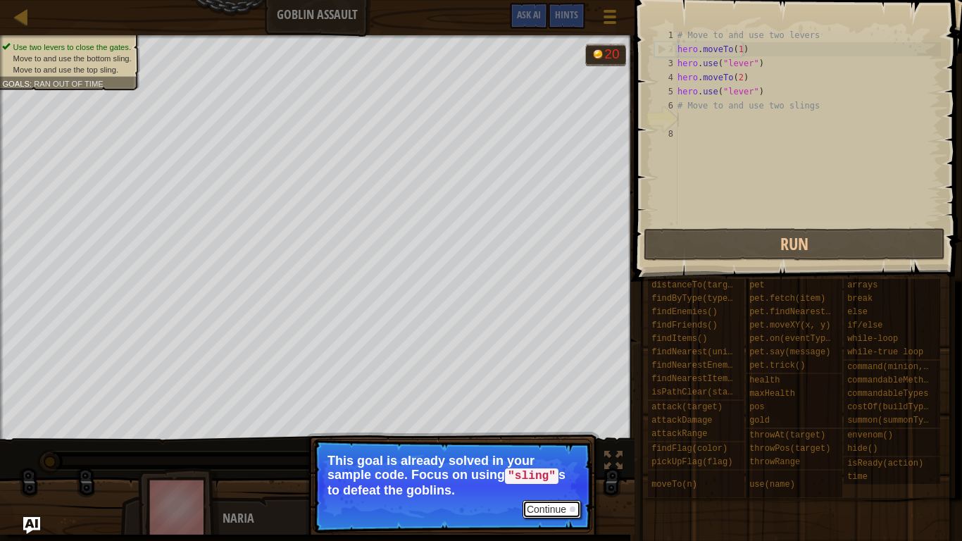
click at [551, 454] on button "Continue" at bounding box center [552, 509] width 58 height 18
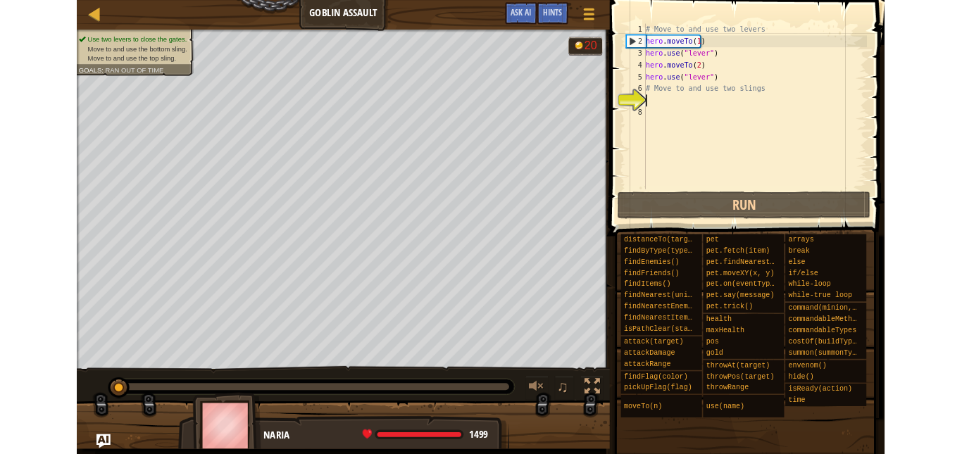
scroll to position [6, 0]
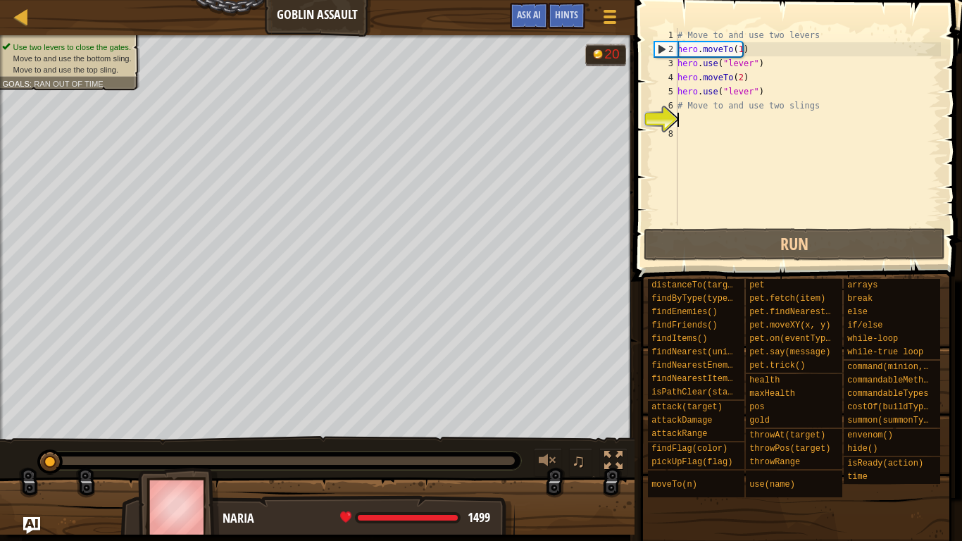
click at [742, 133] on div "# Move to and use two levers hero . moveTo ( 1 ) hero . use ( "lever" ) hero . …" at bounding box center [808, 140] width 266 height 225
click at [751, 120] on div "# Move to and use two levers hero . moveTo ( 1 ) hero . use ( "lever" ) hero . …" at bounding box center [808, 140] width 266 height 225
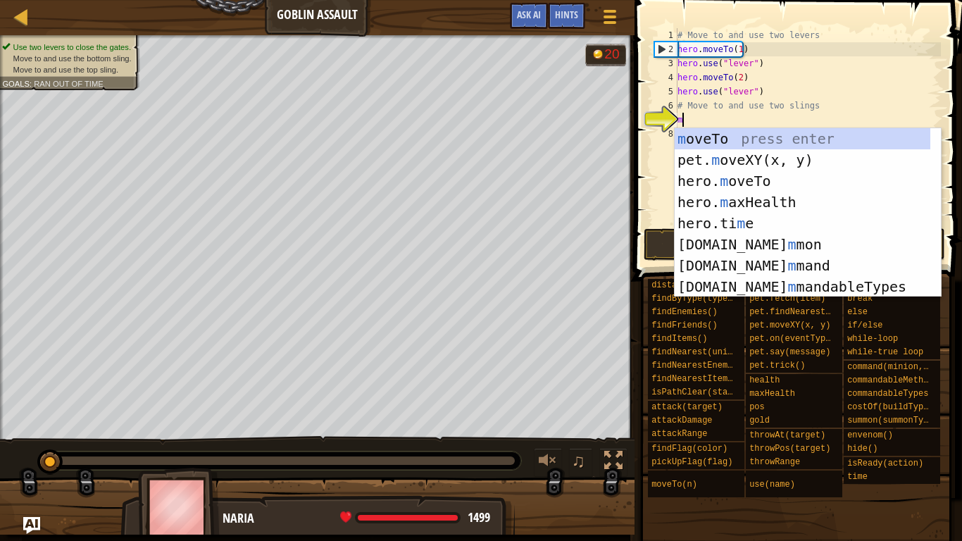
type textarea "mo"
